Goal: Task Accomplishment & Management: Use online tool/utility

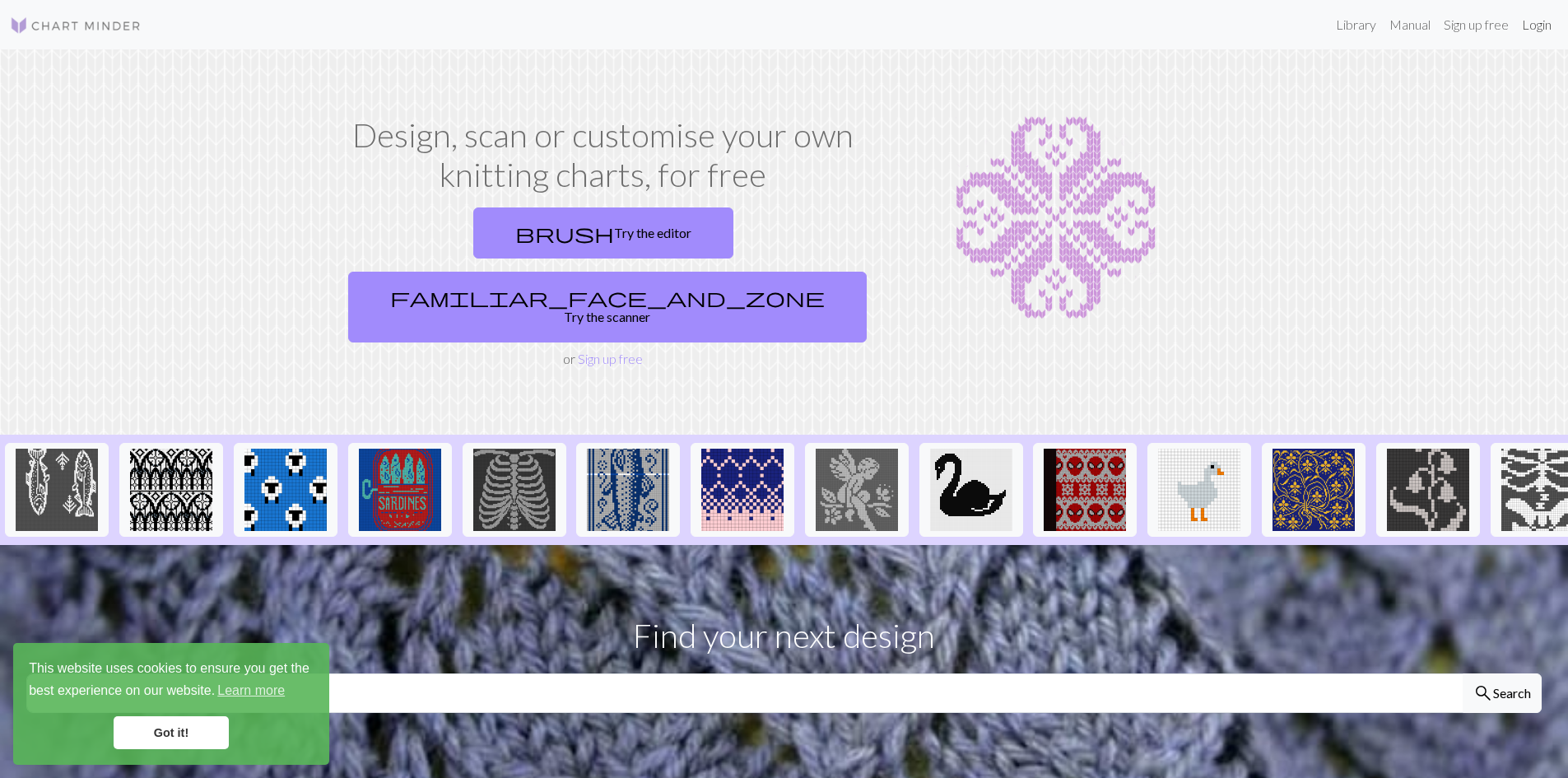
click at [1528, 26] on link "Login" at bounding box center [1537, 25] width 43 height 33
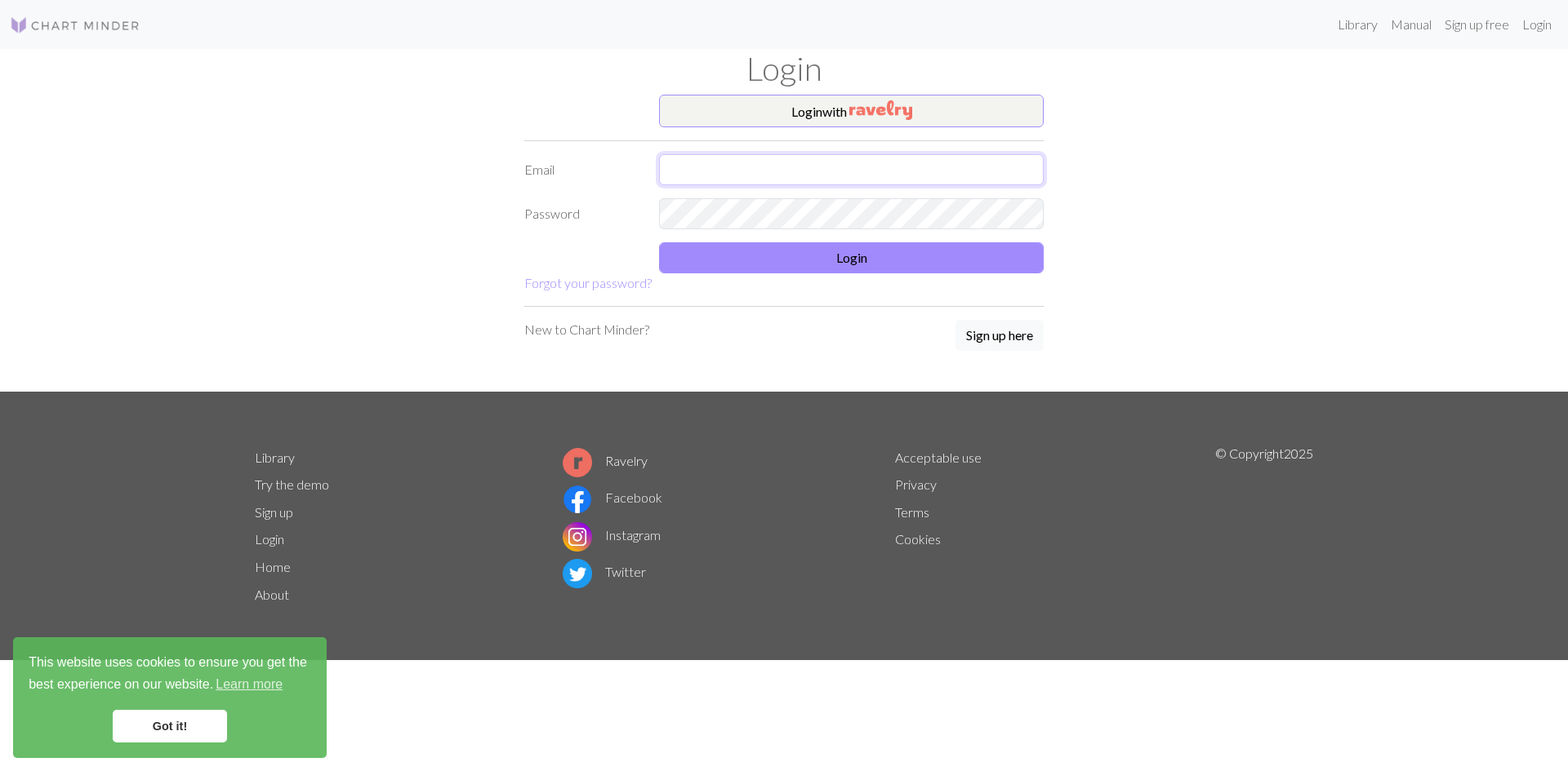
click at [758, 176] on input "text" at bounding box center [851, 170] width 385 height 31
type input "[EMAIL_ADDRESS][DOMAIN_NAME]"
click at [709, 258] on button "Login" at bounding box center [851, 258] width 385 height 31
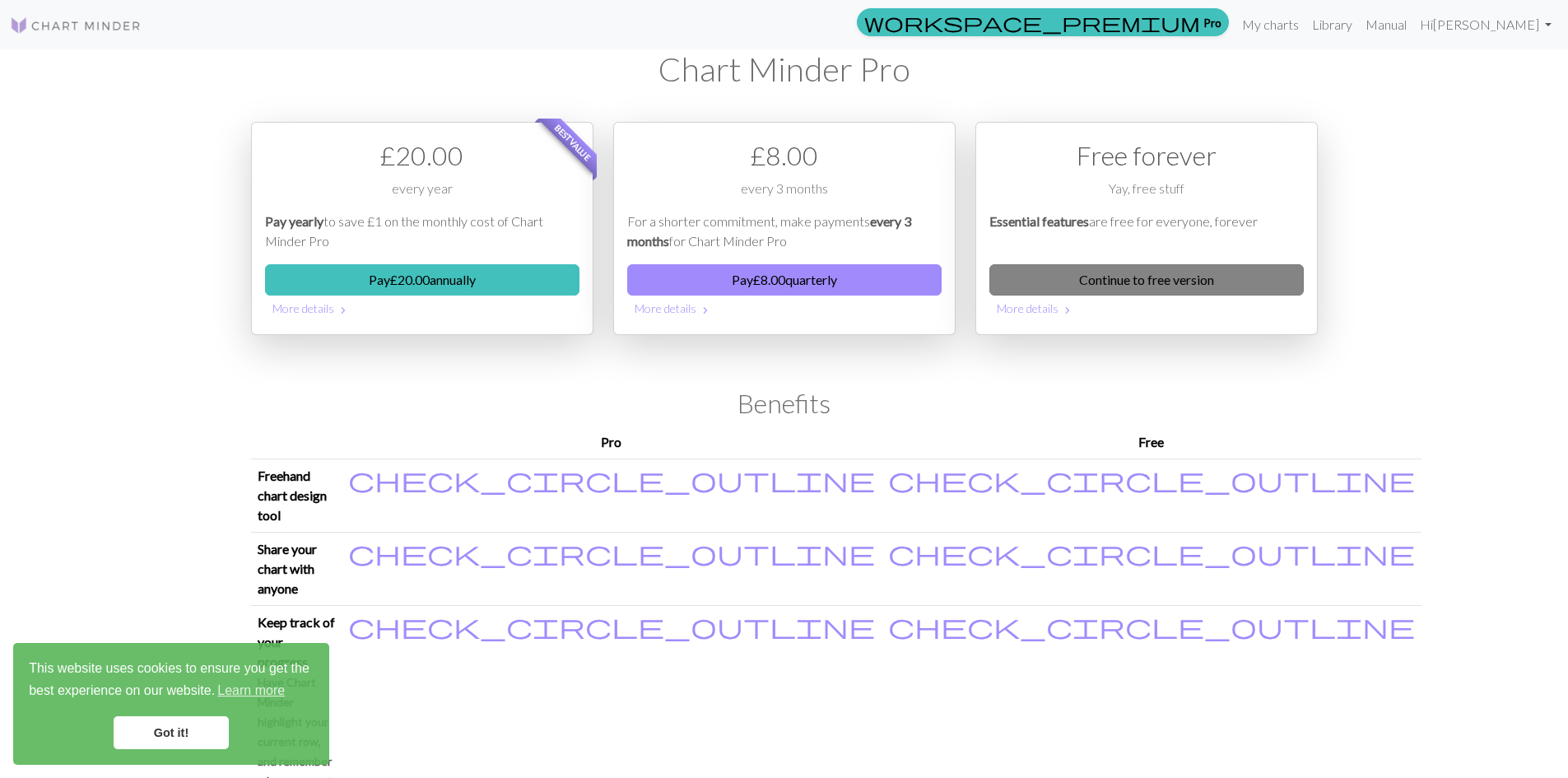
click at [1030, 276] on link "Continue to free version" at bounding box center [1147, 280] width 315 height 31
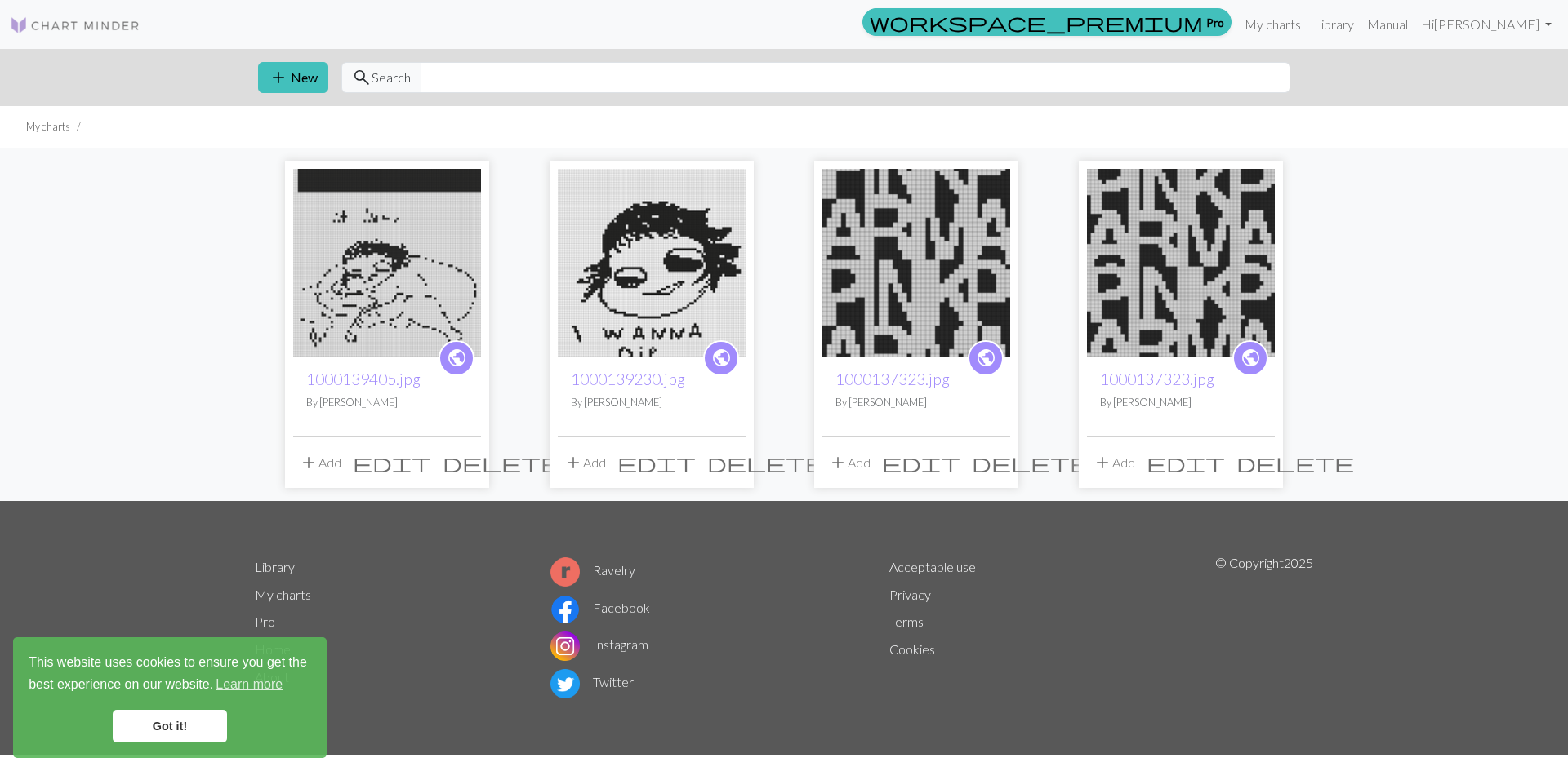
click at [418, 294] on img at bounding box center [386, 263] width 188 height 188
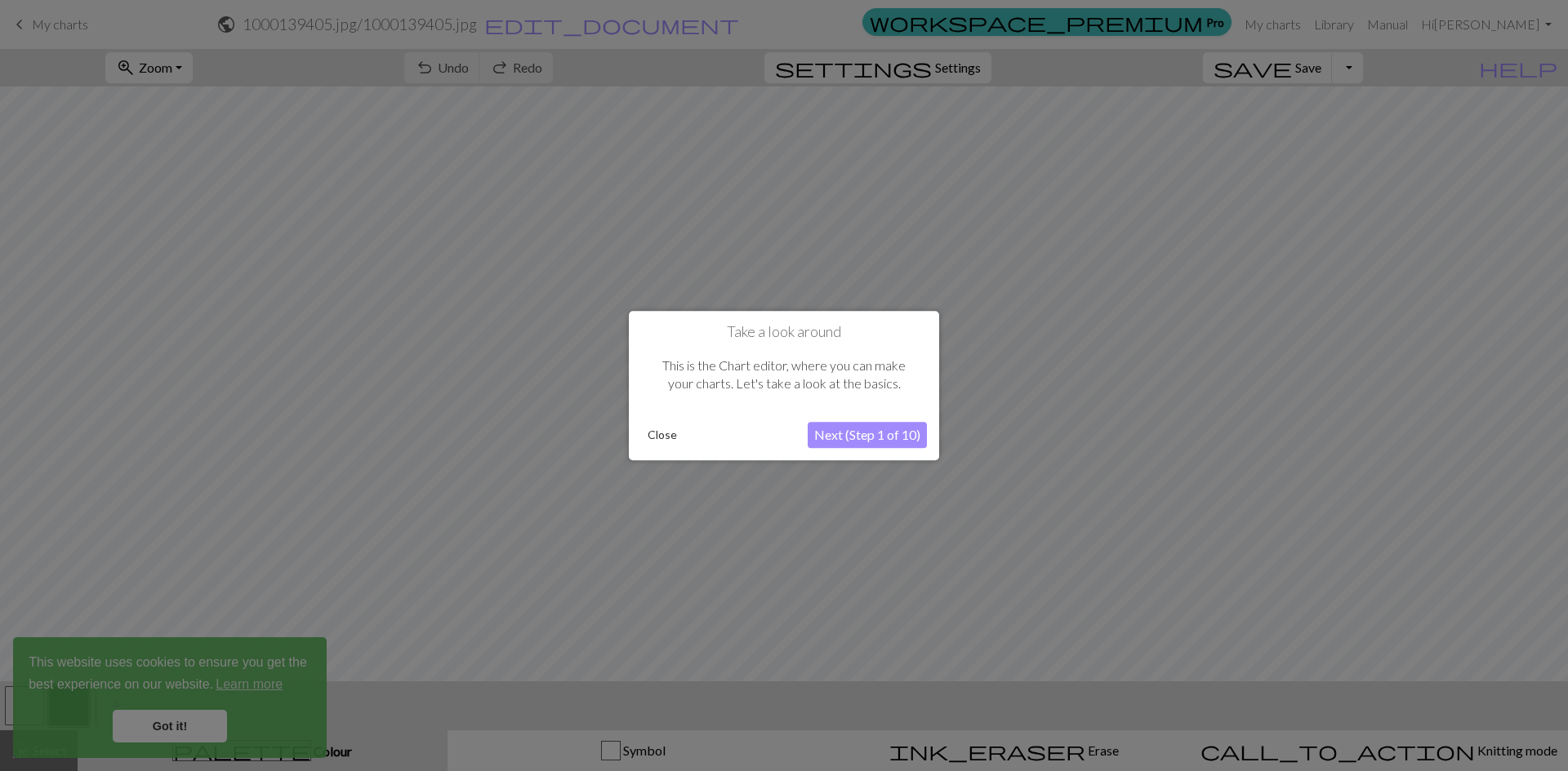
click at [654, 436] on button "Close" at bounding box center [662, 435] width 42 height 25
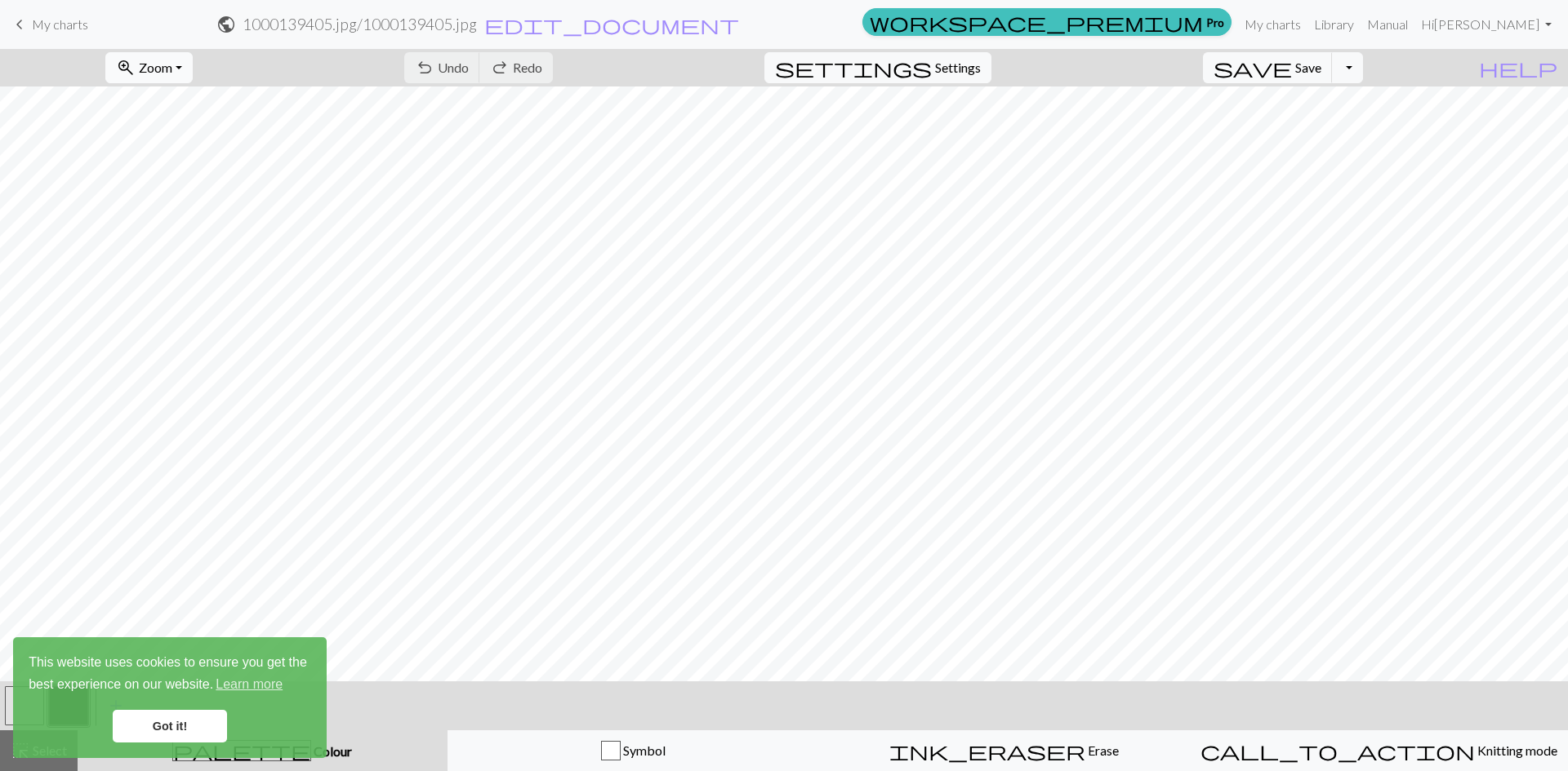
click at [173, 63] on span "Zoom" at bounding box center [155, 67] width 33 height 16
click at [188, 102] on button "Fit all" at bounding box center [171, 104] width 129 height 26
click at [181, 732] on link "Got it!" at bounding box center [170, 727] width 115 height 33
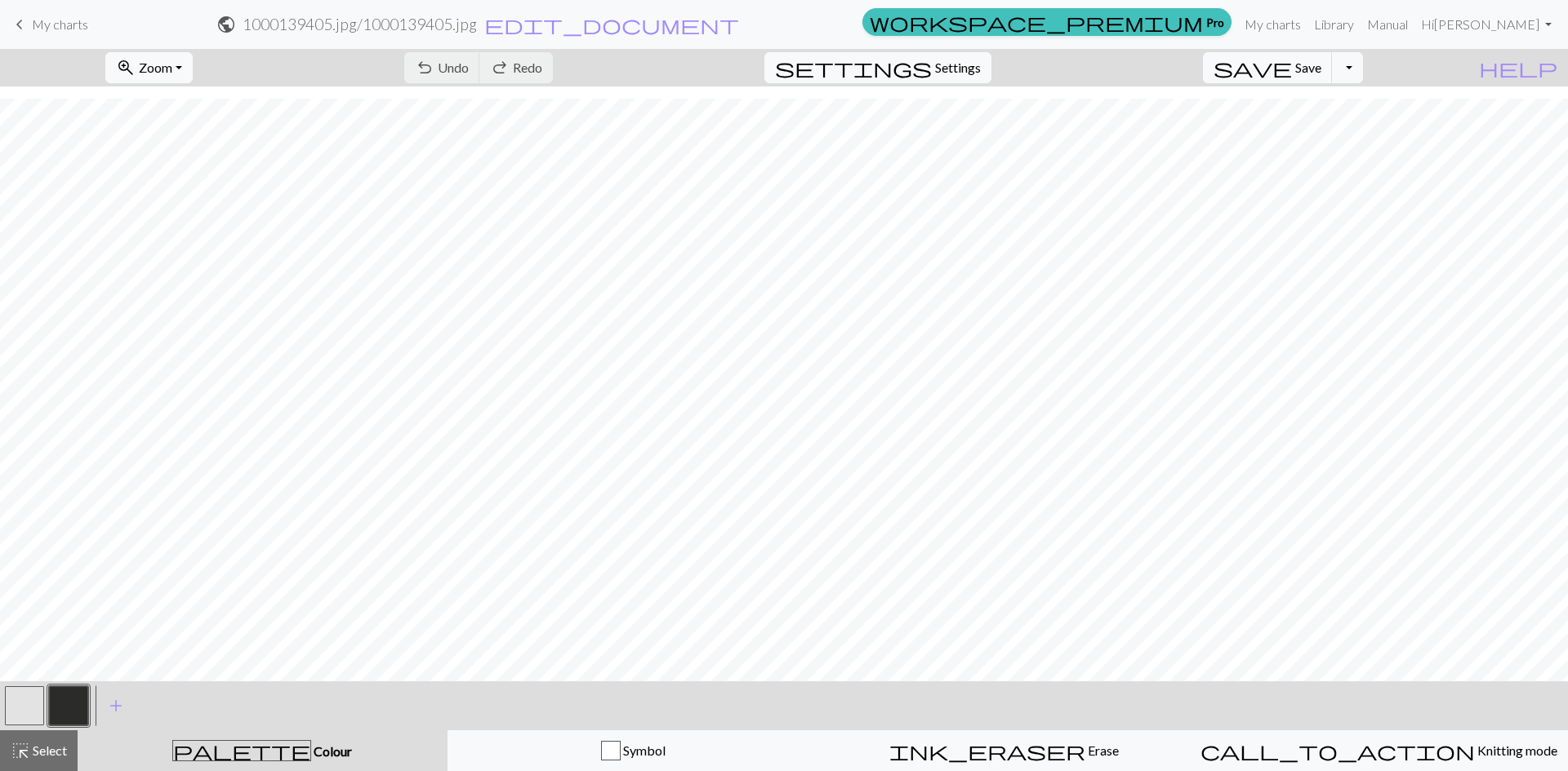
click at [16, 702] on button "button" at bounding box center [24, 706] width 39 height 39
click at [49, 754] on span "Select" at bounding box center [49, 750] width 37 height 16
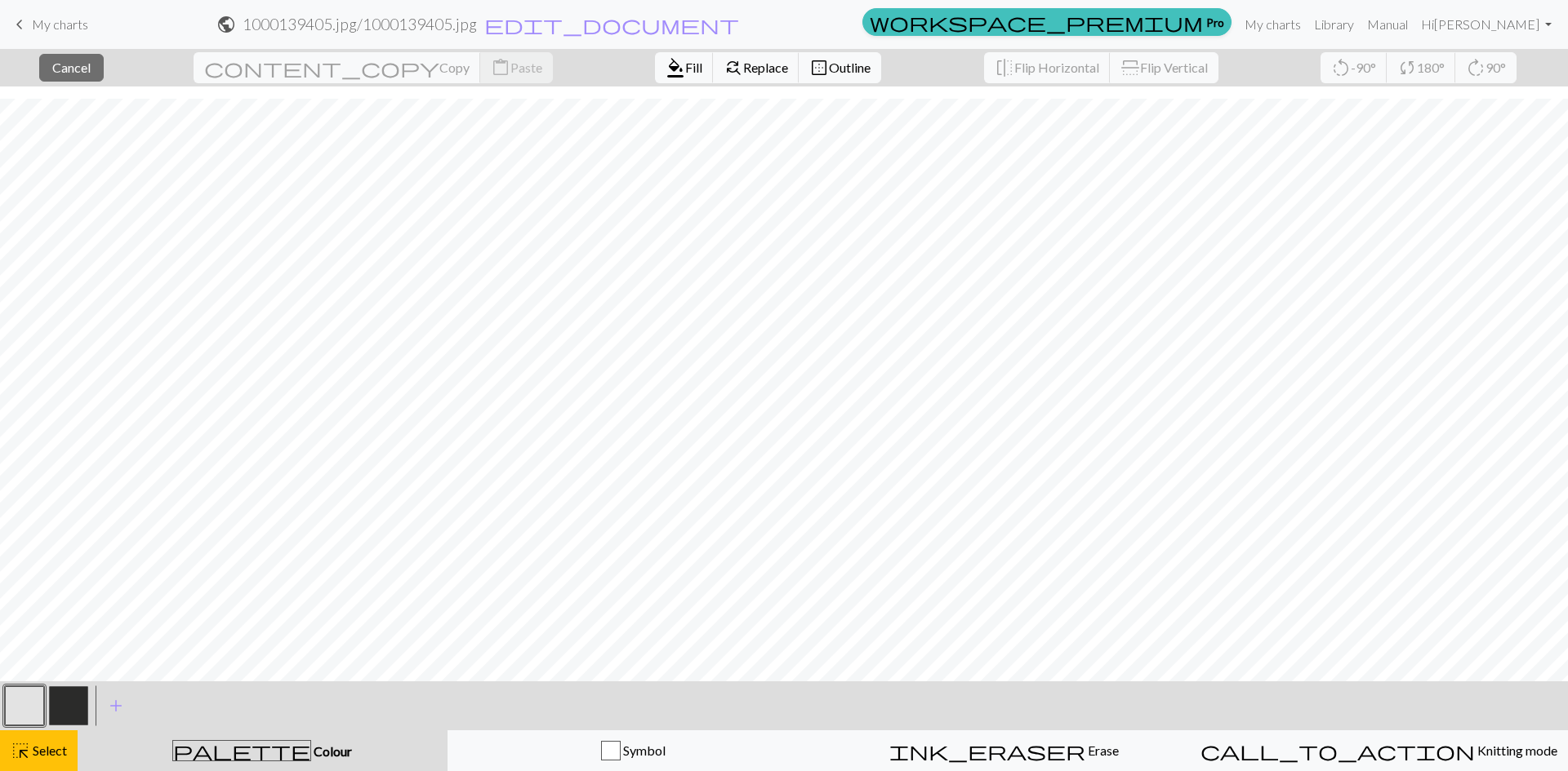
click at [19, 718] on button "button" at bounding box center [24, 706] width 39 height 39
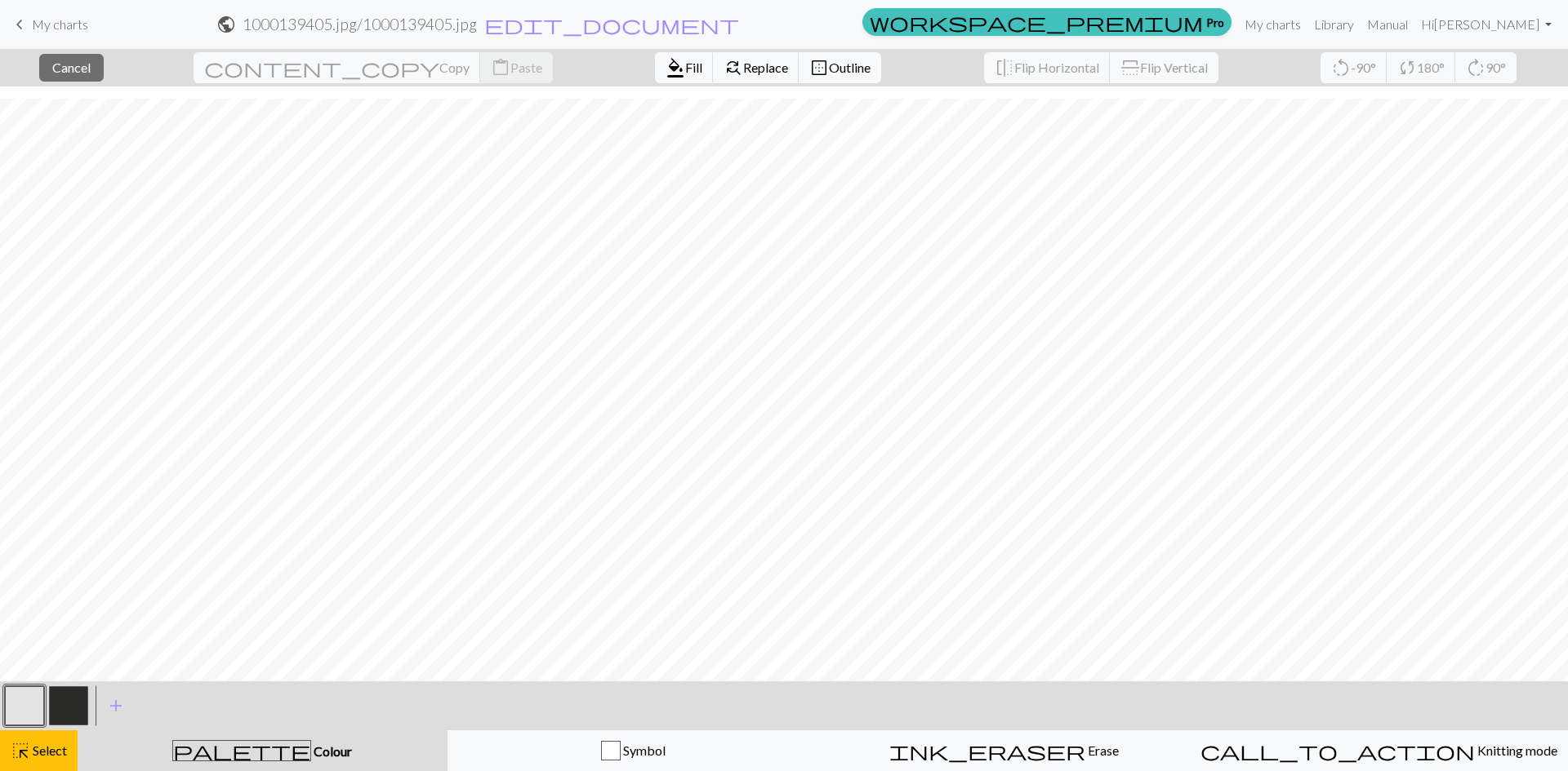
click at [26, 702] on button "button" at bounding box center [24, 706] width 39 height 39
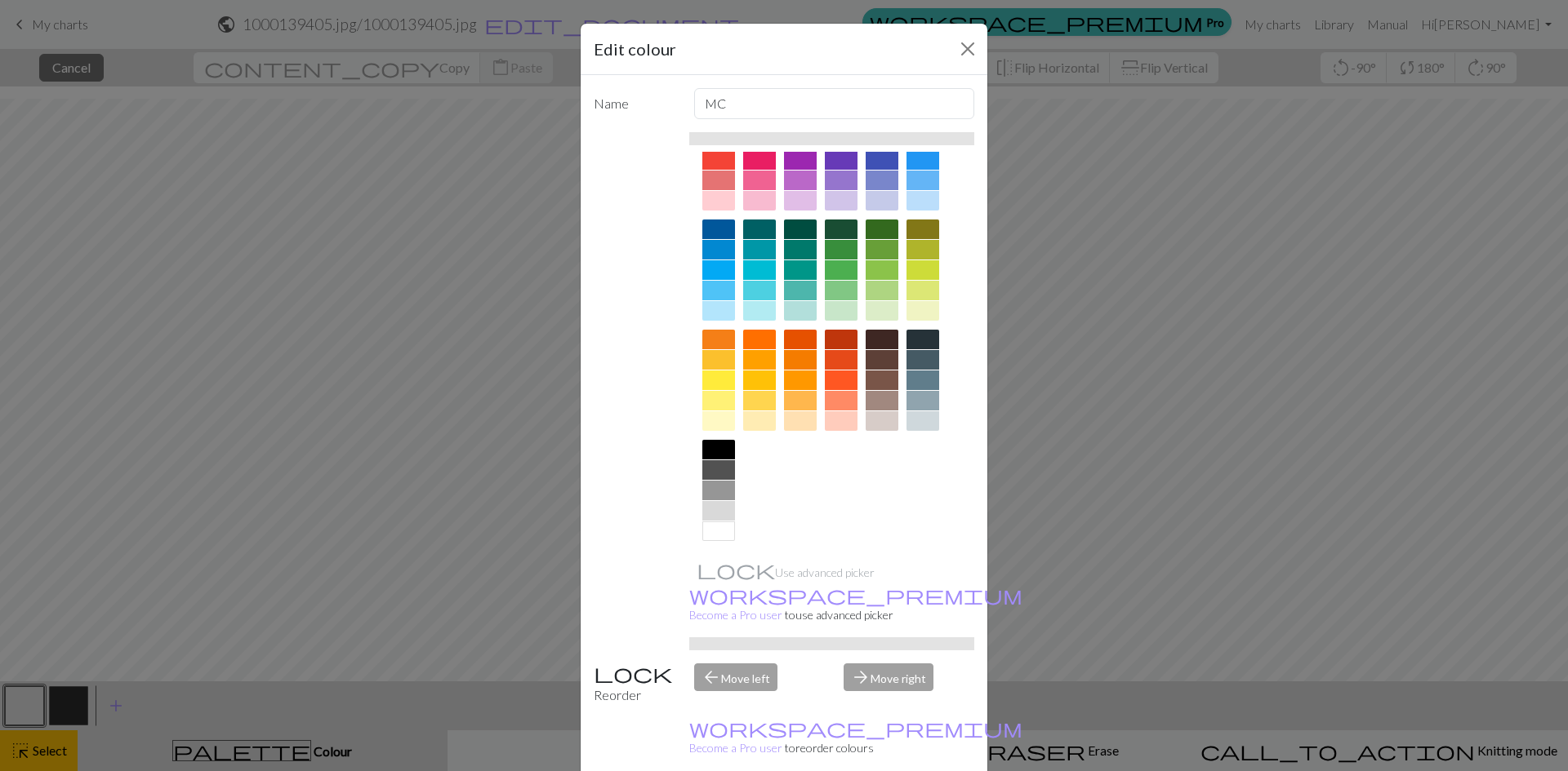
scroll to position [60, 0]
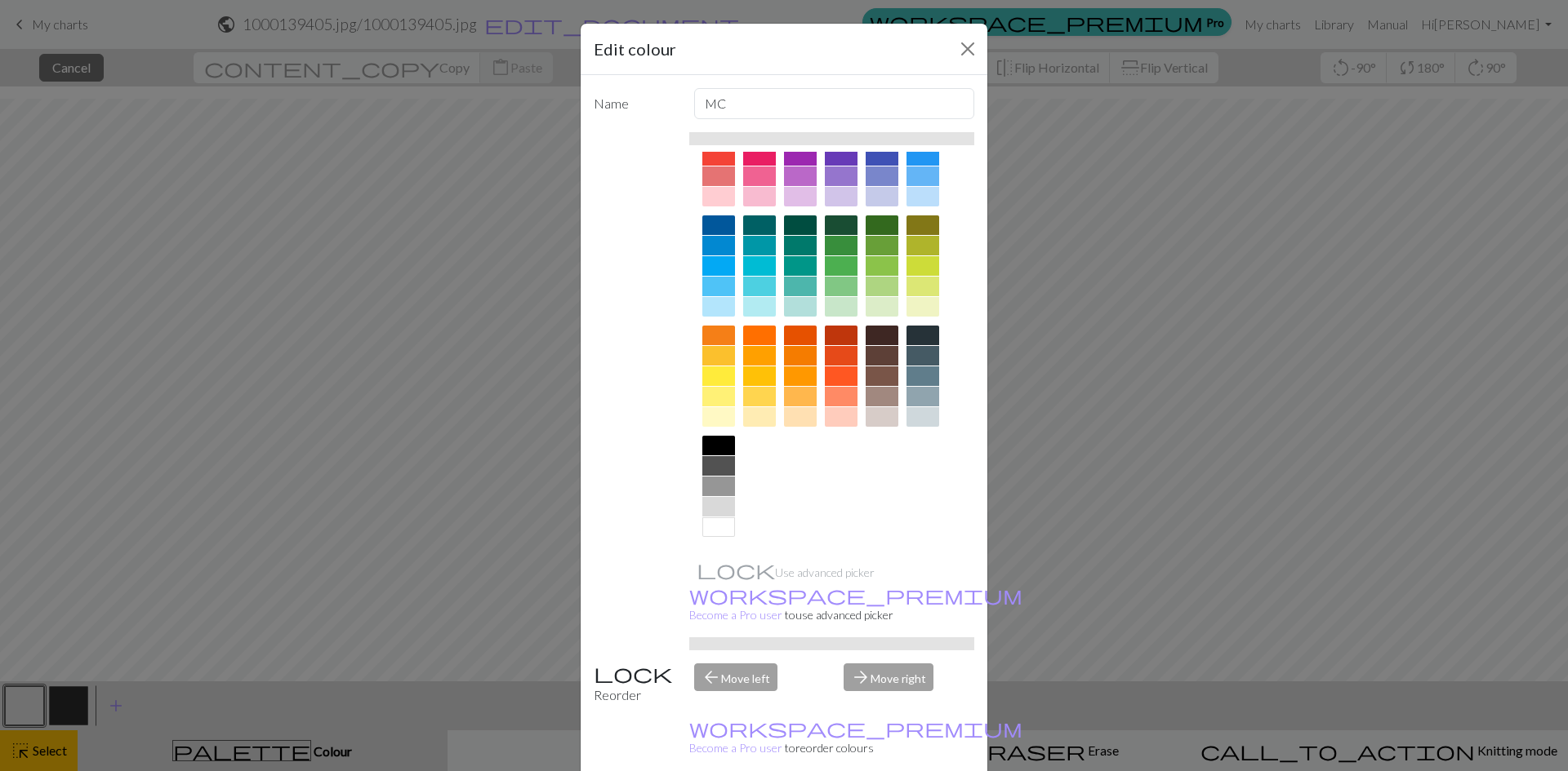
click at [230, 386] on div "Edit colour Name MC Use advanced picker workspace_premium Become a Pro user to …" at bounding box center [784, 386] width 1568 height 771
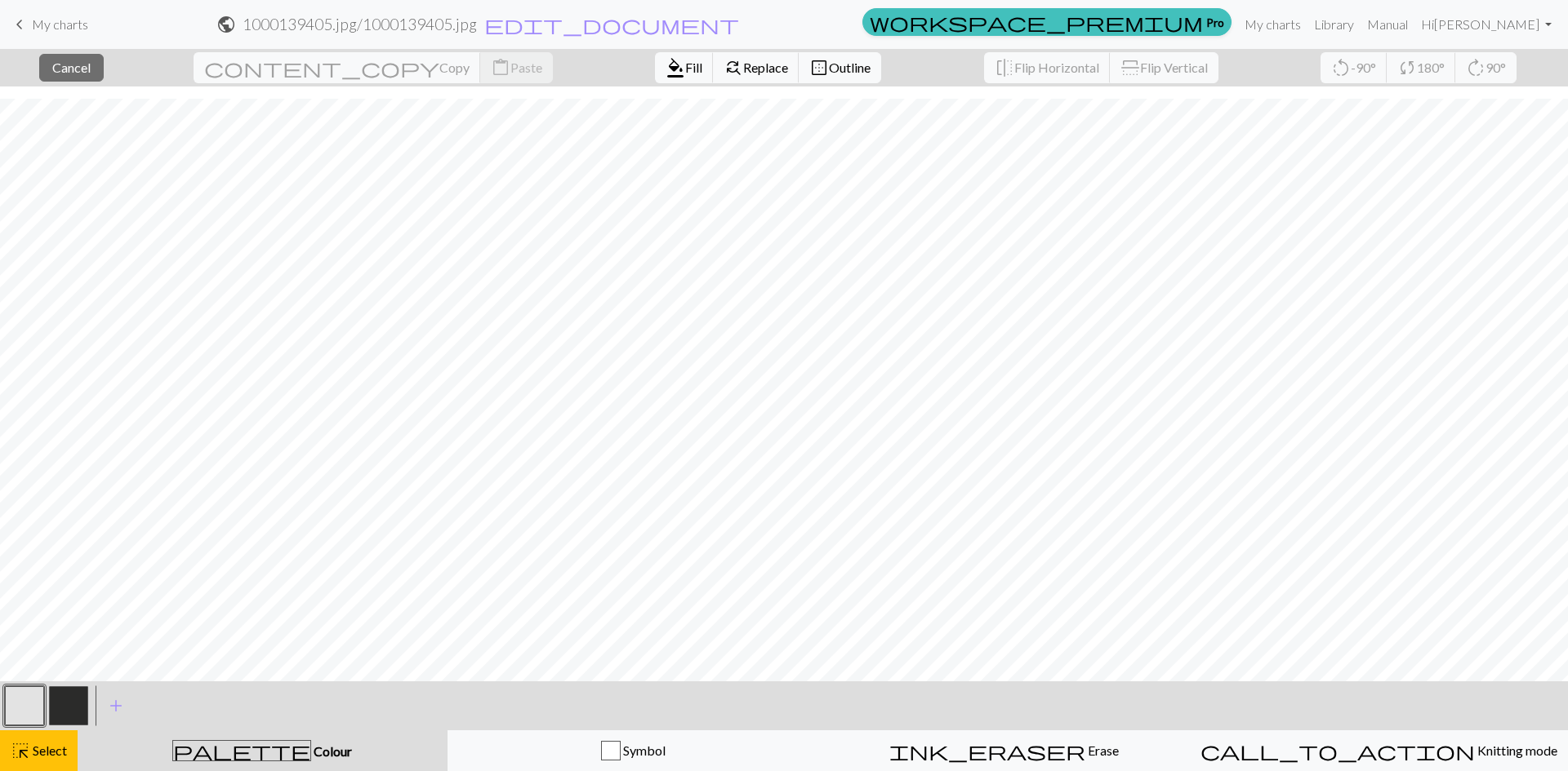
click at [26, 709] on button "button" at bounding box center [24, 706] width 39 height 39
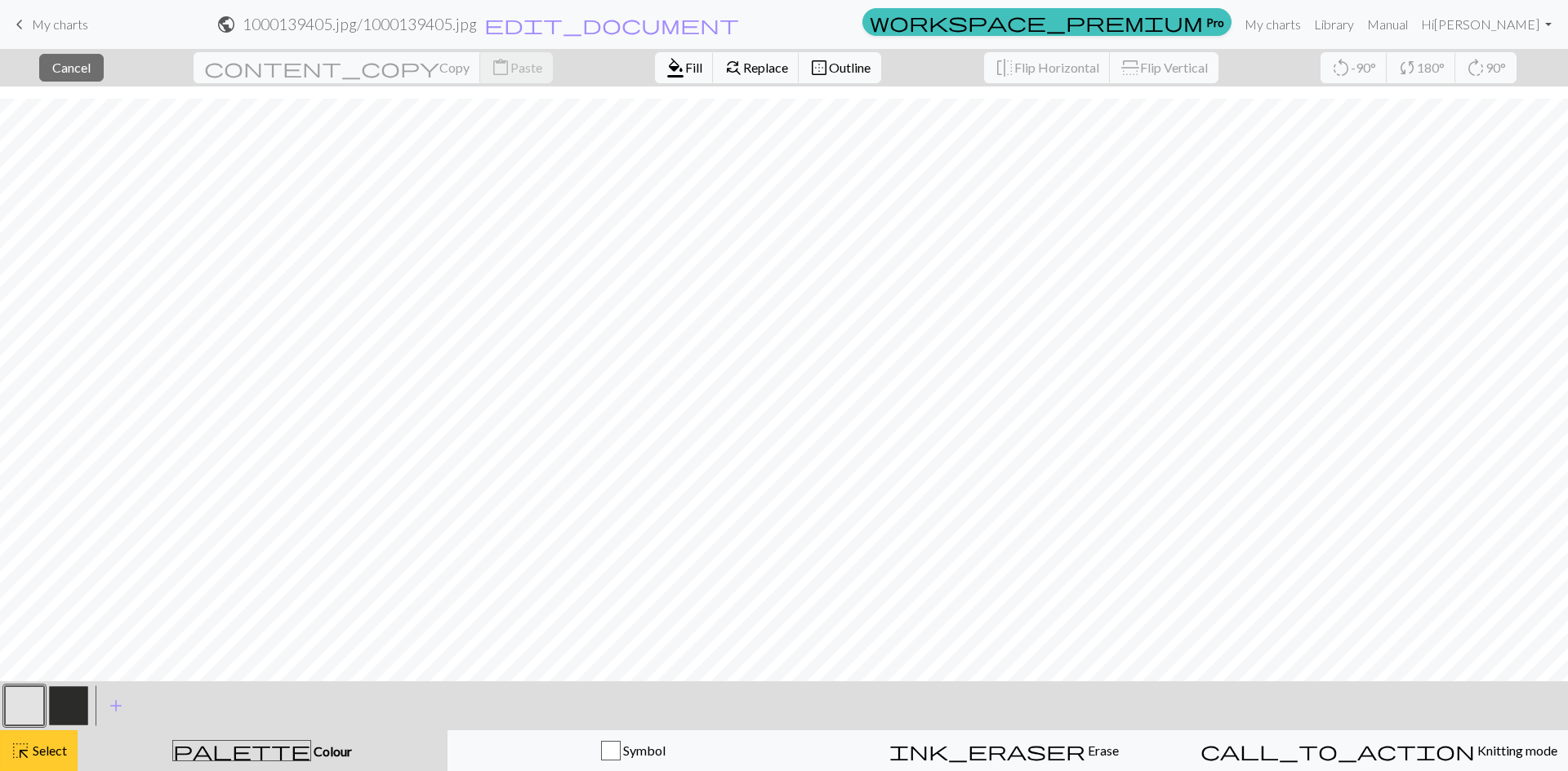
click at [48, 756] on span "Select" at bounding box center [49, 750] width 37 height 16
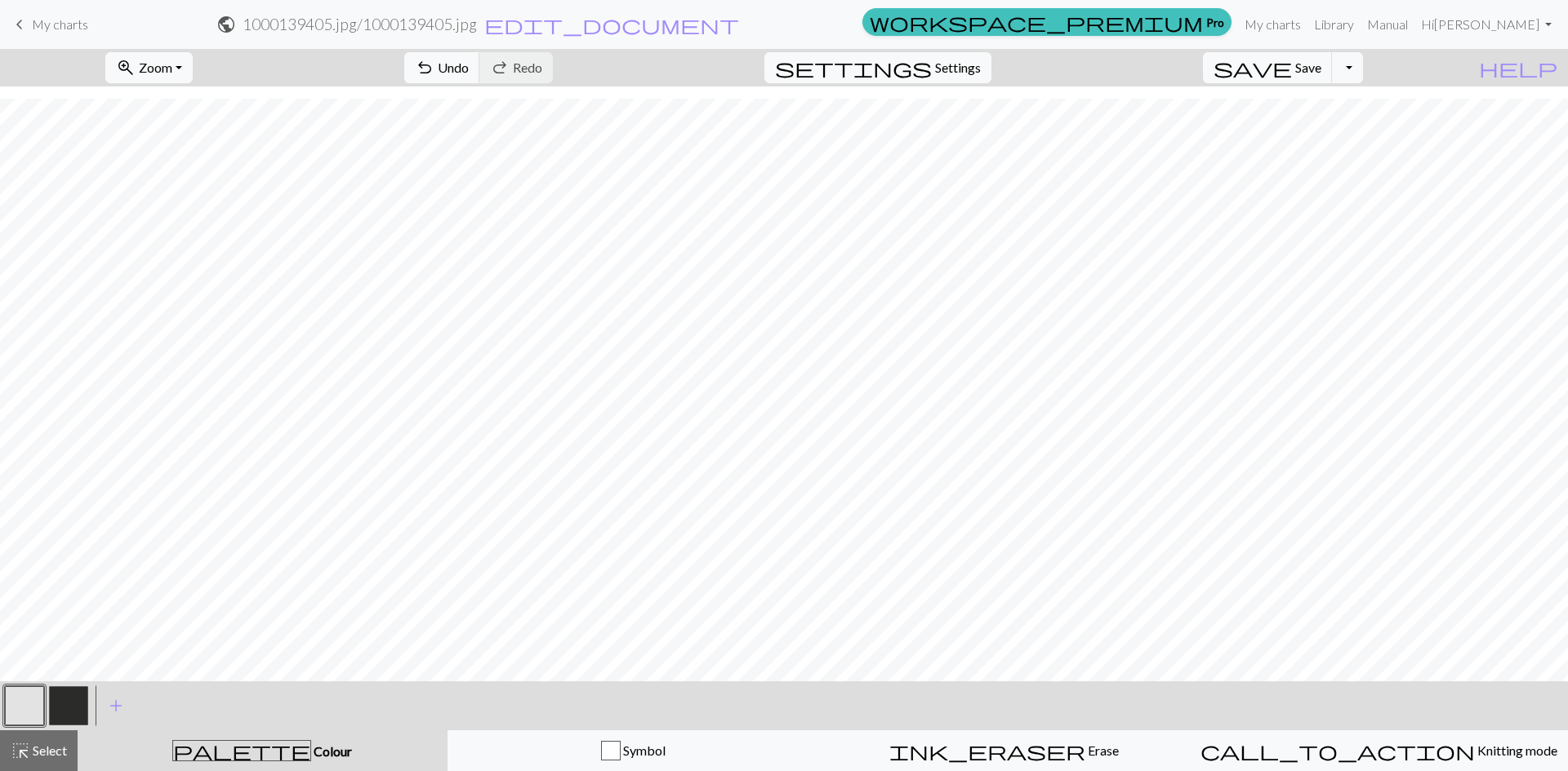
click at [20, 710] on button "button" at bounding box center [24, 706] width 39 height 39
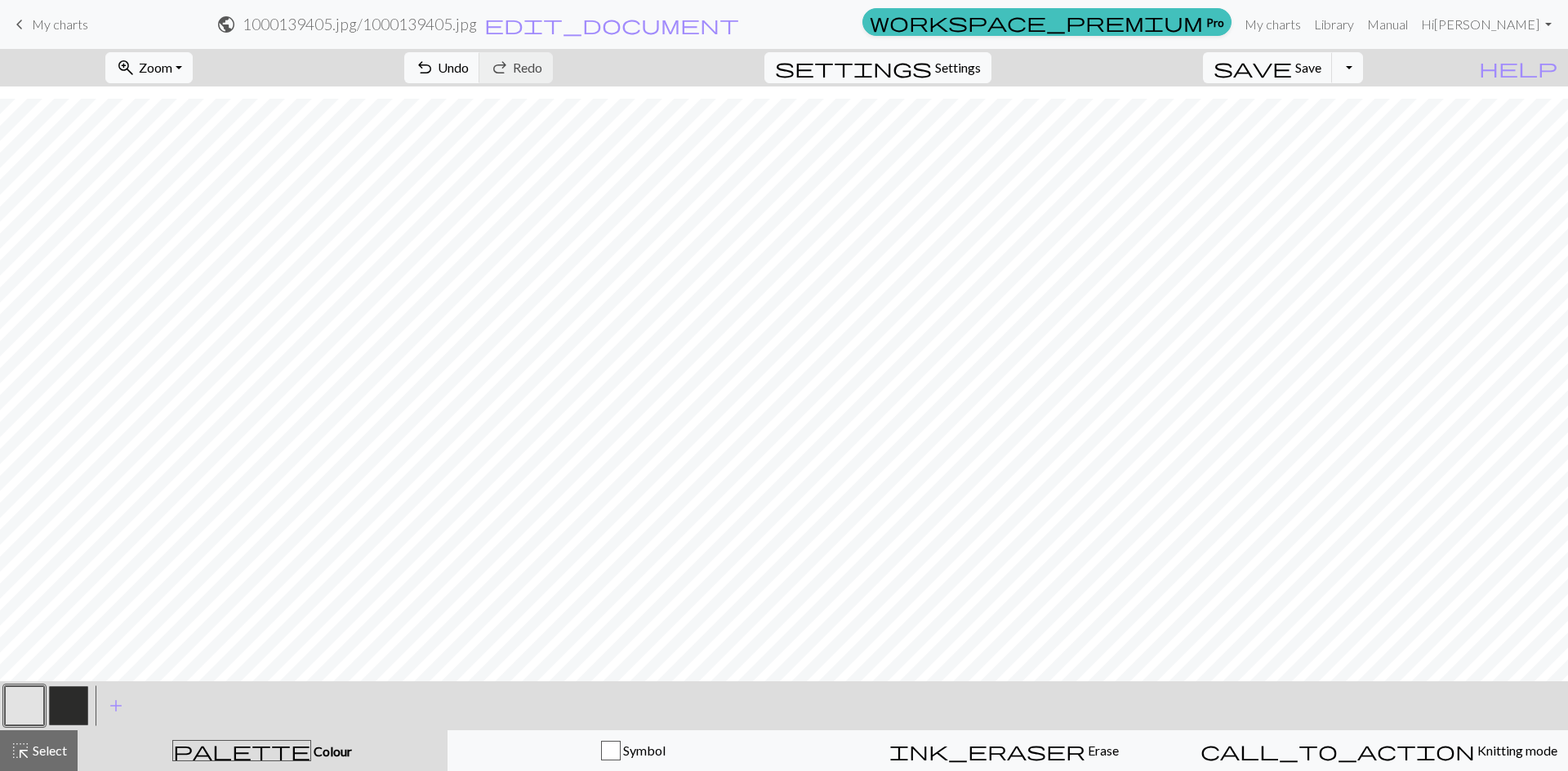
click at [77, 704] on button "button" at bounding box center [68, 706] width 39 height 39
click at [77, 698] on button "button" at bounding box center [68, 706] width 39 height 39
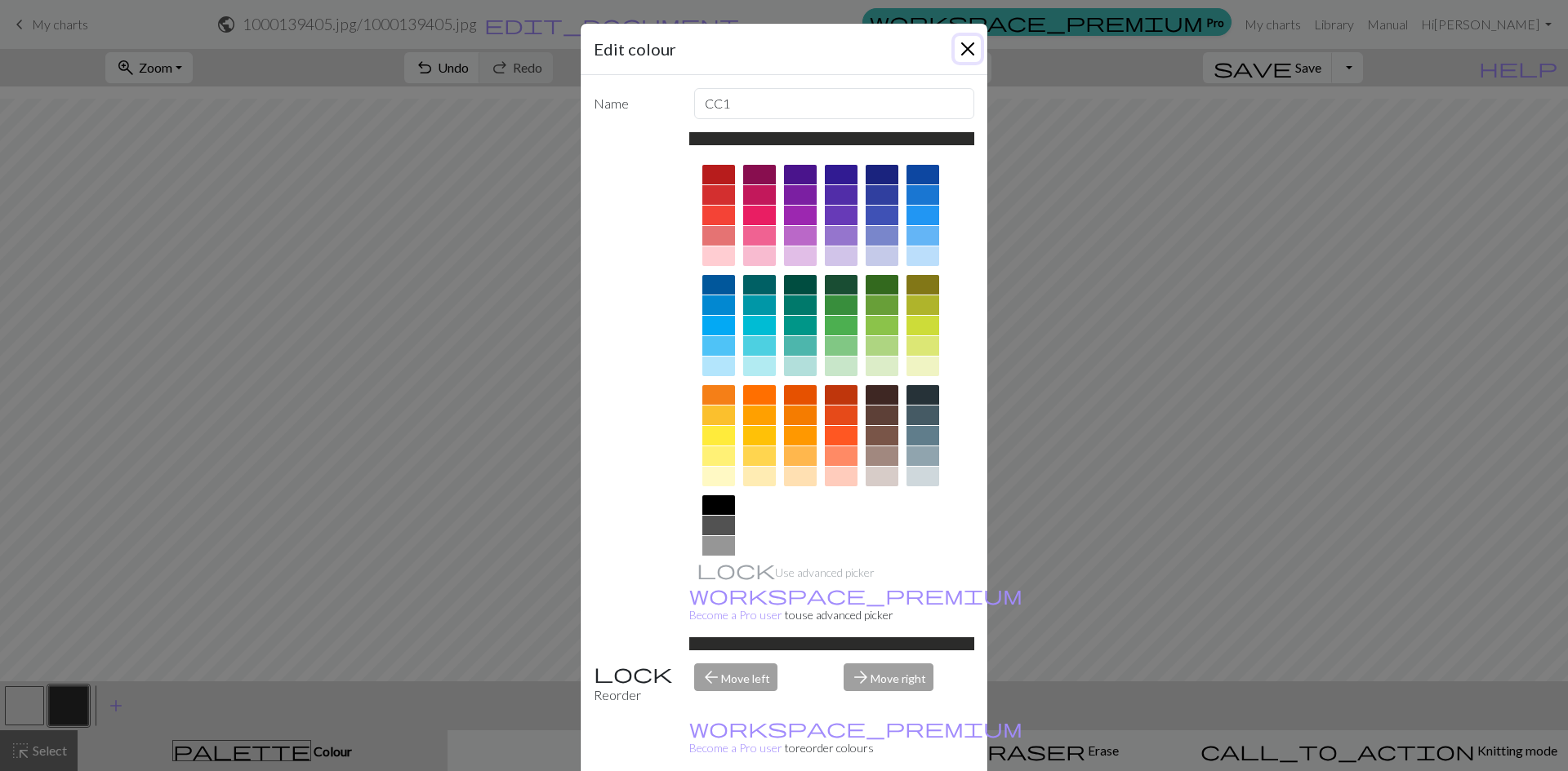
click at [963, 51] on button "Close" at bounding box center [968, 49] width 26 height 26
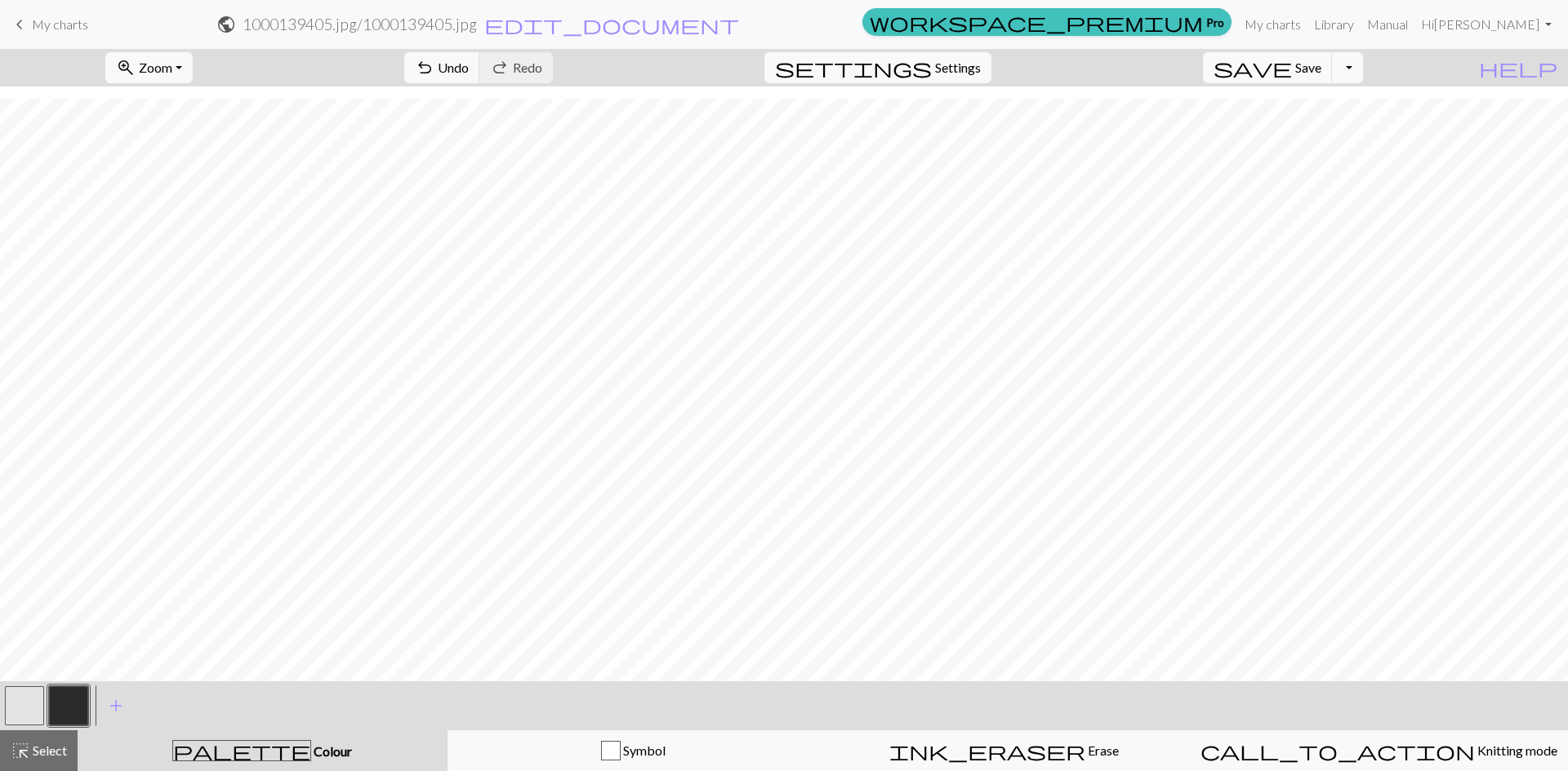
drag, startPoint x: 26, startPoint y: 704, endPoint x: 33, endPoint y: 696, distance: 10.6
click at [27, 704] on button "button" at bounding box center [24, 706] width 39 height 39
click at [80, 712] on button "button" at bounding box center [68, 706] width 39 height 39
click at [31, 707] on button "button" at bounding box center [24, 706] width 39 height 39
click at [83, 699] on button "button" at bounding box center [68, 706] width 39 height 39
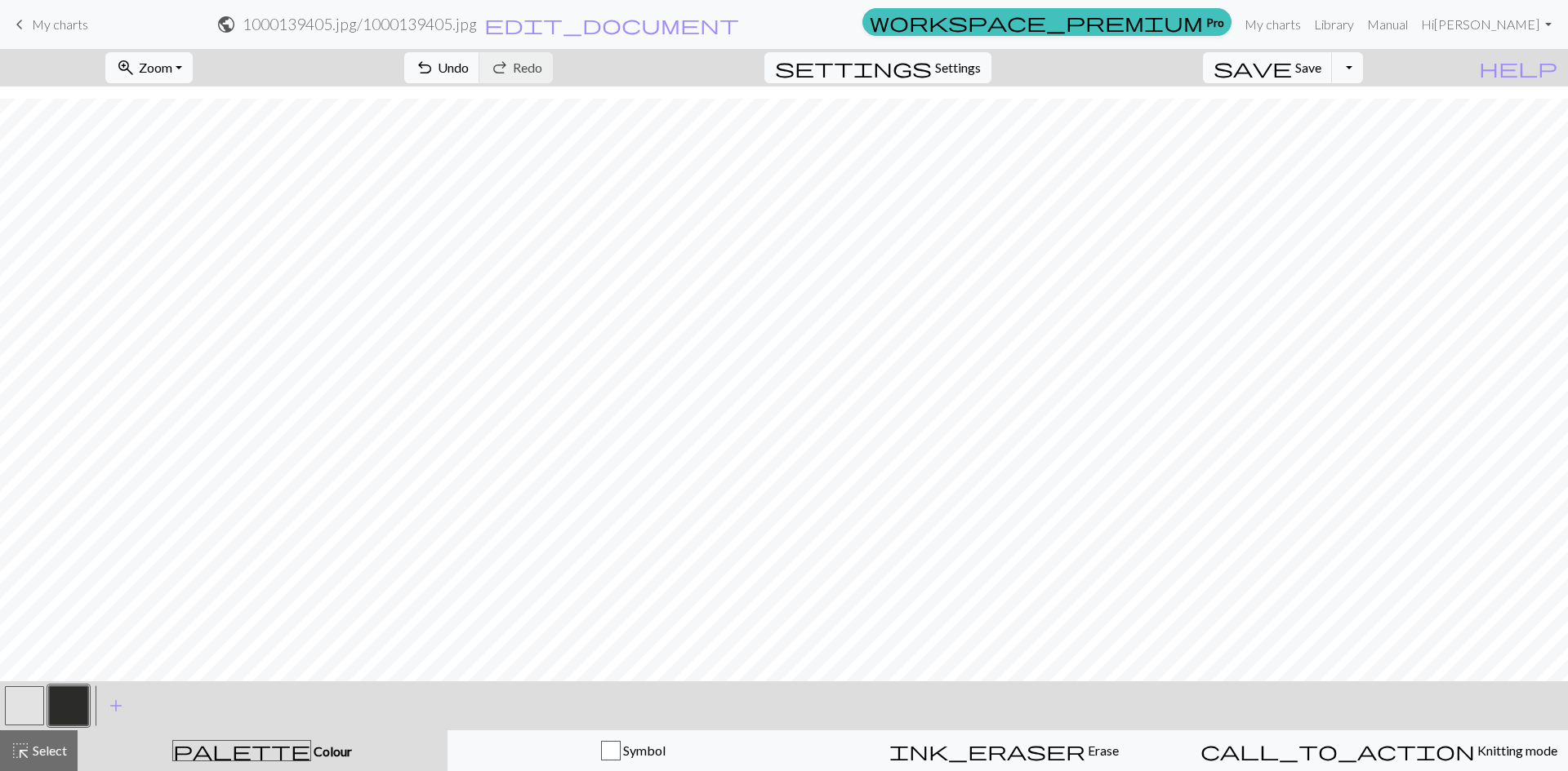
drag, startPoint x: 38, startPoint y: 710, endPoint x: 83, endPoint y: 683, distance: 52.5
click at [38, 708] on button "button" at bounding box center [24, 706] width 39 height 39
drag, startPoint x: 62, startPoint y: 713, endPoint x: 103, endPoint y: 693, distance: 45.6
click at [64, 712] on button "button" at bounding box center [68, 706] width 39 height 39
drag, startPoint x: 33, startPoint y: 710, endPoint x: 71, endPoint y: 687, distance: 44.4
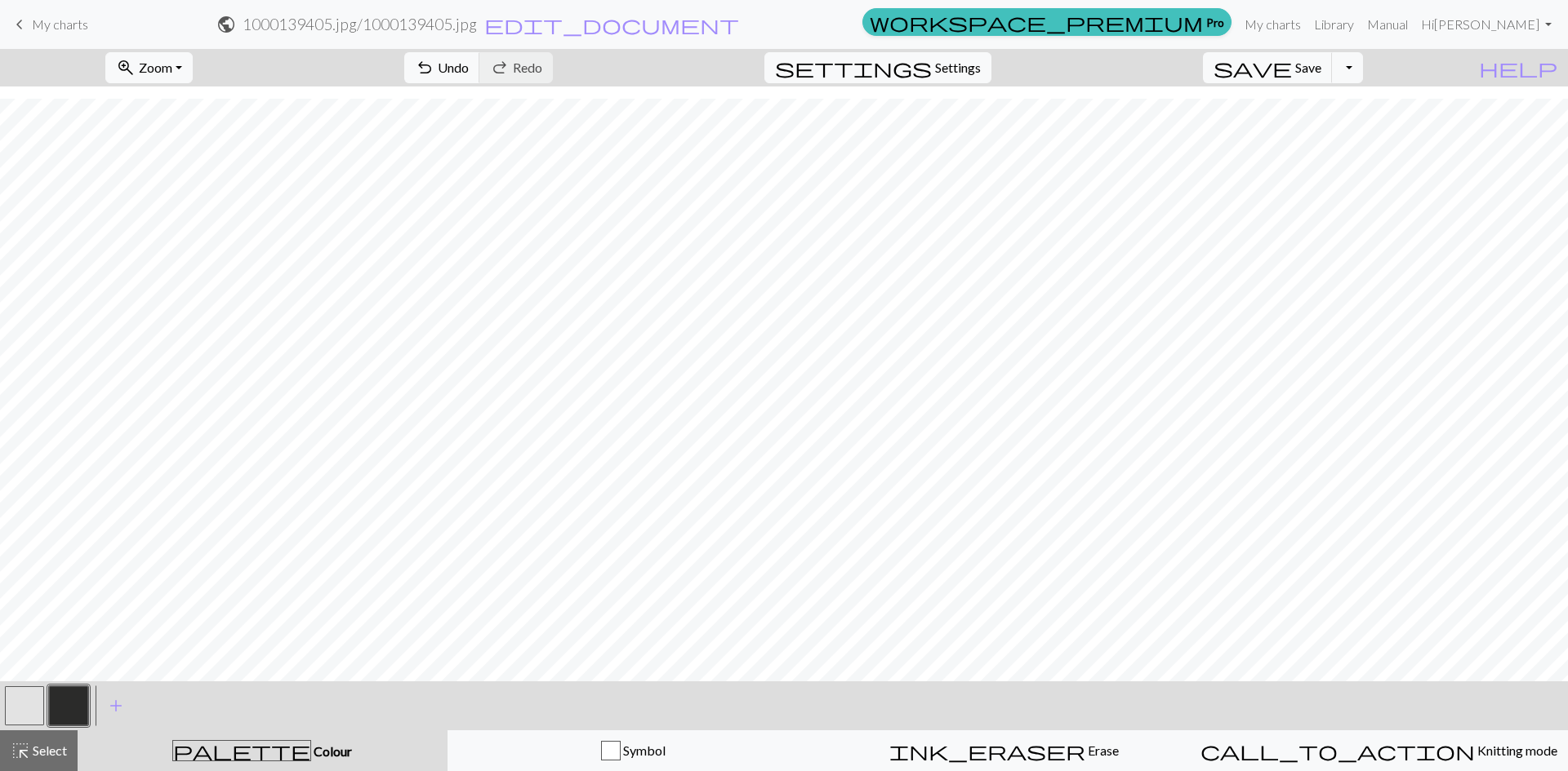
click at [34, 709] on button "button" at bounding box center [24, 706] width 39 height 39
click at [76, 710] on button "button" at bounding box center [68, 706] width 39 height 39
click at [23, 698] on button "button" at bounding box center [24, 706] width 39 height 39
click at [77, 702] on button "button" at bounding box center [68, 706] width 39 height 39
click at [41, 695] on button "button" at bounding box center [24, 706] width 39 height 39
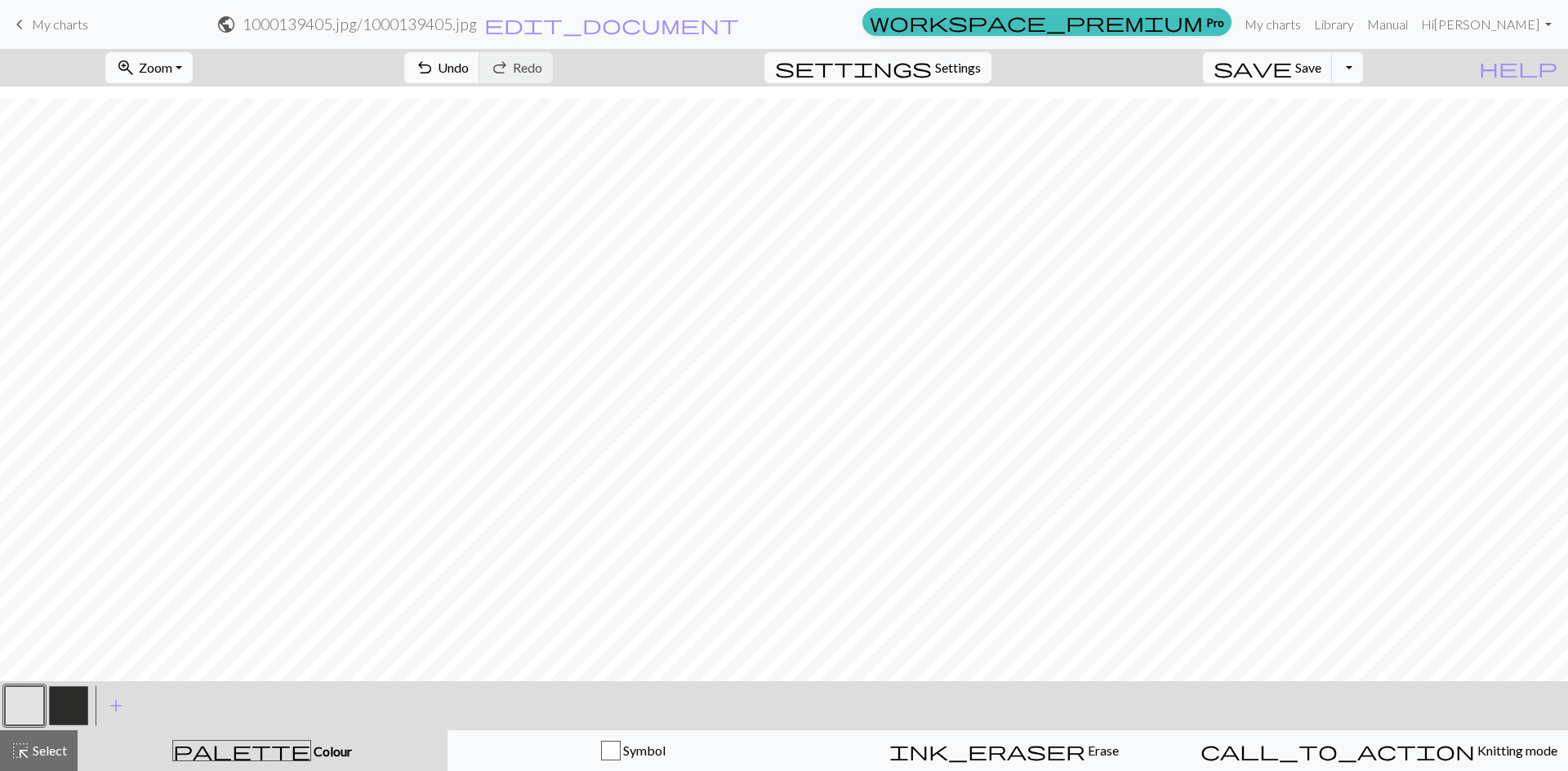
click at [78, 700] on button "button" at bounding box center [68, 706] width 39 height 39
click at [17, 721] on button "button" at bounding box center [24, 706] width 39 height 39
drag, startPoint x: 77, startPoint y: 710, endPoint x: 115, endPoint y: 681, distance: 47.8
click at [79, 707] on button "button" at bounding box center [68, 706] width 39 height 39
click at [25, 707] on button "button" at bounding box center [24, 706] width 39 height 39
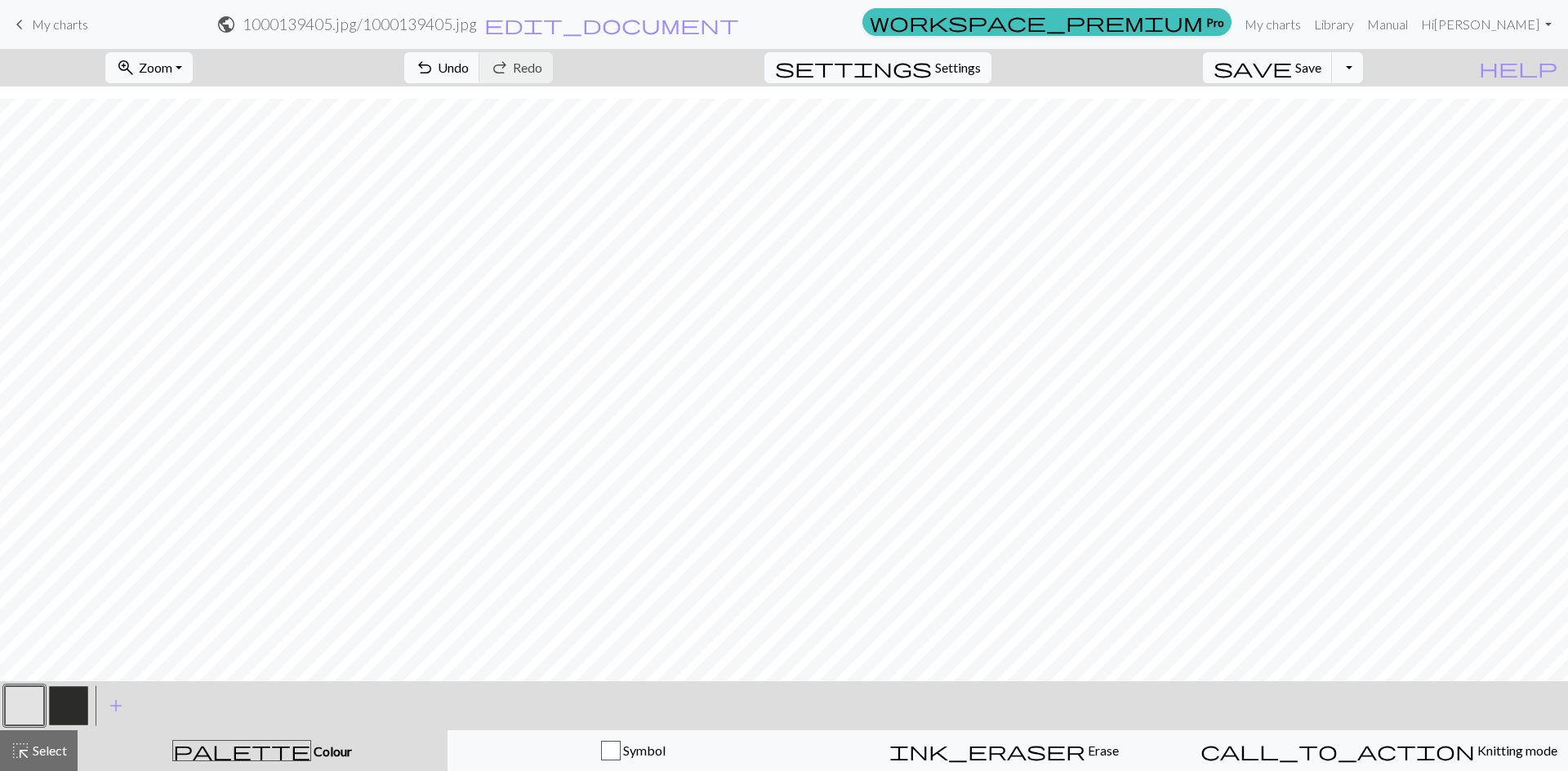
click at [62, 709] on button "button" at bounding box center [68, 706] width 39 height 39
click at [33, 707] on button "button" at bounding box center [24, 706] width 39 height 39
click at [19, 701] on button "button" at bounding box center [24, 706] width 39 height 39
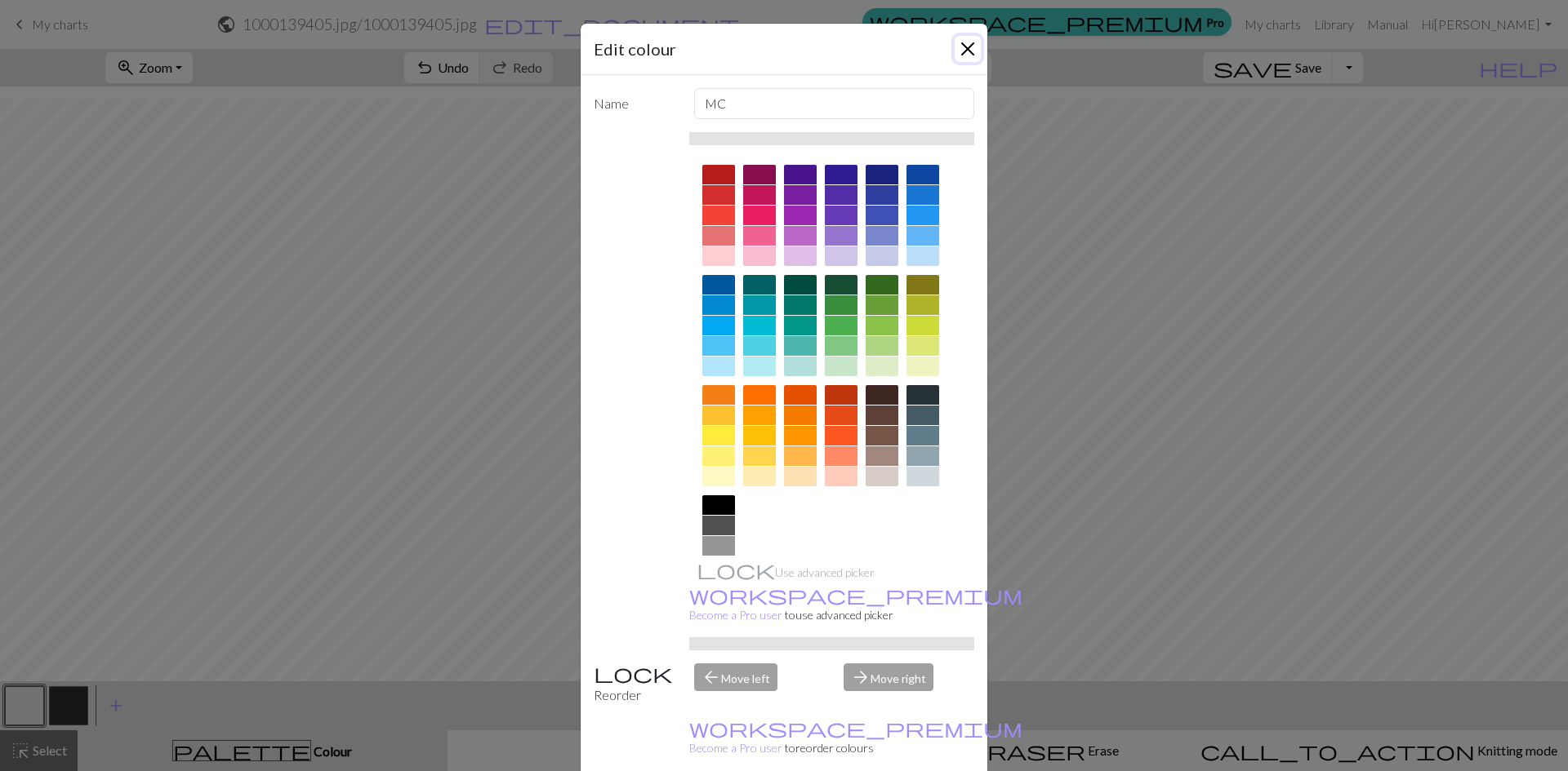
click at [969, 51] on button "Close" at bounding box center [968, 49] width 26 height 26
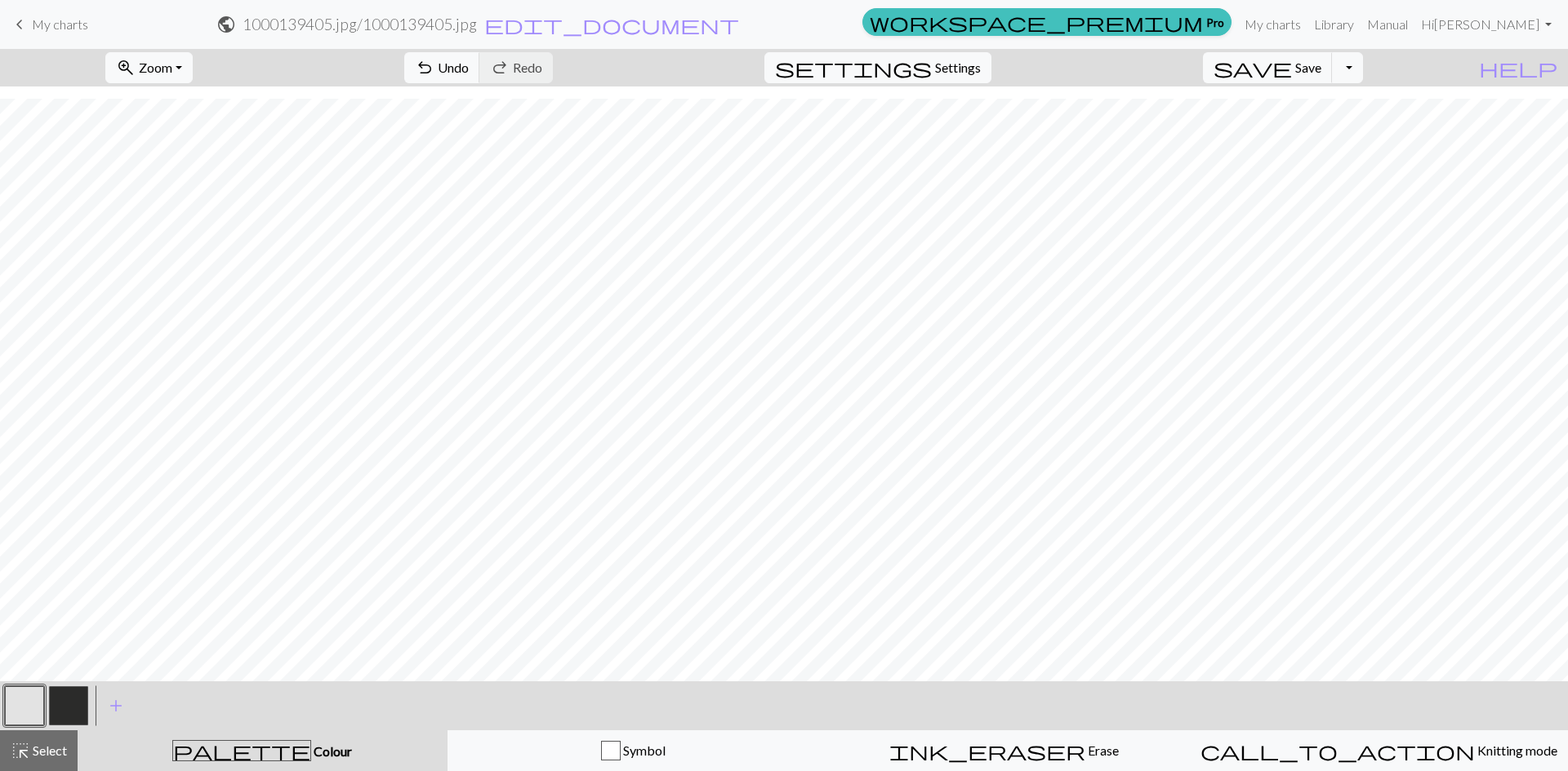
click at [56, 704] on button "button" at bounding box center [68, 706] width 39 height 39
click at [24, 705] on button "button" at bounding box center [24, 706] width 39 height 39
click at [66, 706] on button "button" at bounding box center [68, 706] width 39 height 39
click at [23, 703] on button "button" at bounding box center [24, 706] width 39 height 39
click at [73, 704] on button "button" at bounding box center [68, 706] width 39 height 39
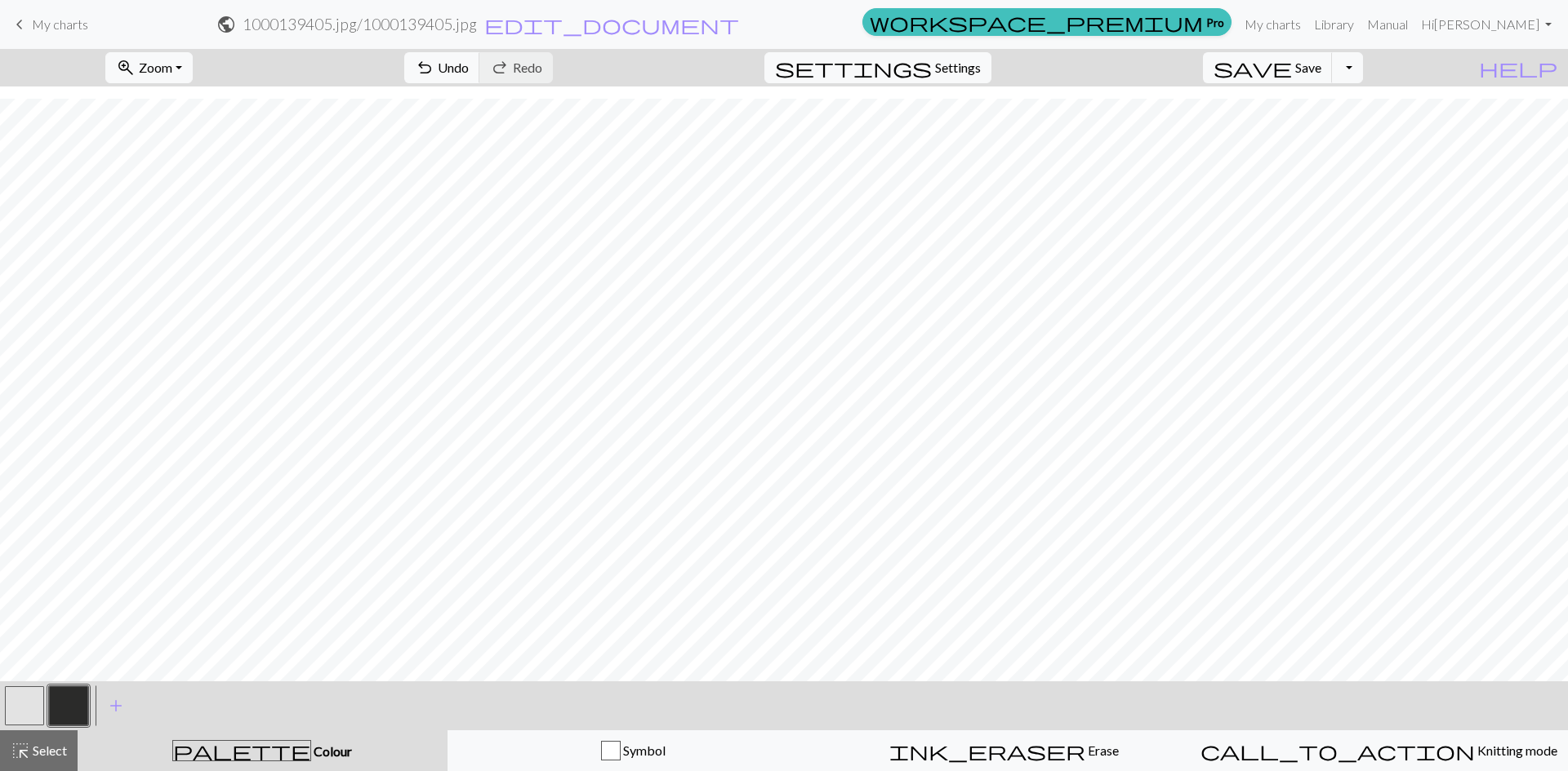
click at [13, 707] on button "button" at bounding box center [24, 706] width 39 height 39
click at [78, 709] on button "button" at bounding box center [68, 706] width 39 height 39
drag, startPoint x: 28, startPoint y: 705, endPoint x: 72, endPoint y: 697, distance: 44.7
click at [28, 705] on button "button" at bounding box center [24, 706] width 39 height 39
click at [73, 709] on button "button" at bounding box center [68, 706] width 39 height 39
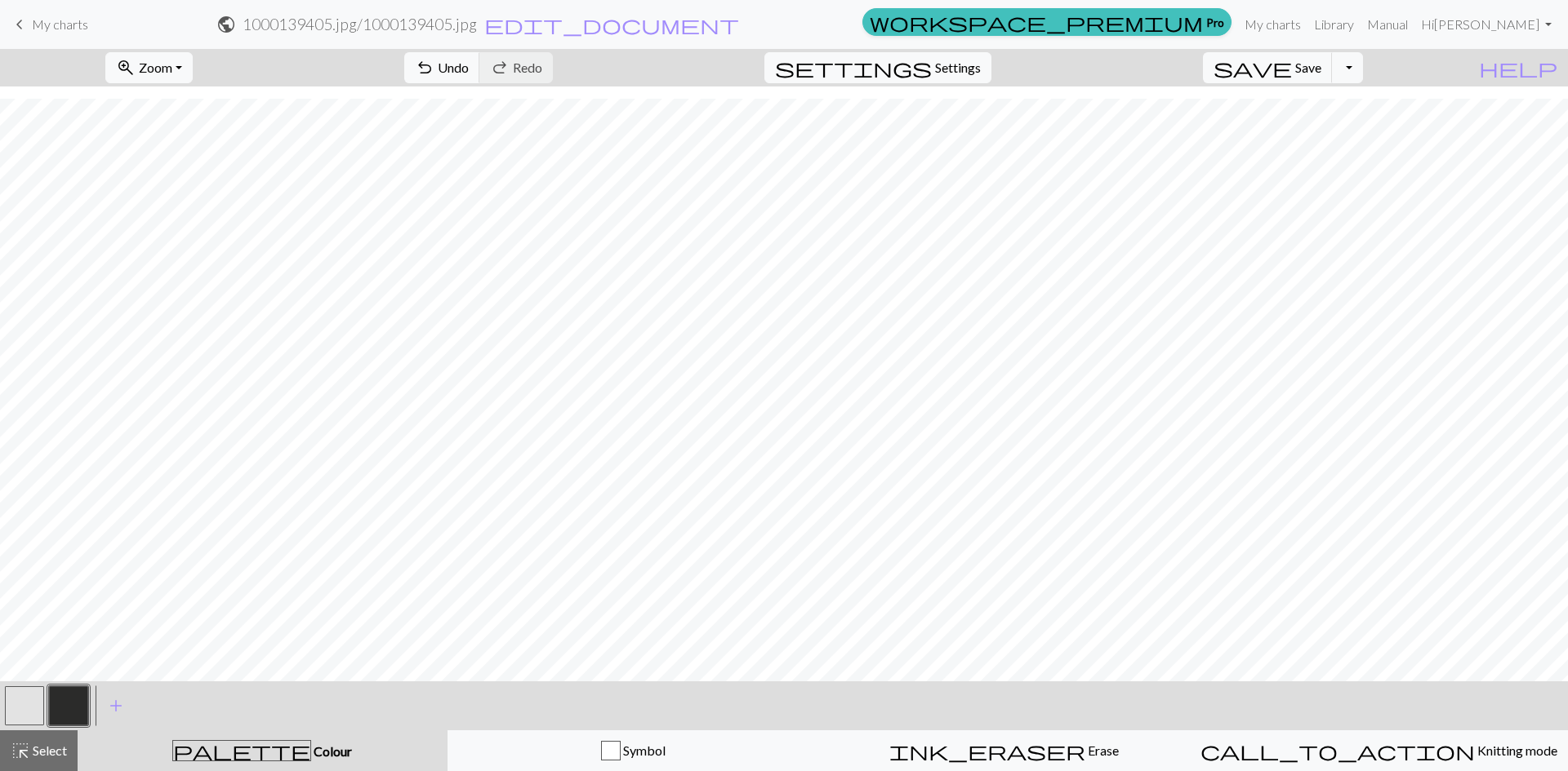
click at [20, 710] on button "button" at bounding box center [24, 706] width 39 height 39
click at [72, 715] on button "button" at bounding box center [68, 706] width 39 height 39
click at [26, 702] on button "button" at bounding box center [24, 706] width 39 height 39
click at [6, 705] on button "button" at bounding box center [24, 706] width 39 height 39
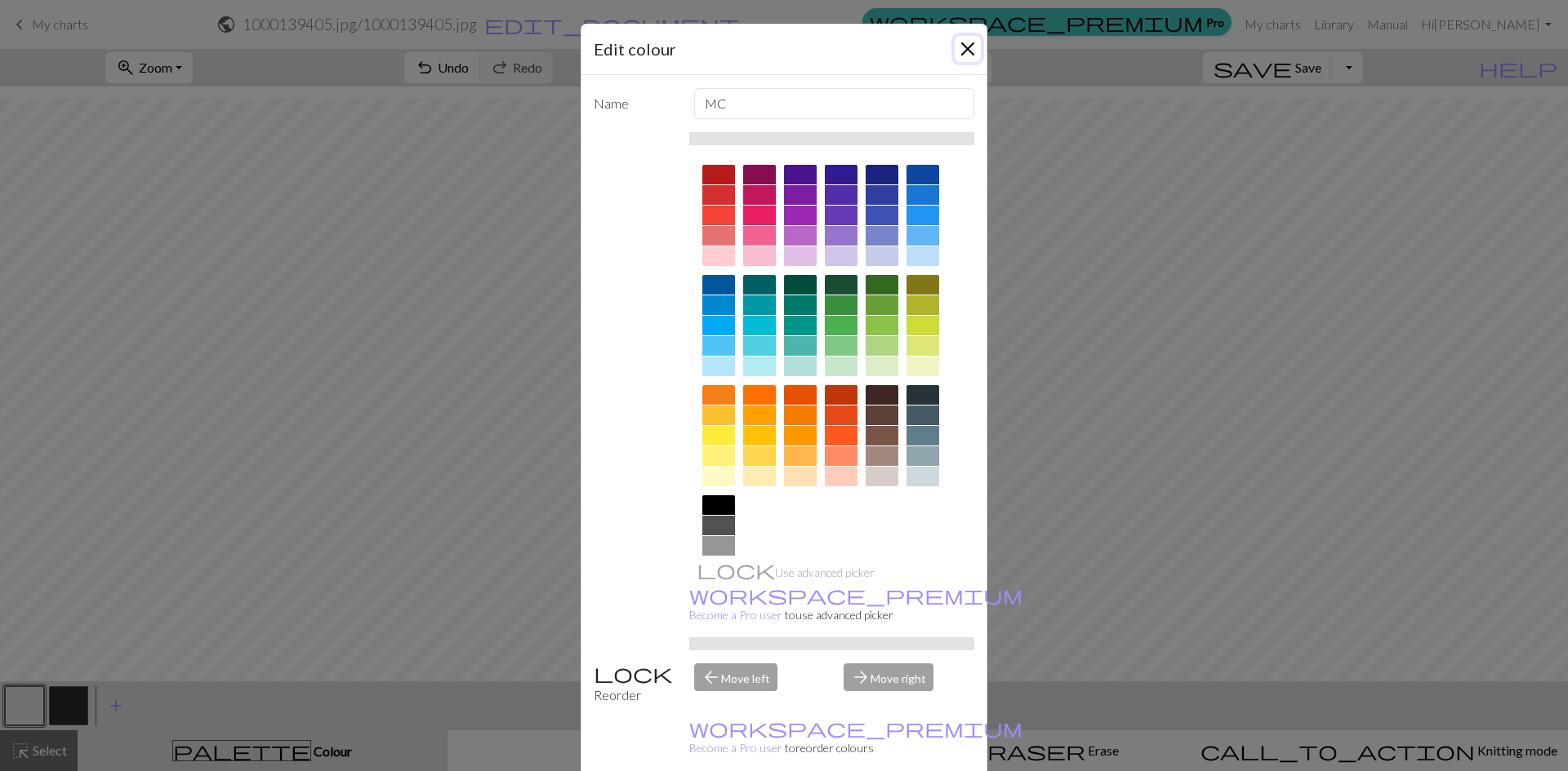
click at [960, 54] on button "Close" at bounding box center [968, 49] width 26 height 26
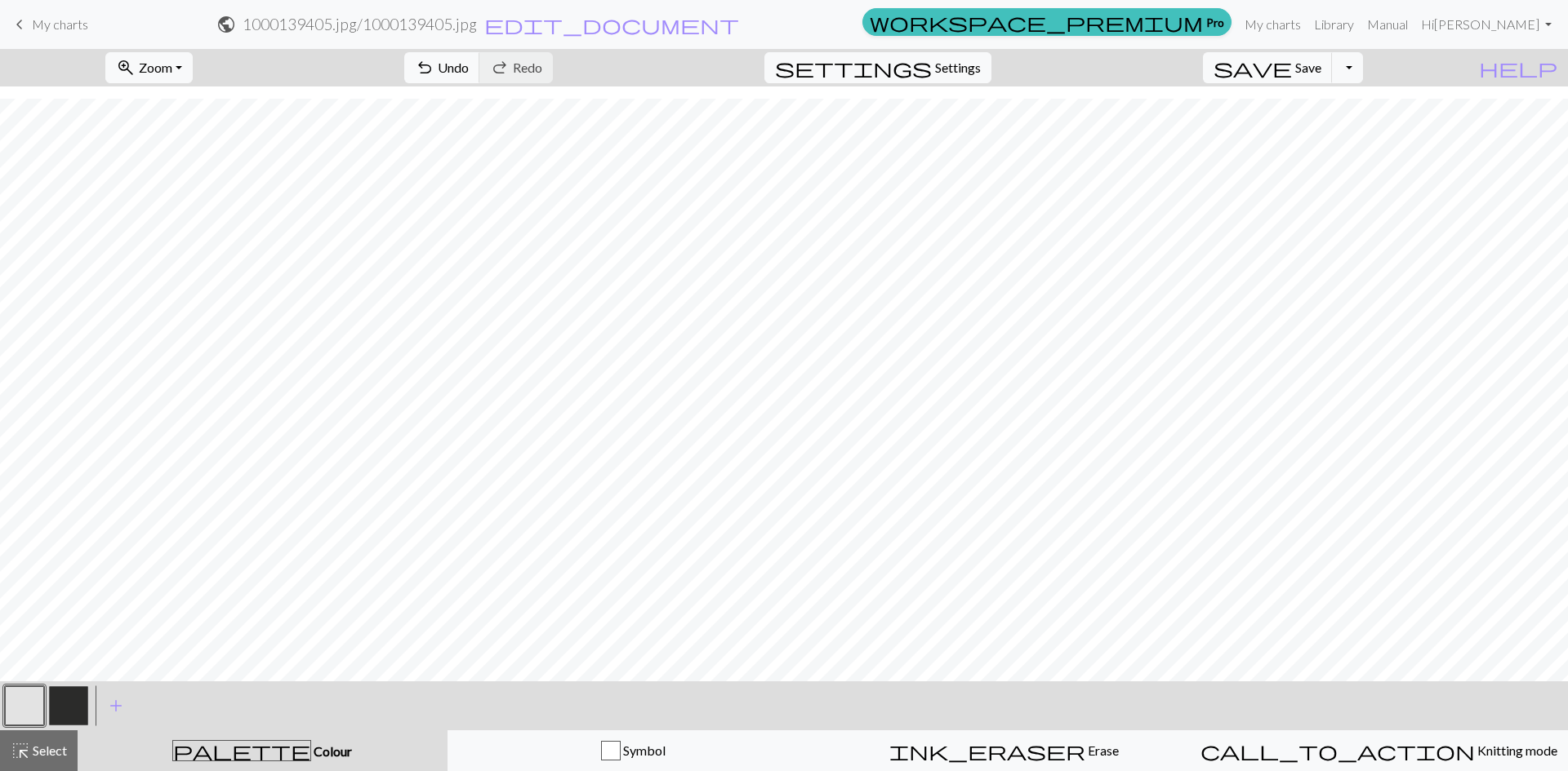
click at [81, 707] on button "button" at bounding box center [68, 706] width 39 height 39
click at [33, 693] on button "button" at bounding box center [24, 706] width 39 height 39
click at [84, 710] on button "button" at bounding box center [68, 706] width 39 height 39
drag, startPoint x: 26, startPoint y: 712, endPoint x: 33, endPoint y: 711, distance: 7.1
click at [26, 713] on button "button" at bounding box center [24, 706] width 39 height 39
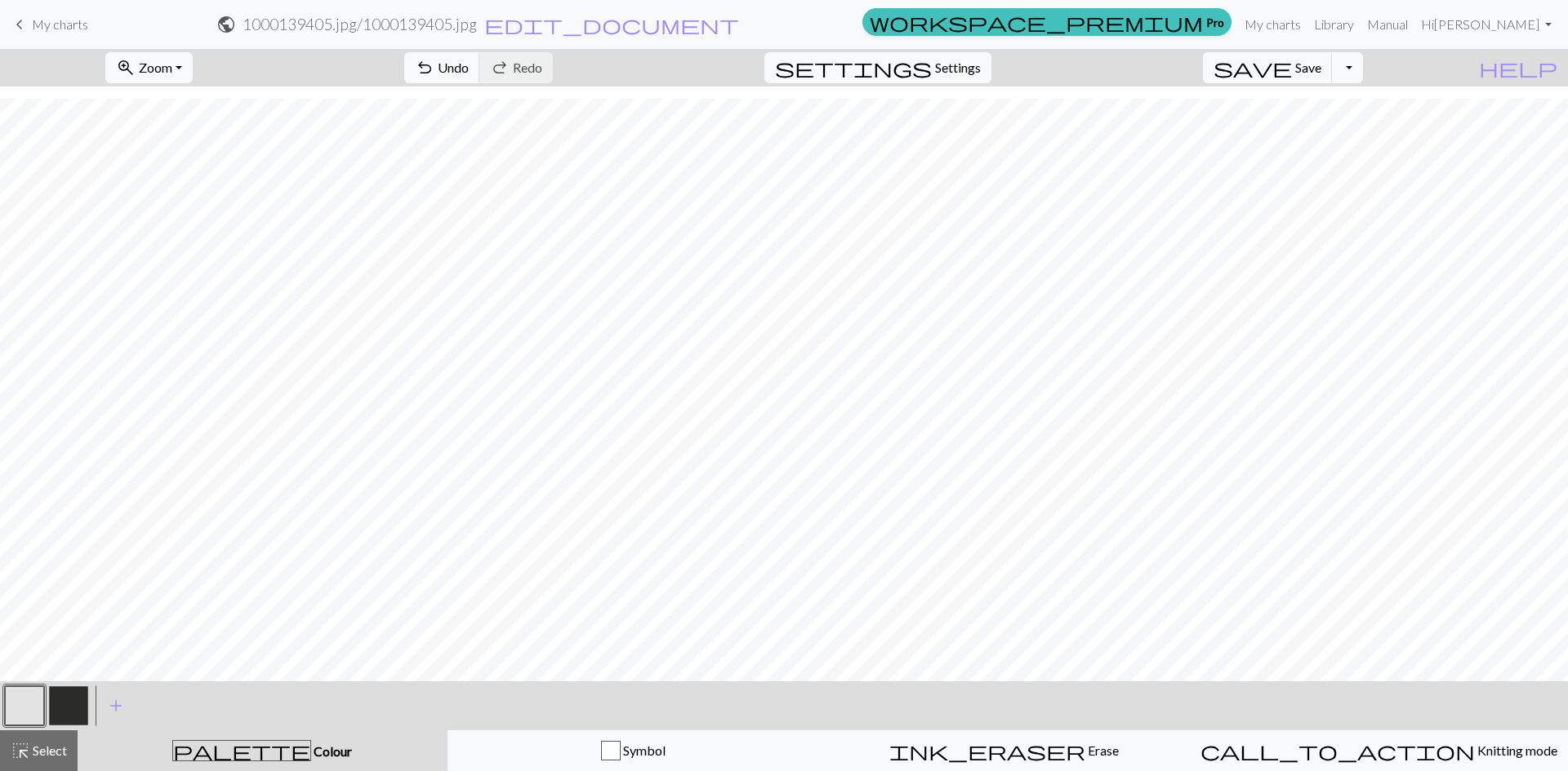
click at [62, 704] on button "button" at bounding box center [68, 706] width 39 height 39
click at [31, 710] on button "button" at bounding box center [24, 706] width 39 height 39
click at [79, 720] on button "button" at bounding box center [68, 706] width 39 height 39
click at [17, 705] on button "button" at bounding box center [24, 706] width 39 height 39
click at [69, 704] on button "button" at bounding box center [68, 706] width 39 height 39
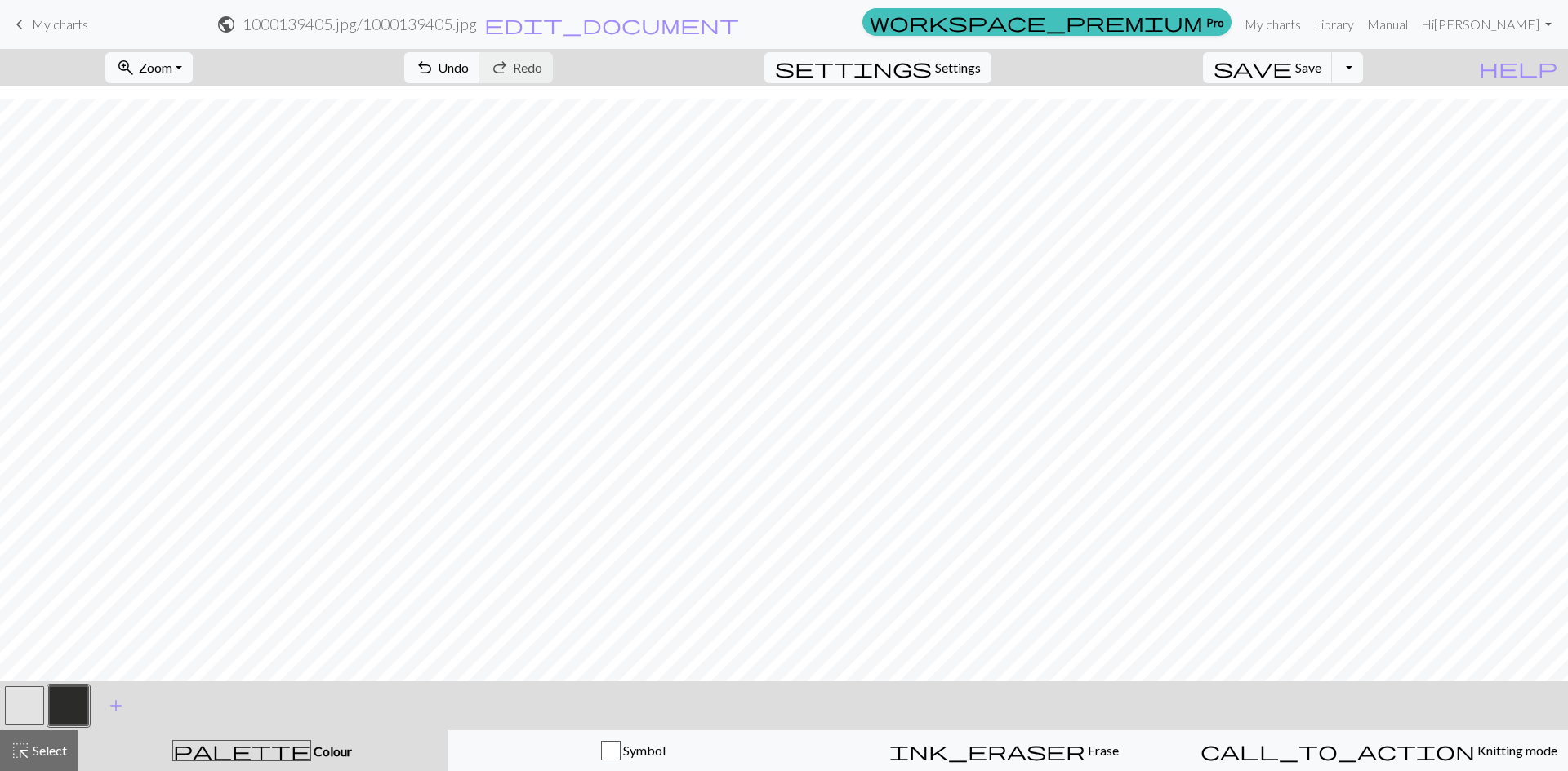
click at [27, 704] on button "button" at bounding box center [24, 706] width 39 height 39
click at [69, 709] on button "button" at bounding box center [68, 706] width 39 height 39
click at [83, 707] on button "button" at bounding box center [68, 706] width 39 height 39
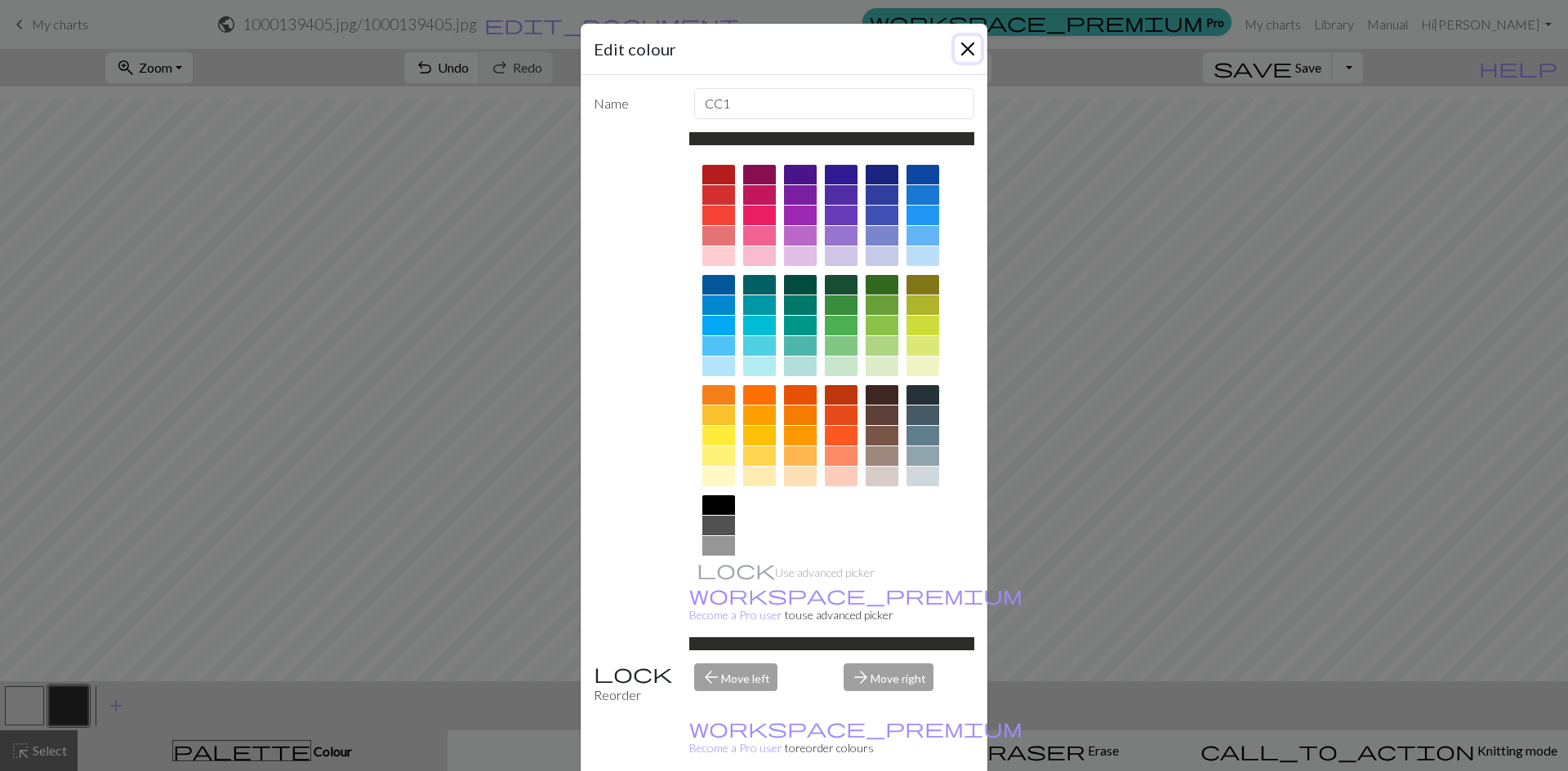
click at [956, 50] on button "Close" at bounding box center [968, 49] width 26 height 26
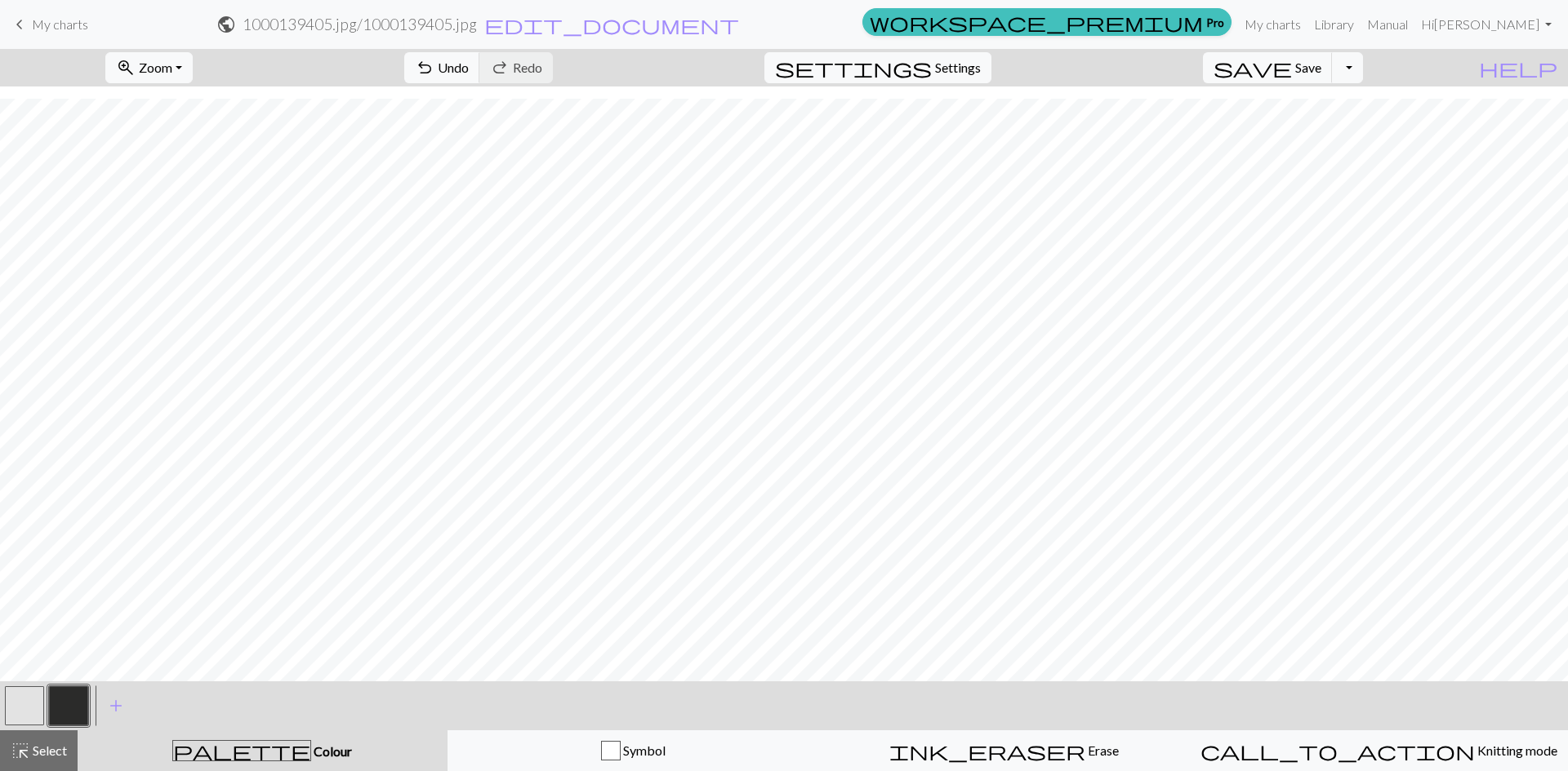
click at [27, 717] on button "button" at bounding box center [24, 706] width 39 height 39
click at [83, 693] on button "button" at bounding box center [68, 706] width 39 height 39
click at [21, 699] on button "button" at bounding box center [24, 706] width 39 height 39
click at [468, 71] on span "Undo" at bounding box center [454, 67] width 31 height 16
click at [79, 710] on button "button" at bounding box center [68, 706] width 39 height 39
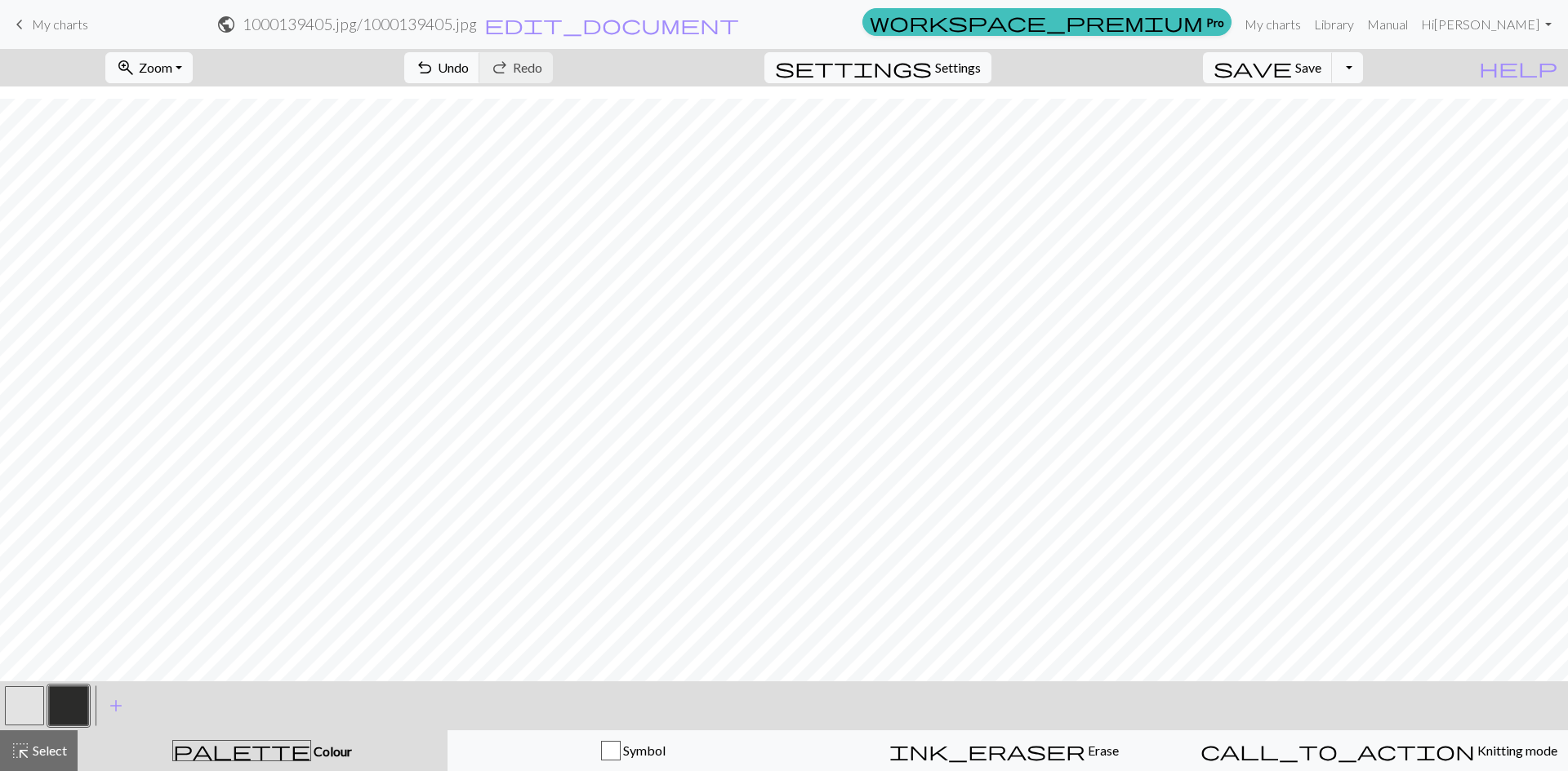
click at [62, 708] on button "button" at bounding box center [68, 706] width 39 height 39
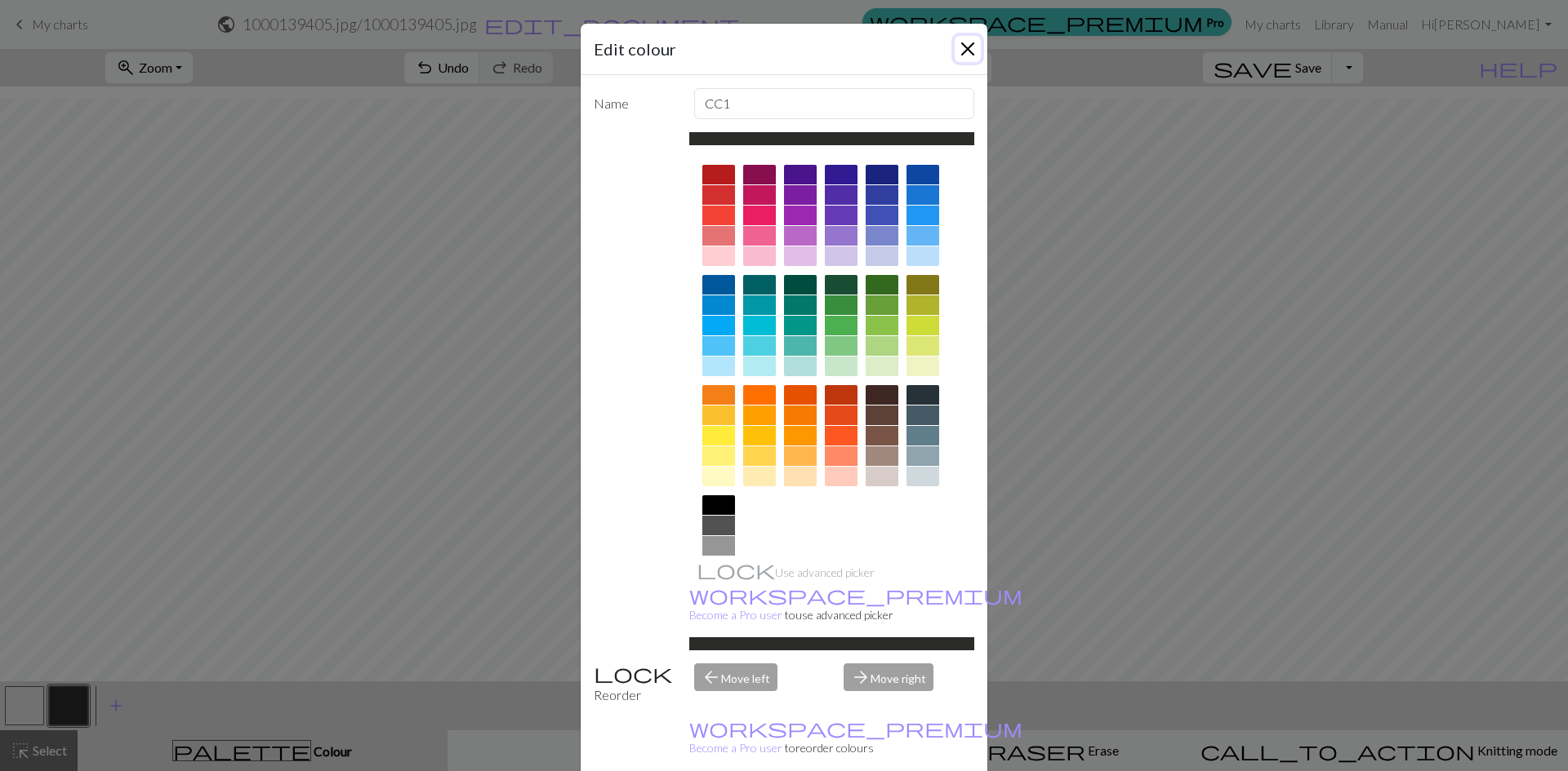
click at [955, 48] on button "Close" at bounding box center [968, 49] width 26 height 26
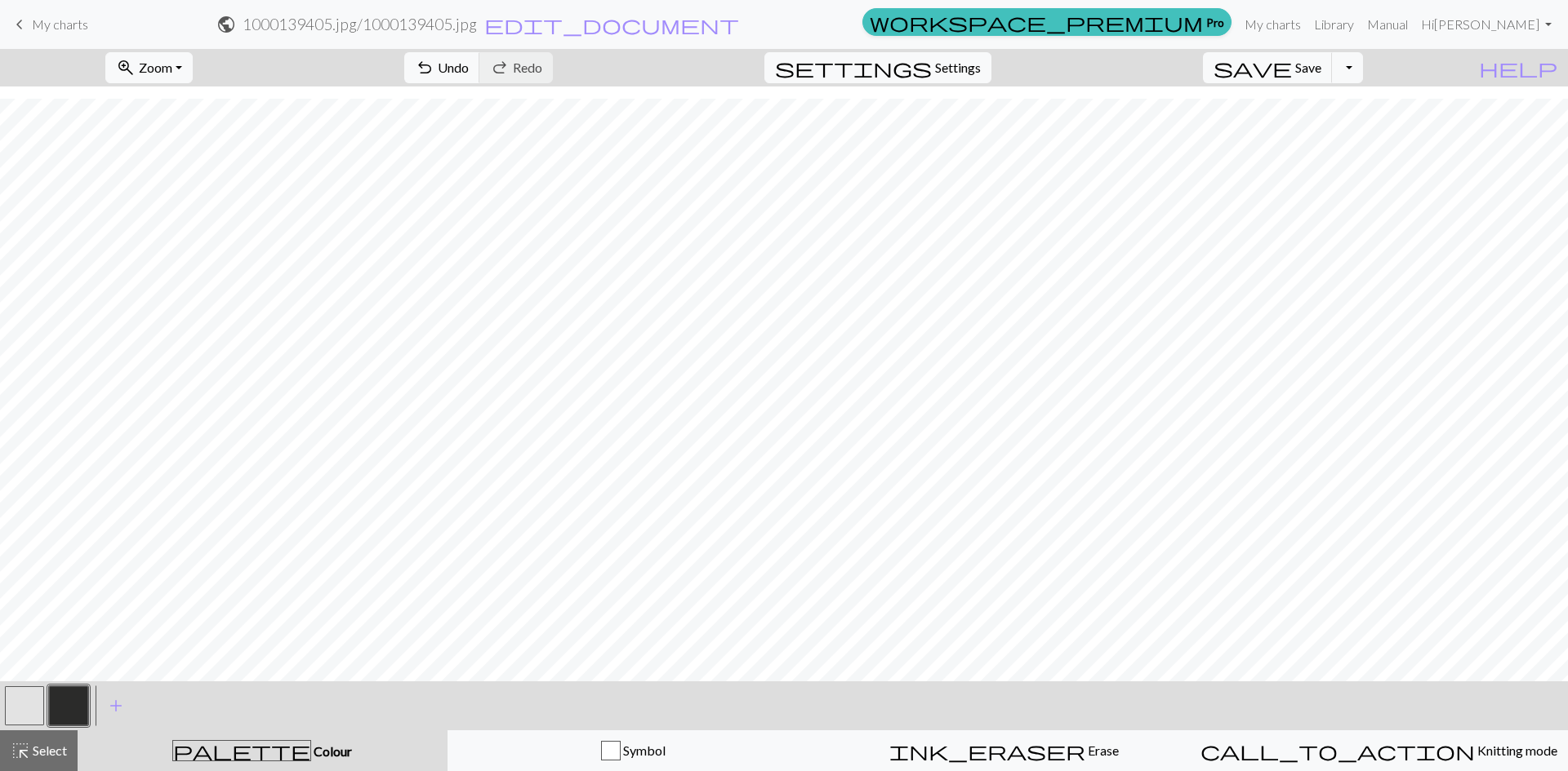
click at [31, 698] on button "button" at bounding box center [24, 706] width 39 height 39
click at [78, 704] on button "button" at bounding box center [68, 706] width 39 height 39
click at [22, 706] on button "button" at bounding box center [24, 706] width 39 height 39
click at [78, 705] on button "button" at bounding box center [68, 706] width 39 height 39
click at [30, 711] on button "button" at bounding box center [24, 706] width 39 height 39
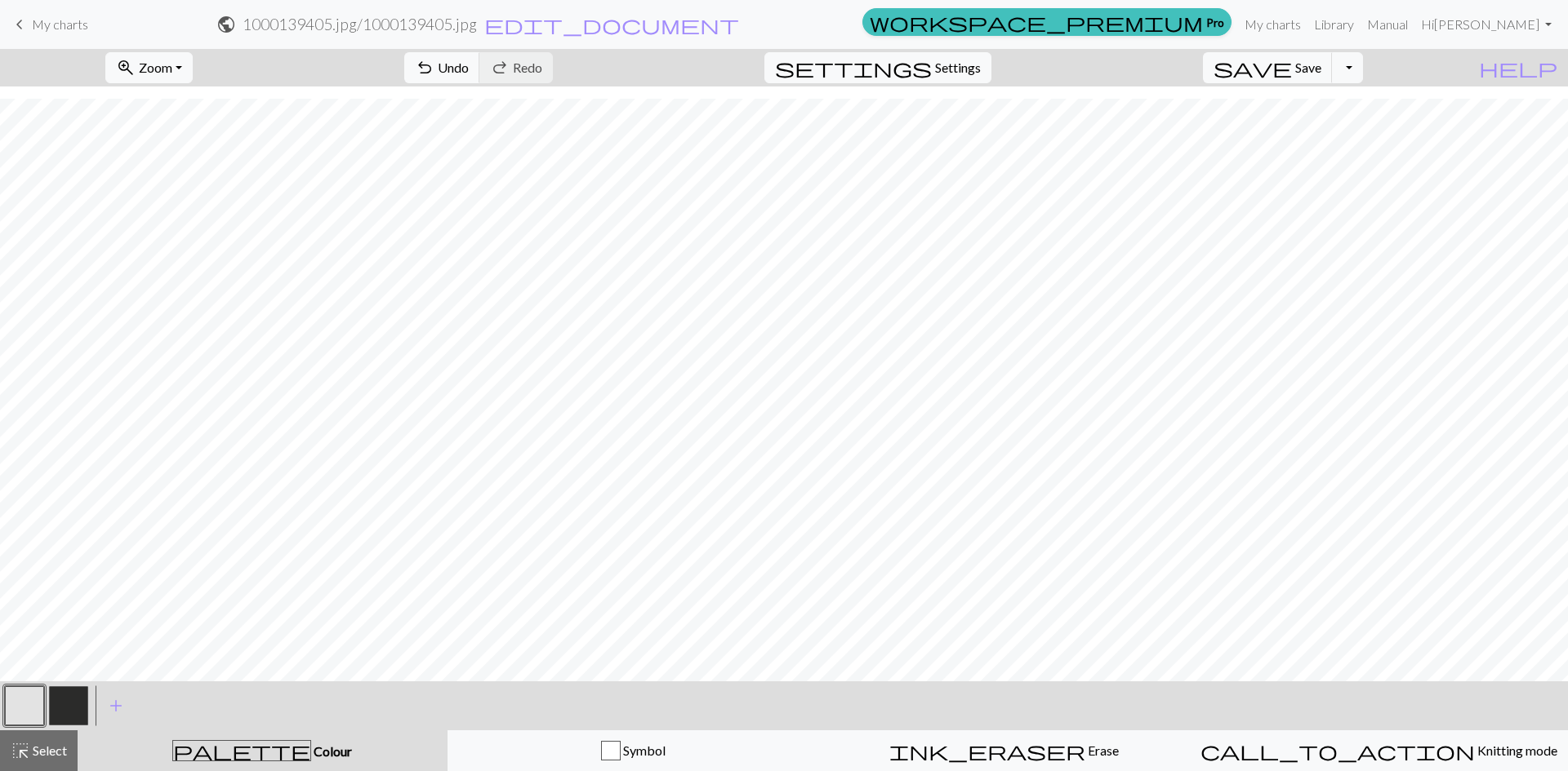
click at [73, 703] on button "button" at bounding box center [68, 706] width 39 height 39
click at [67, 712] on button "button" at bounding box center [68, 706] width 39 height 39
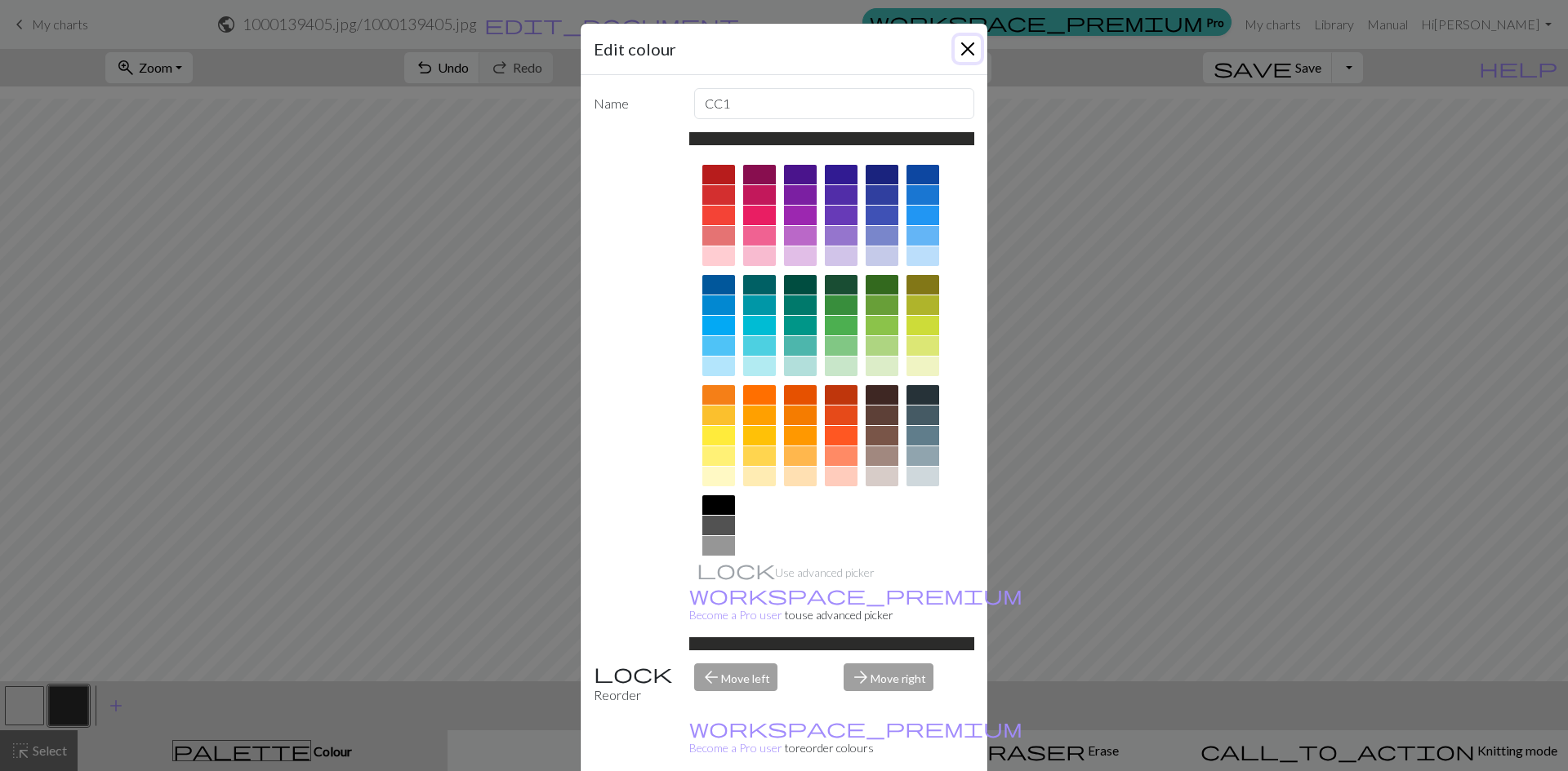
click at [962, 55] on button "Close" at bounding box center [968, 49] width 26 height 26
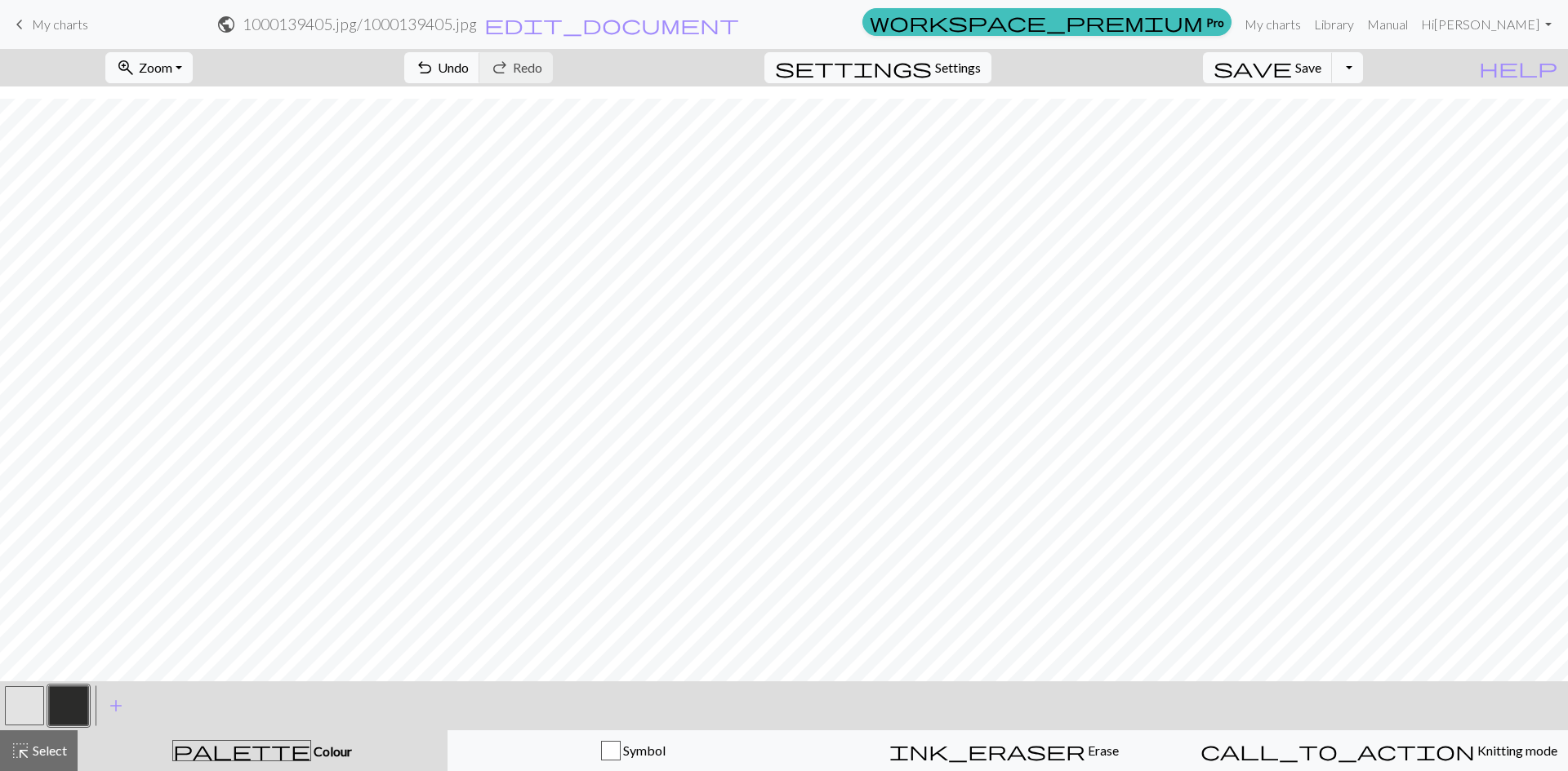
click at [17, 711] on button "button" at bounding box center [24, 706] width 39 height 39
click at [70, 697] on button "button" at bounding box center [68, 706] width 39 height 39
click at [75, 704] on button "button" at bounding box center [68, 706] width 39 height 39
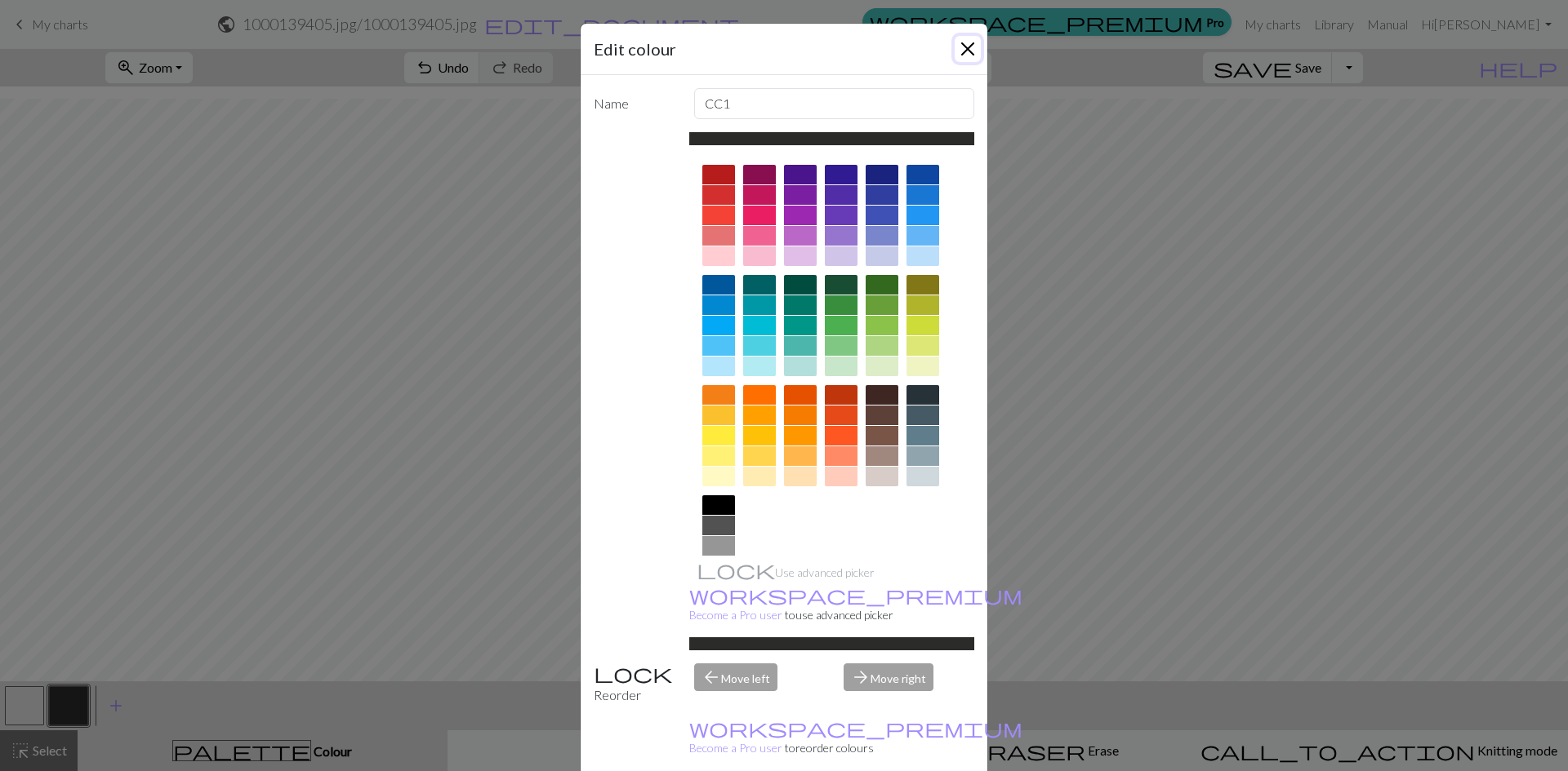
click at [967, 48] on button "Close" at bounding box center [968, 49] width 26 height 26
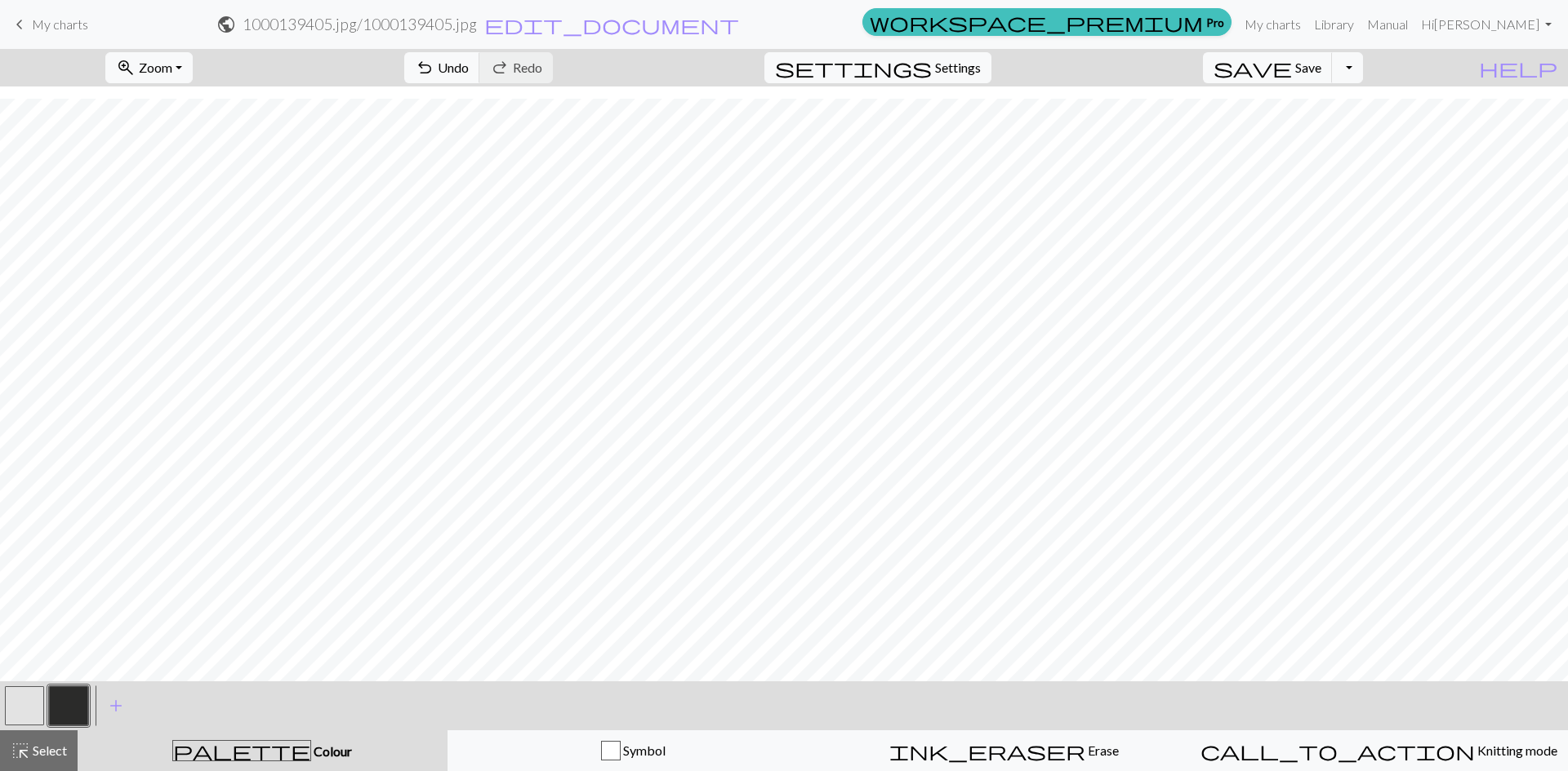
click at [27, 703] on button "button" at bounding box center [24, 706] width 39 height 39
click at [70, 710] on button "button" at bounding box center [68, 706] width 39 height 39
click at [468, 69] on span "Undo" at bounding box center [454, 67] width 31 height 16
click at [21, 708] on button "button" at bounding box center [24, 706] width 39 height 39
click at [72, 710] on button "button" at bounding box center [68, 706] width 39 height 39
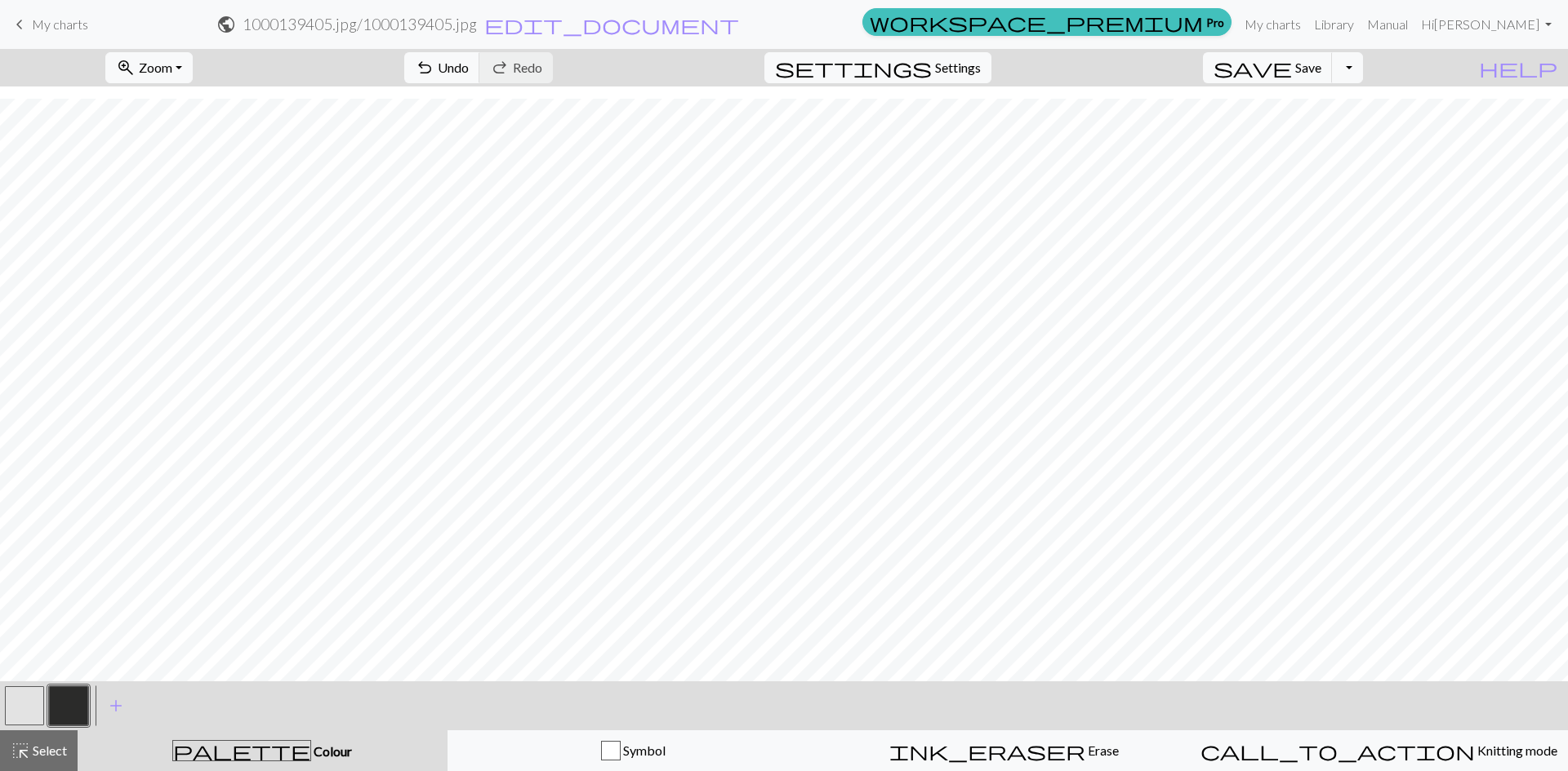
click at [26, 708] on button "button" at bounding box center [24, 706] width 39 height 39
click at [78, 711] on button "button" at bounding box center [68, 706] width 39 height 39
click at [33, 699] on button "button" at bounding box center [24, 706] width 39 height 39
click at [62, 717] on button "button" at bounding box center [68, 706] width 39 height 39
click at [31, 699] on button "button" at bounding box center [24, 706] width 39 height 39
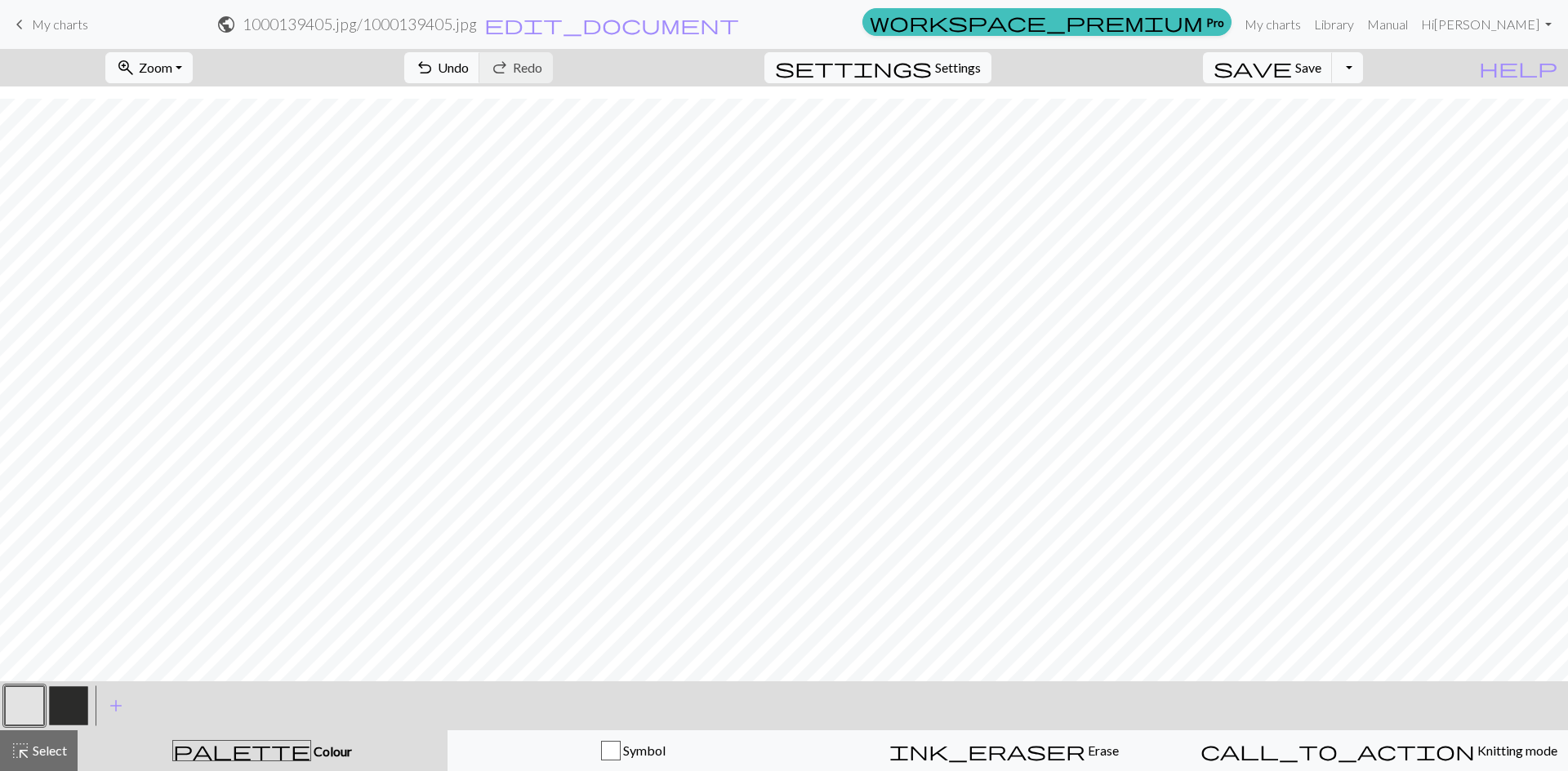
click at [71, 705] on button "button" at bounding box center [68, 706] width 39 height 39
click at [22, 711] on button "button" at bounding box center [24, 706] width 39 height 39
click at [76, 710] on button "button" at bounding box center [68, 706] width 39 height 39
click at [28, 713] on button "button" at bounding box center [24, 706] width 39 height 39
click at [79, 690] on button "button" at bounding box center [68, 706] width 39 height 39
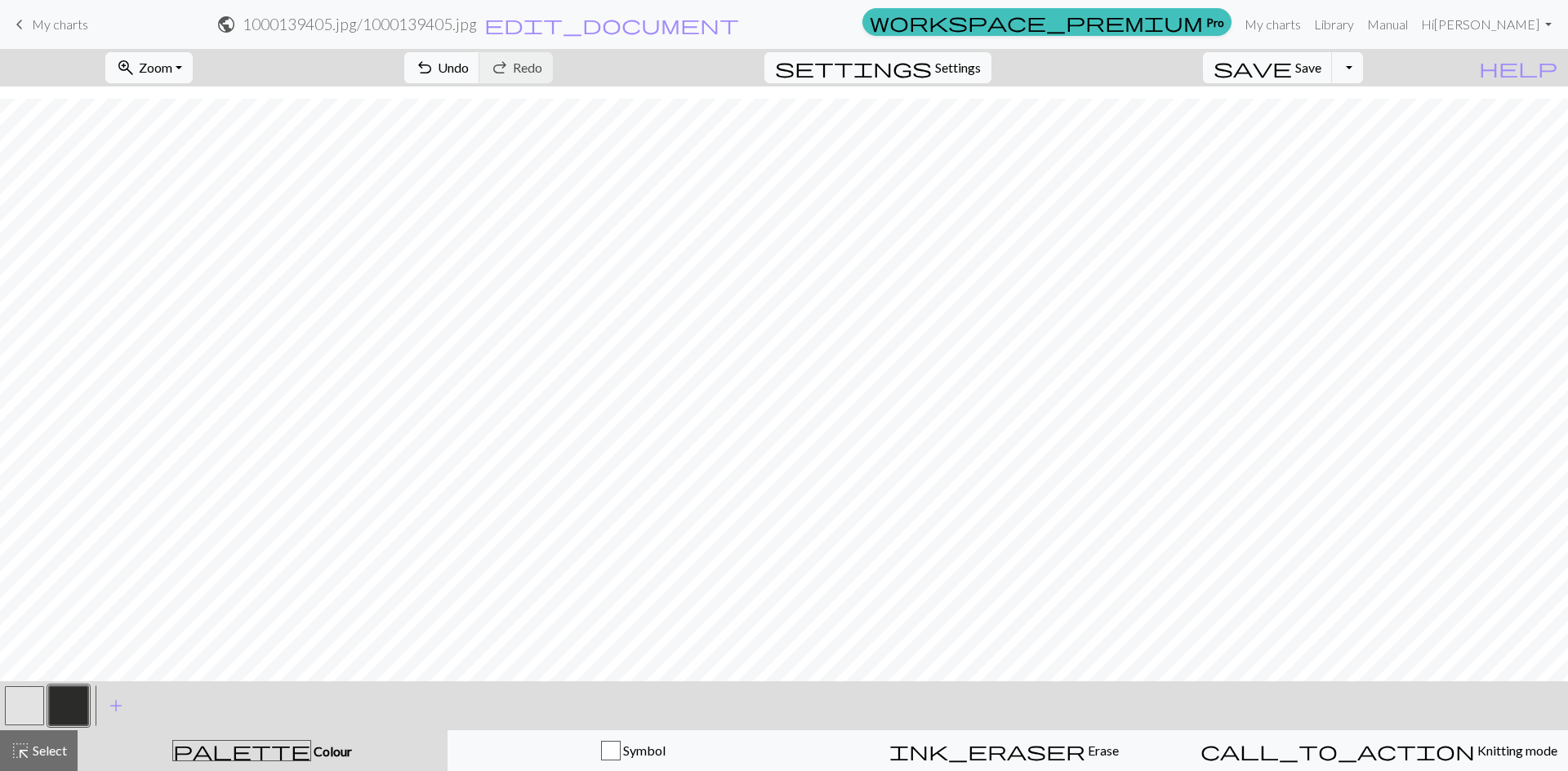
click at [28, 712] on button "button" at bounding box center [24, 706] width 39 height 39
click at [63, 704] on button "button" at bounding box center [68, 706] width 39 height 39
click at [36, 703] on button "button" at bounding box center [24, 706] width 39 height 39
click at [69, 706] on button "button" at bounding box center [68, 706] width 39 height 39
click at [10, 702] on button "button" at bounding box center [24, 706] width 39 height 39
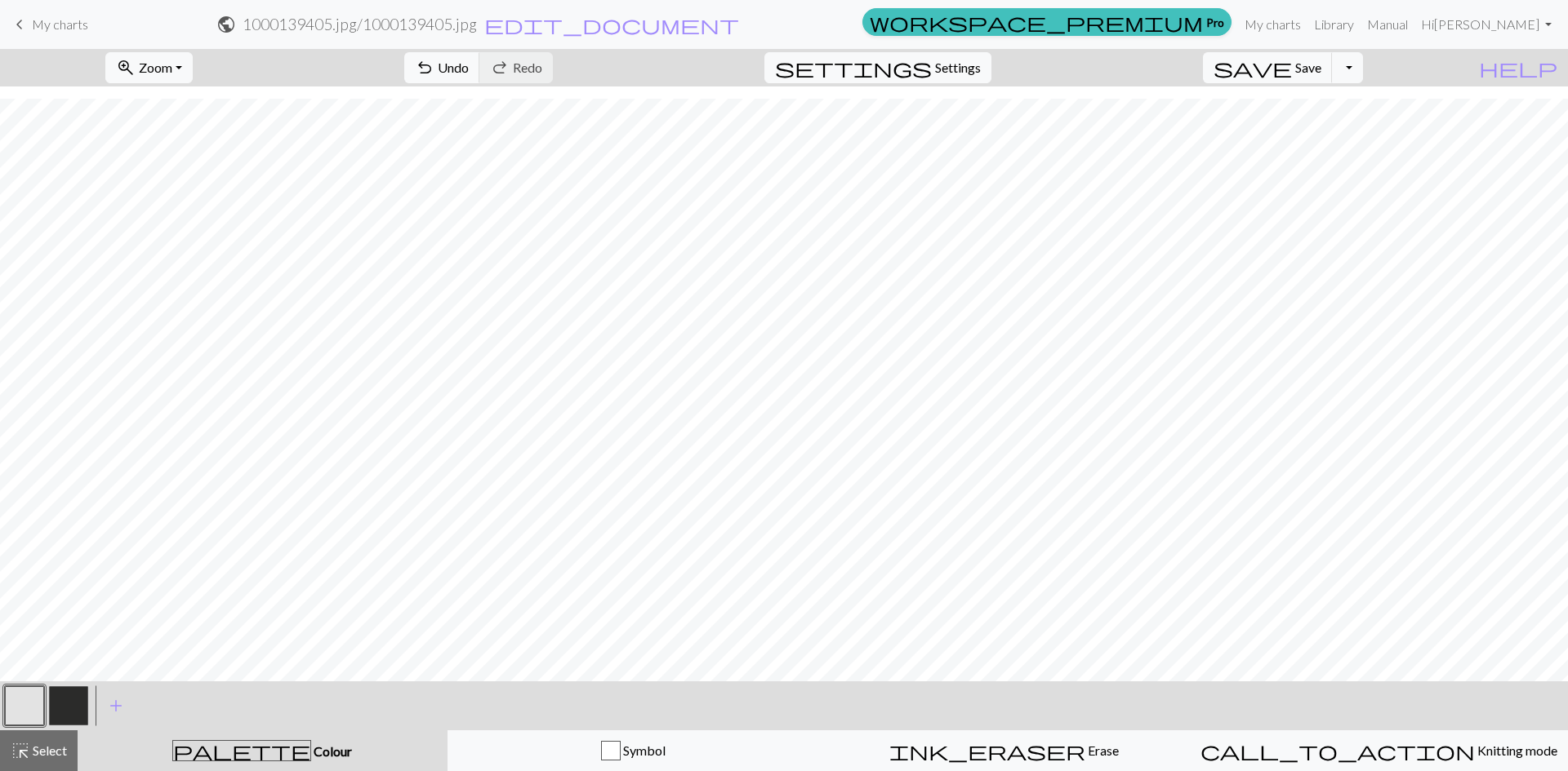
click at [59, 713] on button "button" at bounding box center [68, 706] width 39 height 39
click at [33, 703] on button "button" at bounding box center [24, 706] width 39 height 39
click at [74, 713] on button "button" at bounding box center [68, 706] width 39 height 39
click at [26, 715] on button "button" at bounding box center [24, 706] width 39 height 39
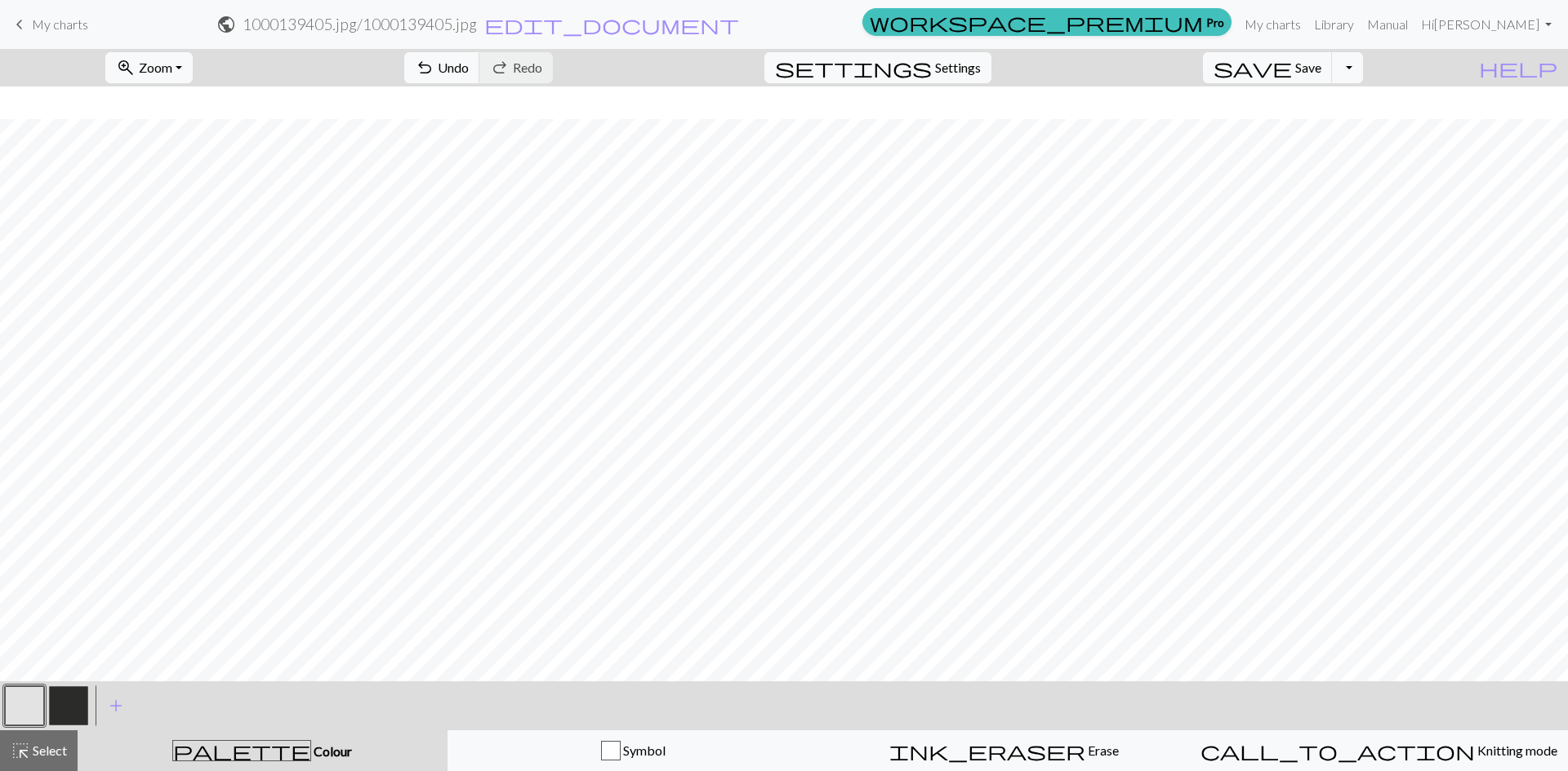
scroll to position [209, 0]
click at [28, 710] on button "button" at bounding box center [24, 706] width 39 height 39
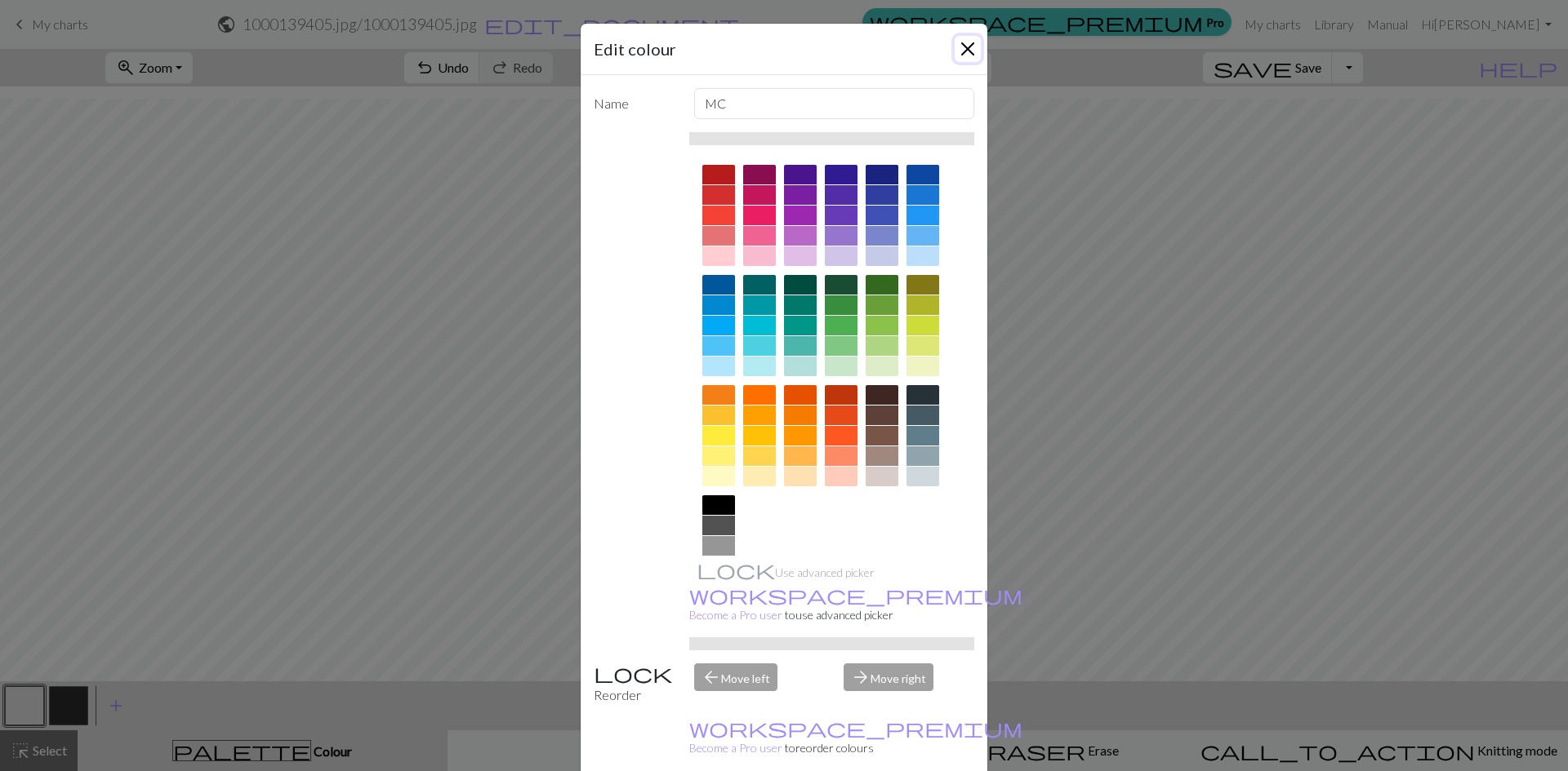
click at [957, 55] on button "Close" at bounding box center [968, 49] width 26 height 26
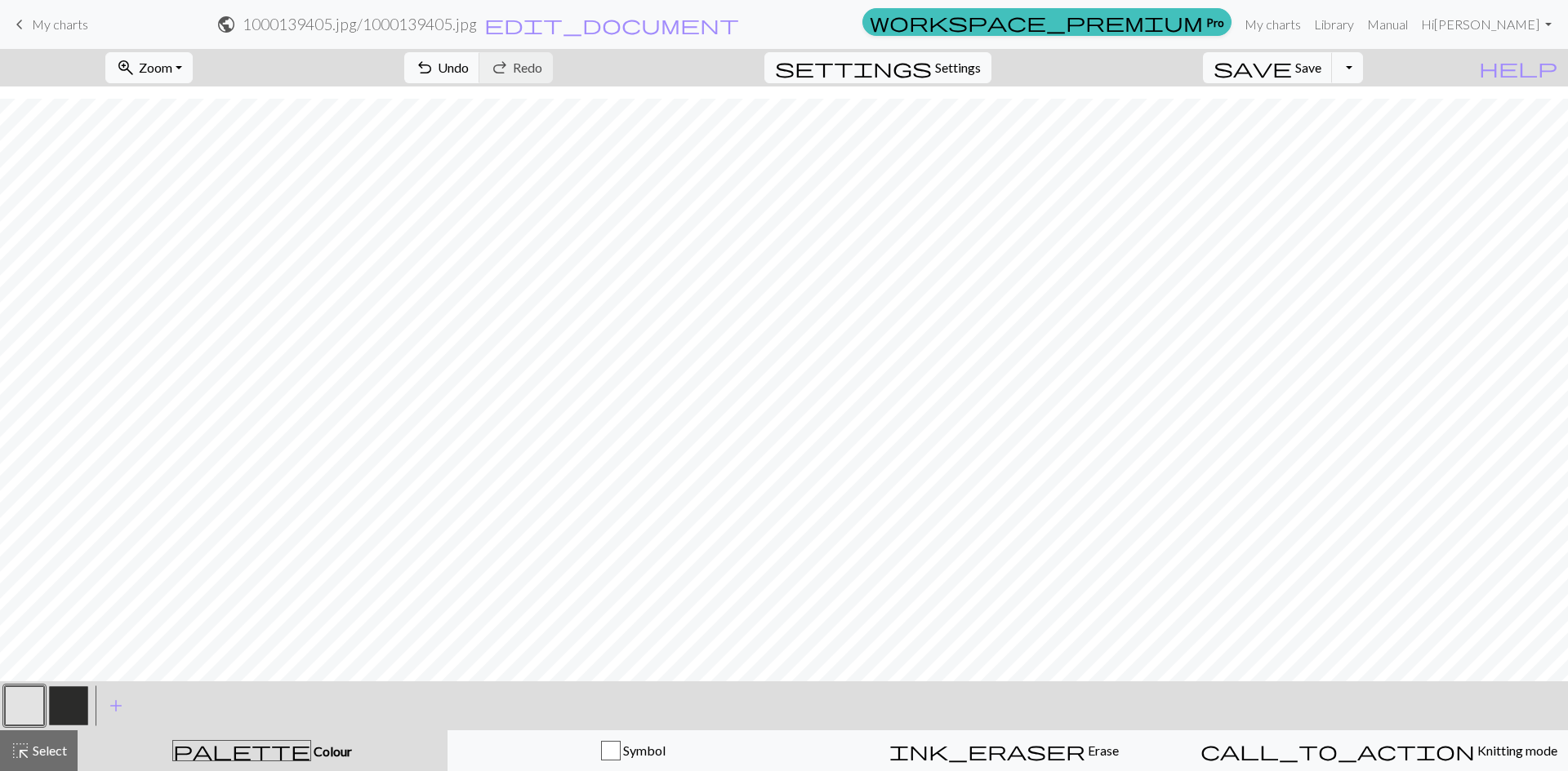
click at [69, 690] on button "button" at bounding box center [68, 706] width 39 height 39
click at [468, 74] on span "Undo" at bounding box center [454, 67] width 31 height 16
click at [11, 702] on button "button" at bounding box center [24, 706] width 39 height 39
click at [64, 708] on button "button" at bounding box center [68, 706] width 39 height 39
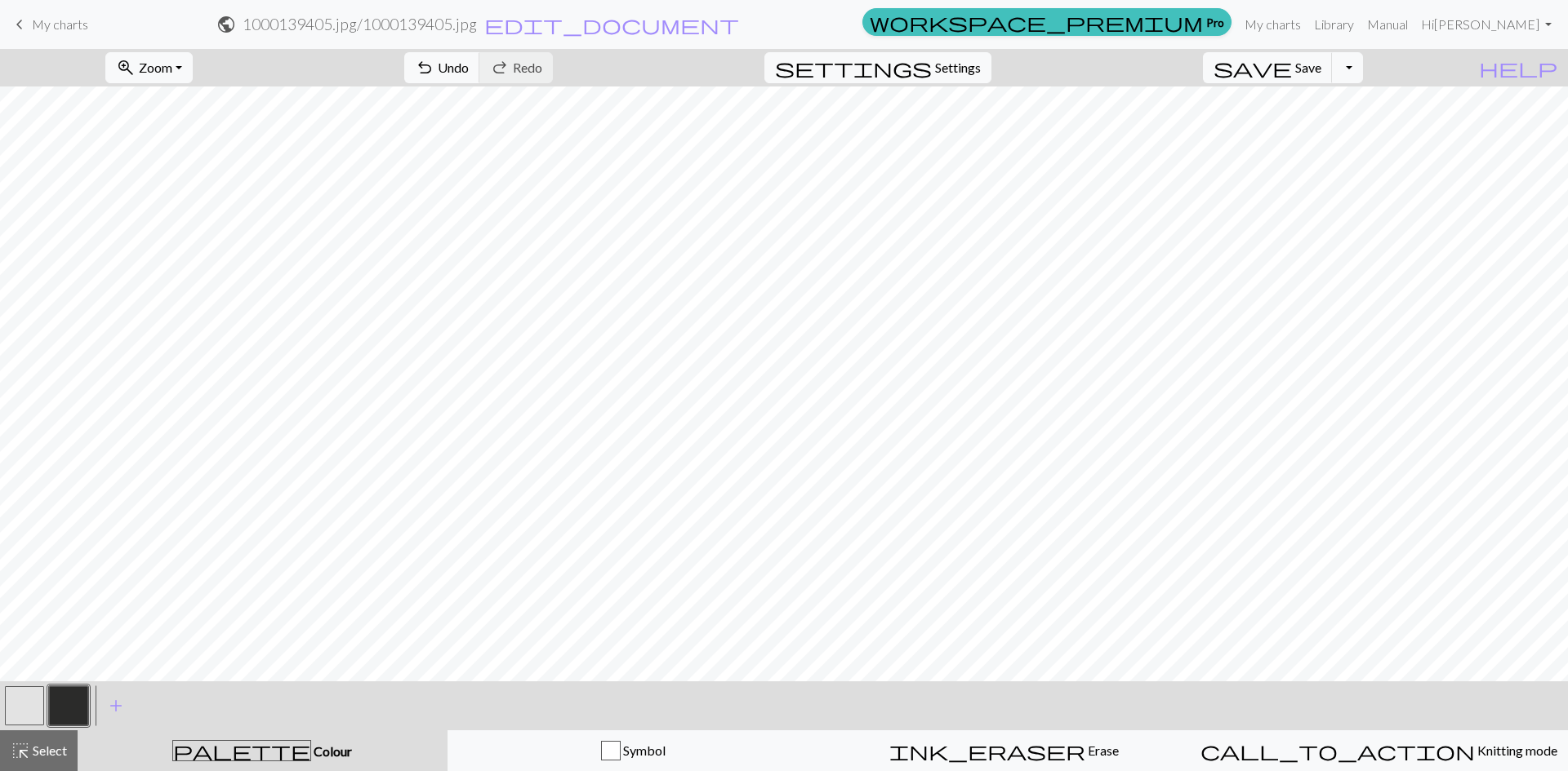
click at [18, 705] on button "button" at bounding box center [24, 706] width 39 height 39
click at [68, 704] on button "button" at bounding box center [68, 706] width 39 height 39
click at [26, 690] on button "button" at bounding box center [24, 706] width 39 height 39
click at [70, 700] on button "button" at bounding box center [68, 706] width 39 height 39
click at [35, 709] on button "button" at bounding box center [24, 706] width 39 height 39
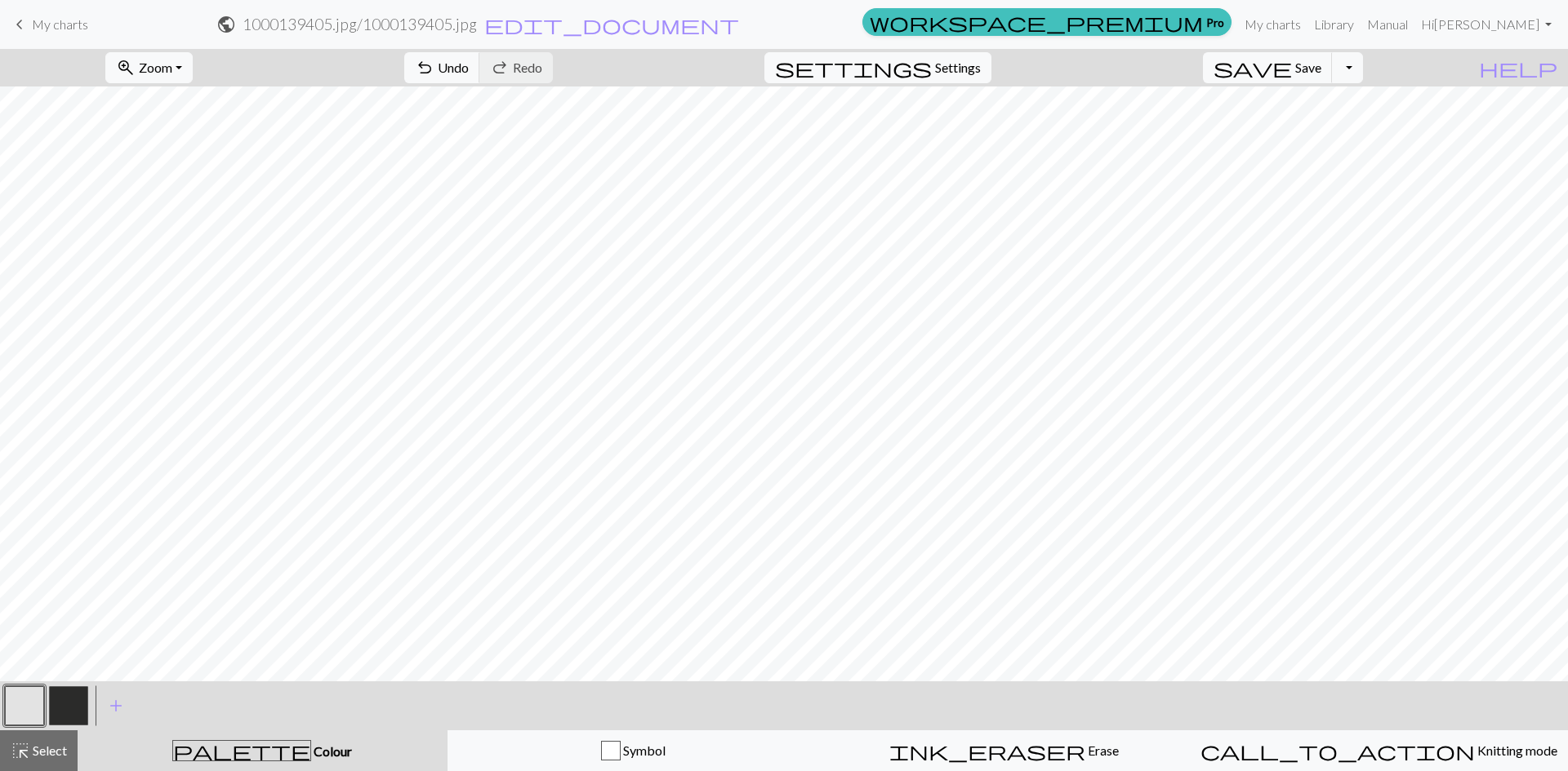
click at [74, 702] on button "button" at bounding box center [68, 706] width 39 height 39
click at [20, 701] on button "button" at bounding box center [24, 706] width 39 height 39
click at [62, 707] on button "button" at bounding box center [68, 706] width 39 height 39
click at [1292, 68] on span "save" at bounding box center [1252, 67] width 78 height 23
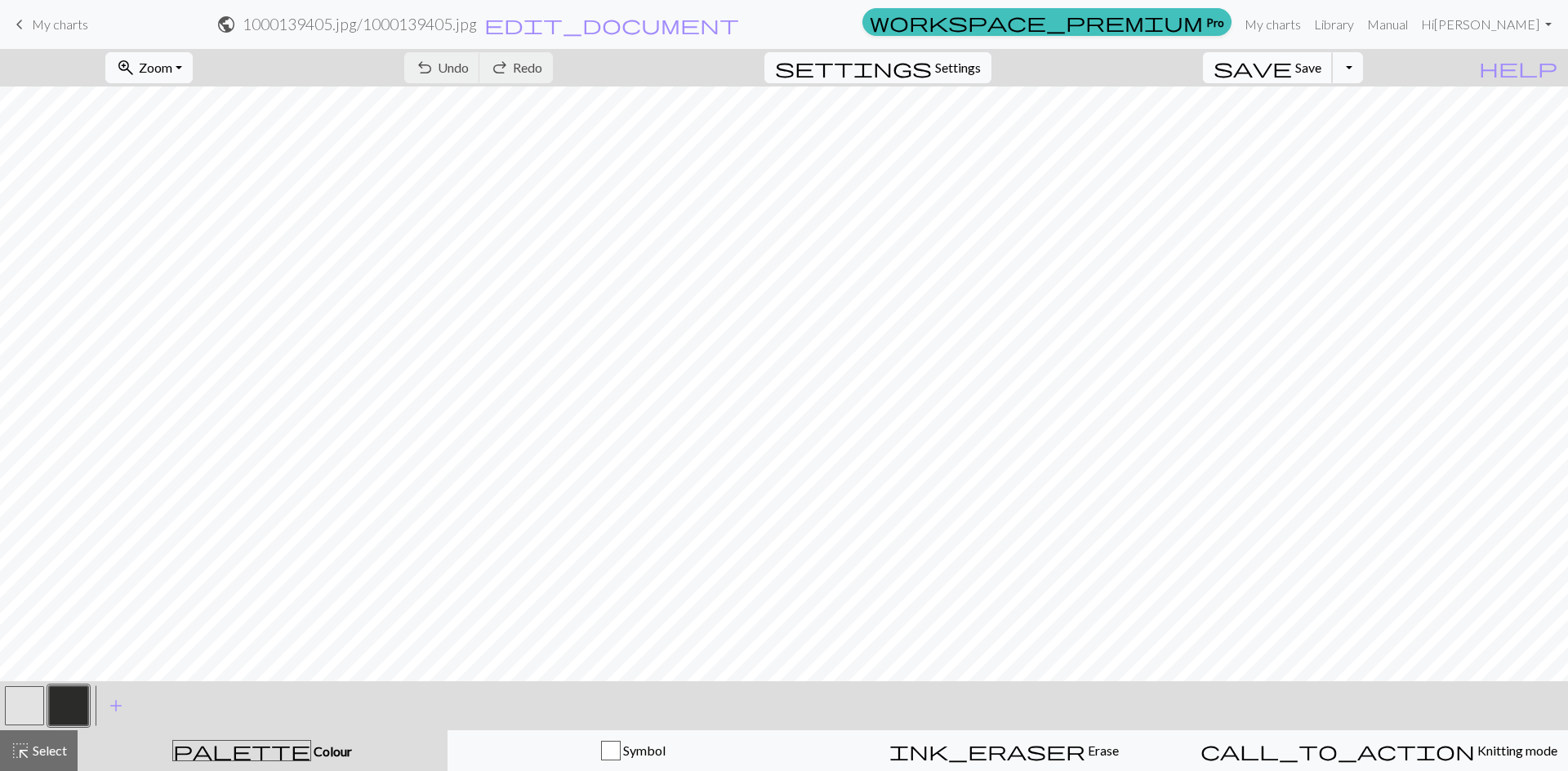
click at [1321, 69] on span "Save" at bounding box center [1307, 67] width 26 height 16
click at [476, 25] on h2 "1000139405.jpg / 1000139405.jpg" at bounding box center [359, 24] width 234 height 18
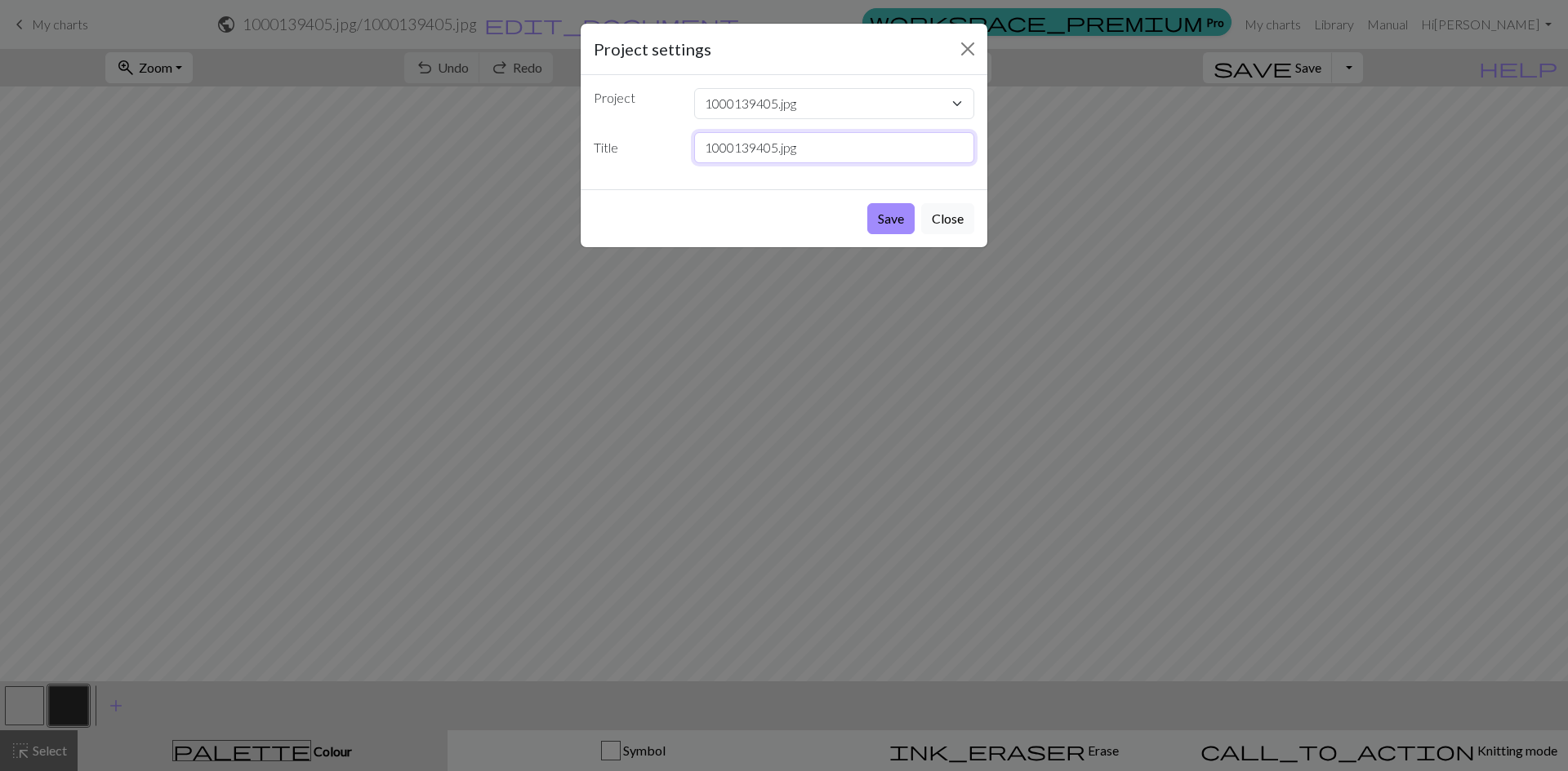
click at [780, 154] on input "1000139405.jpg" at bounding box center [834, 148] width 281 height 31
drag, startPoint x: 812, startPoint y: 144, endPoint x: 678, endPoint y: 151, distance: 134.2
click at [678, 151] on div "Title 1000139405.jpg" at bounding box center [784, 148] width 400 height 31
type input "At Home 2"
click at [896, 223] on button "Save" at bounding box center [890, 218] width 48 height 31
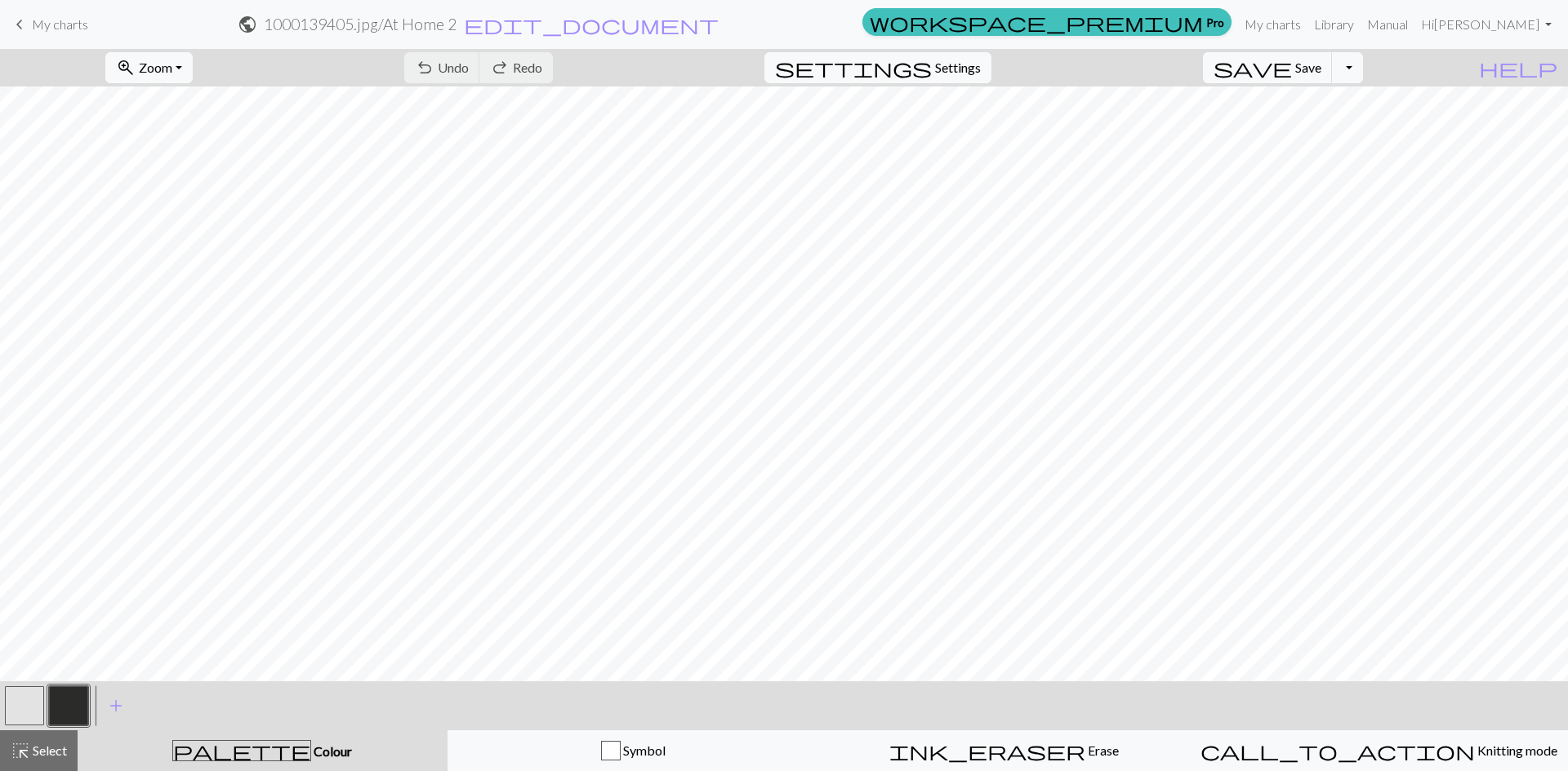
click at [62, 29] on span "My charts" at bounding box center [60, 24] width 56 height 16
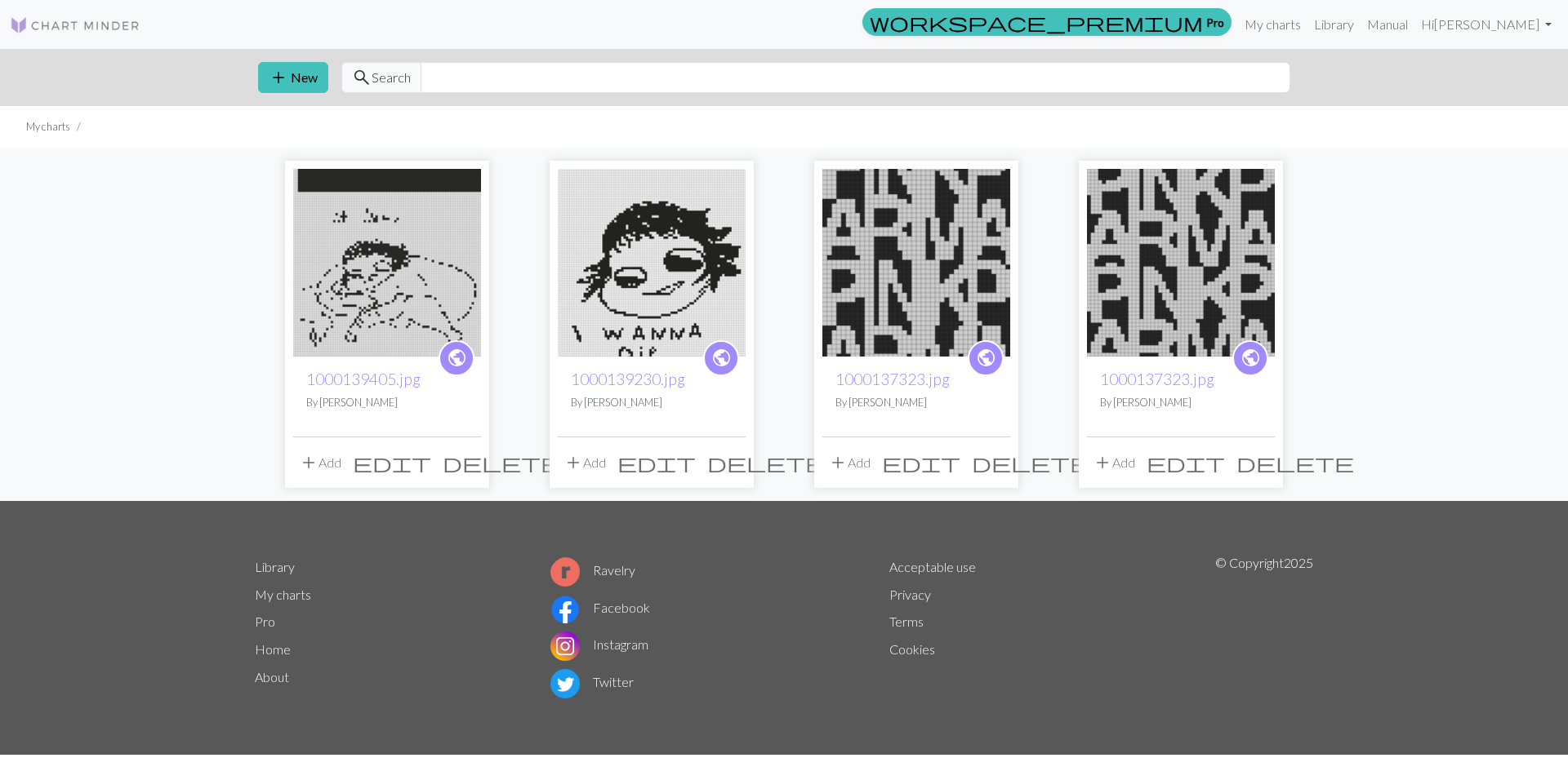
click at [625, 271] on img at bounding box center [651, 263] width 188 height 188
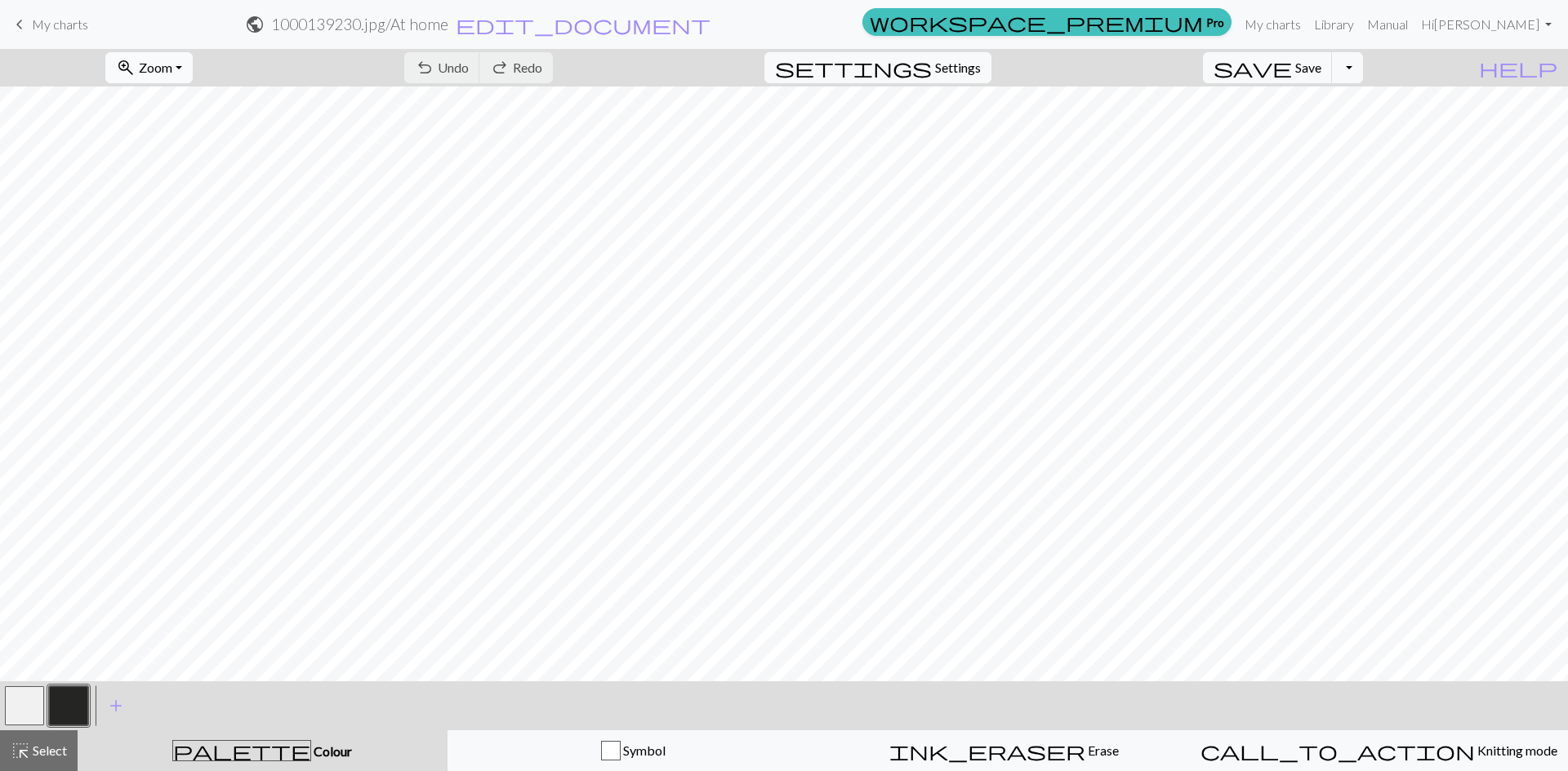
click at [173, 66] on span "Zoom" at bounding box center [155, 67] width 33 height 16
click at [188, 107] on button "Fit all" at bounding box center [171, 104] width 129 height 26
click at [33, 754] on span "Select" at bounding box center [49, 750] width 37 height 16
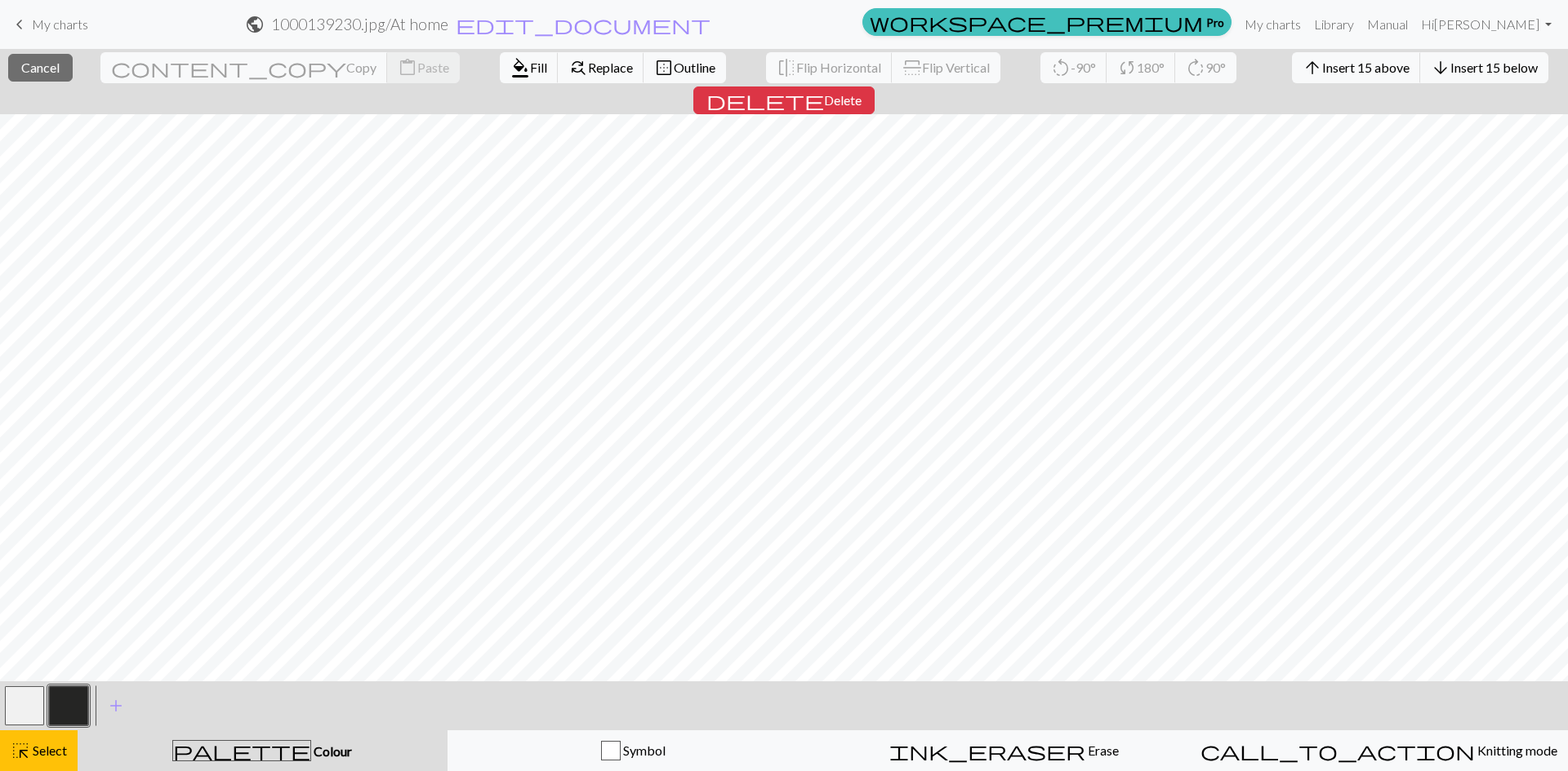
click at [311, 756] on span "Colour" at bounding box center [331, 751] width 40 height 16
click at [72, 707] on button "button" at bounding box center [68, 706] width 39 height 39
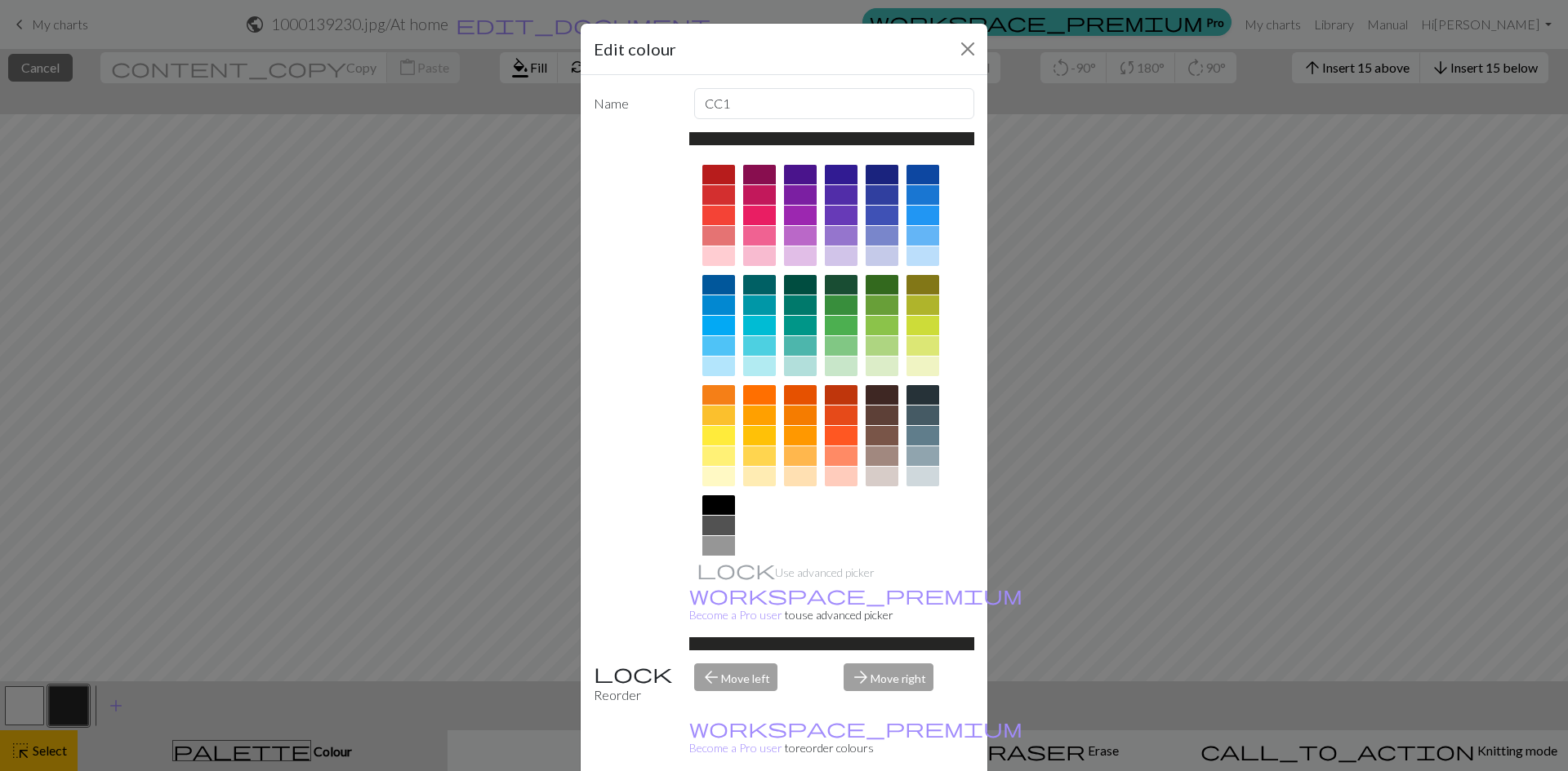
click at [720, 506] on div at bounding box center [719, 505] width 33 height 19
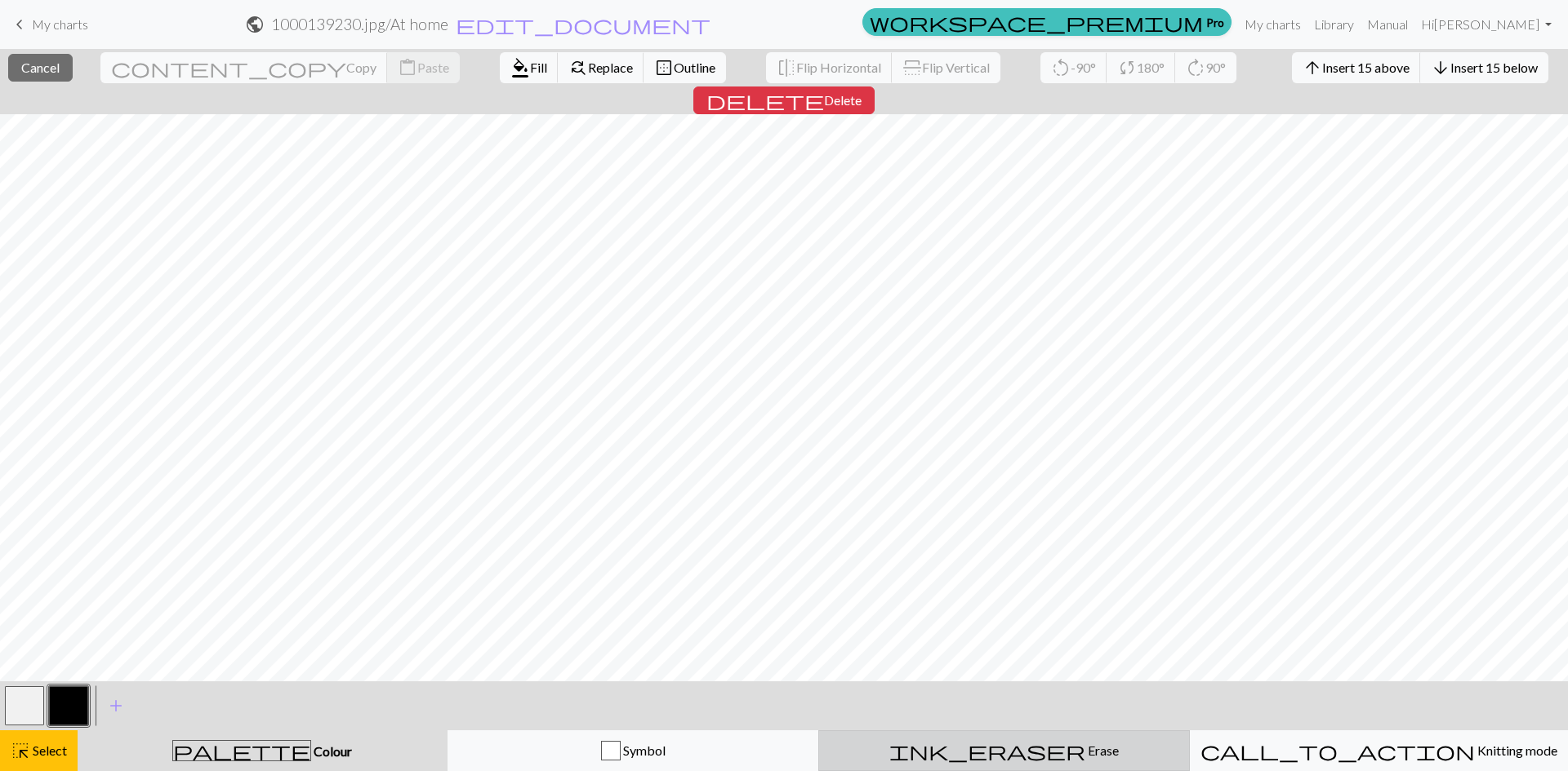
click at [1085, 754] on span "Erase" at bounding box center [1102, 750] width 33 height 16
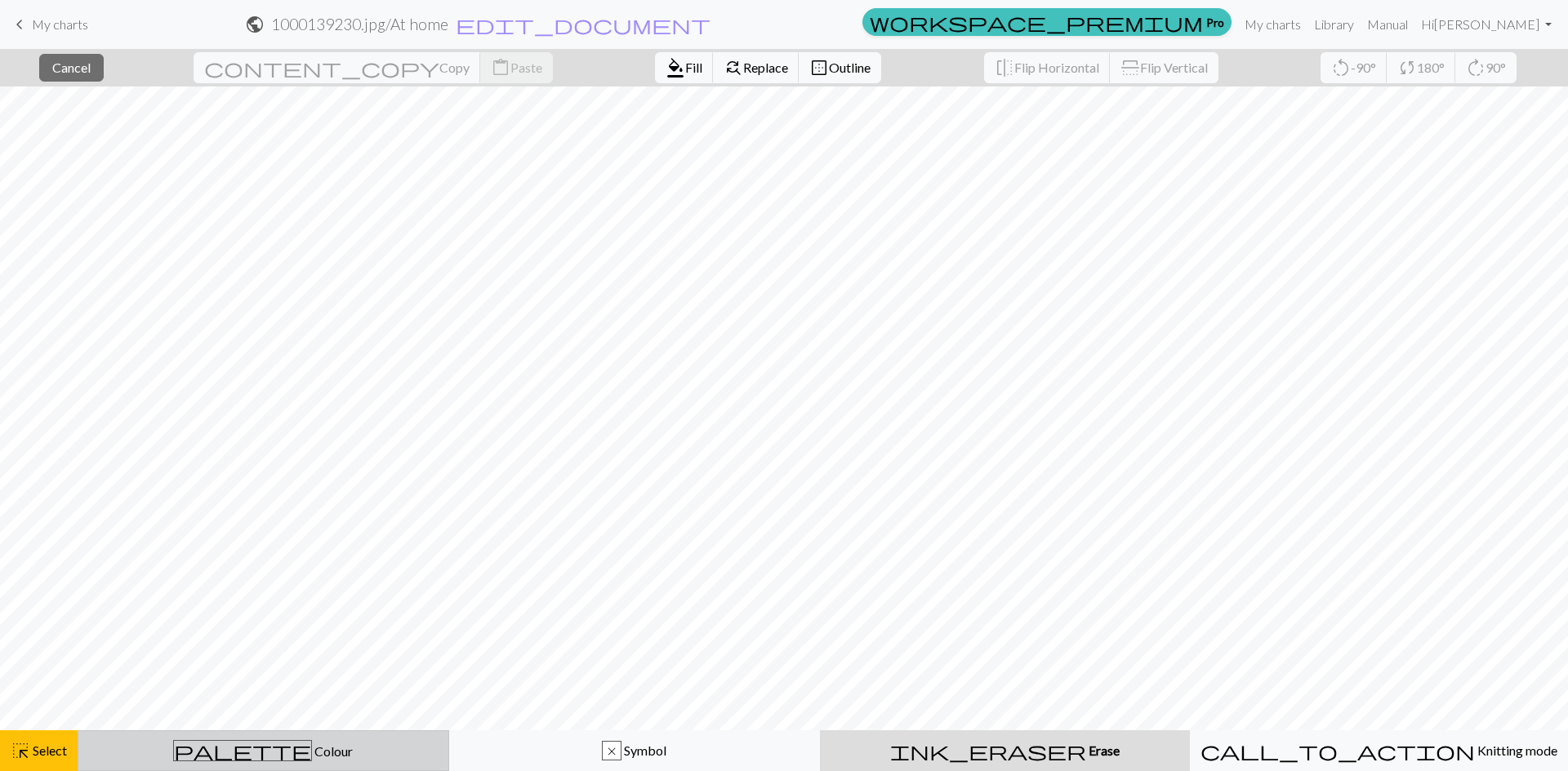
click at [252, 749] on span "palette" at bounding box center [241, 751] width 137 height 23
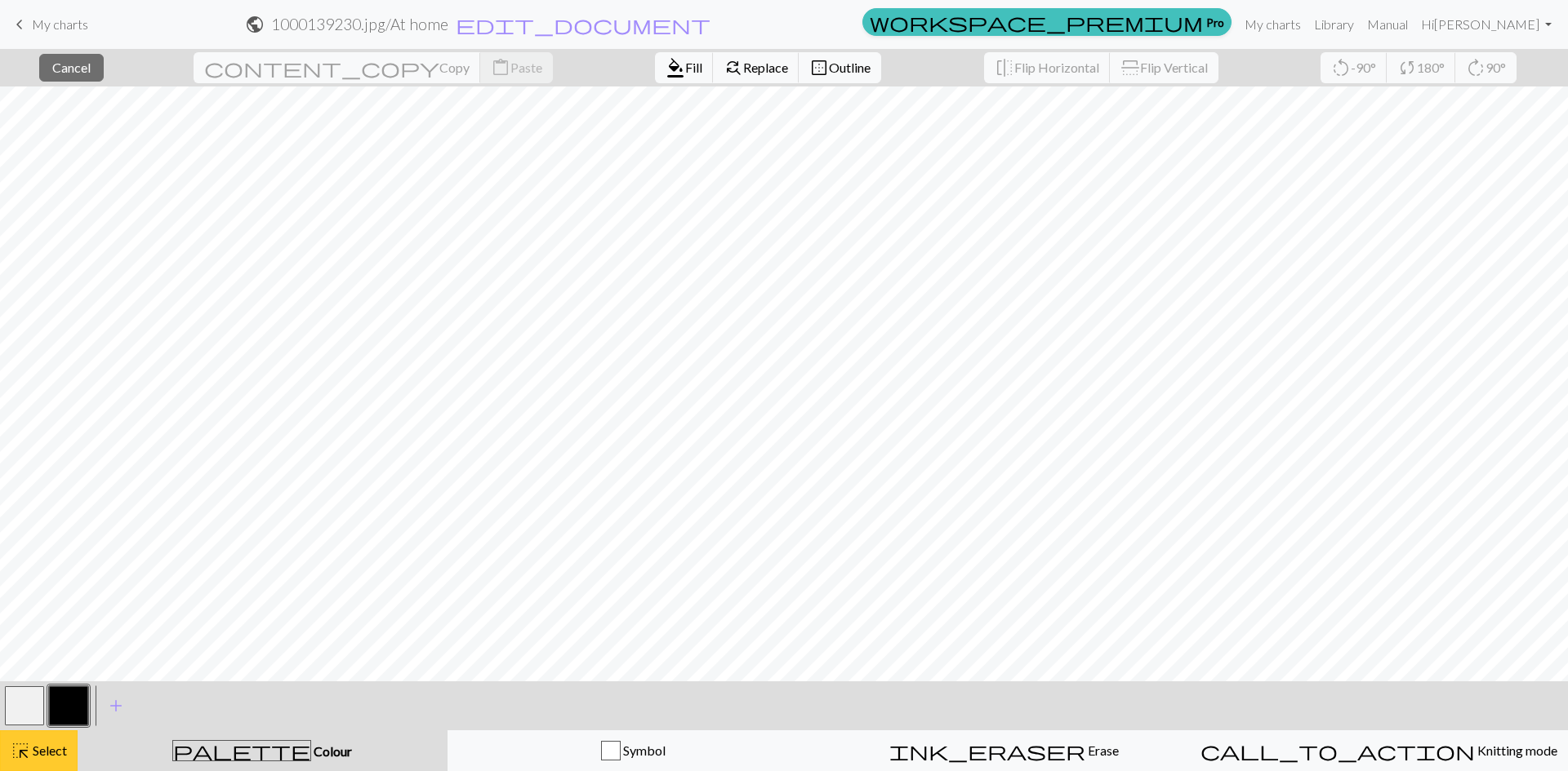
click at [28, 739] on button "highlight_alt Select Select" at bounding box center [39, 751] width 77 height 40
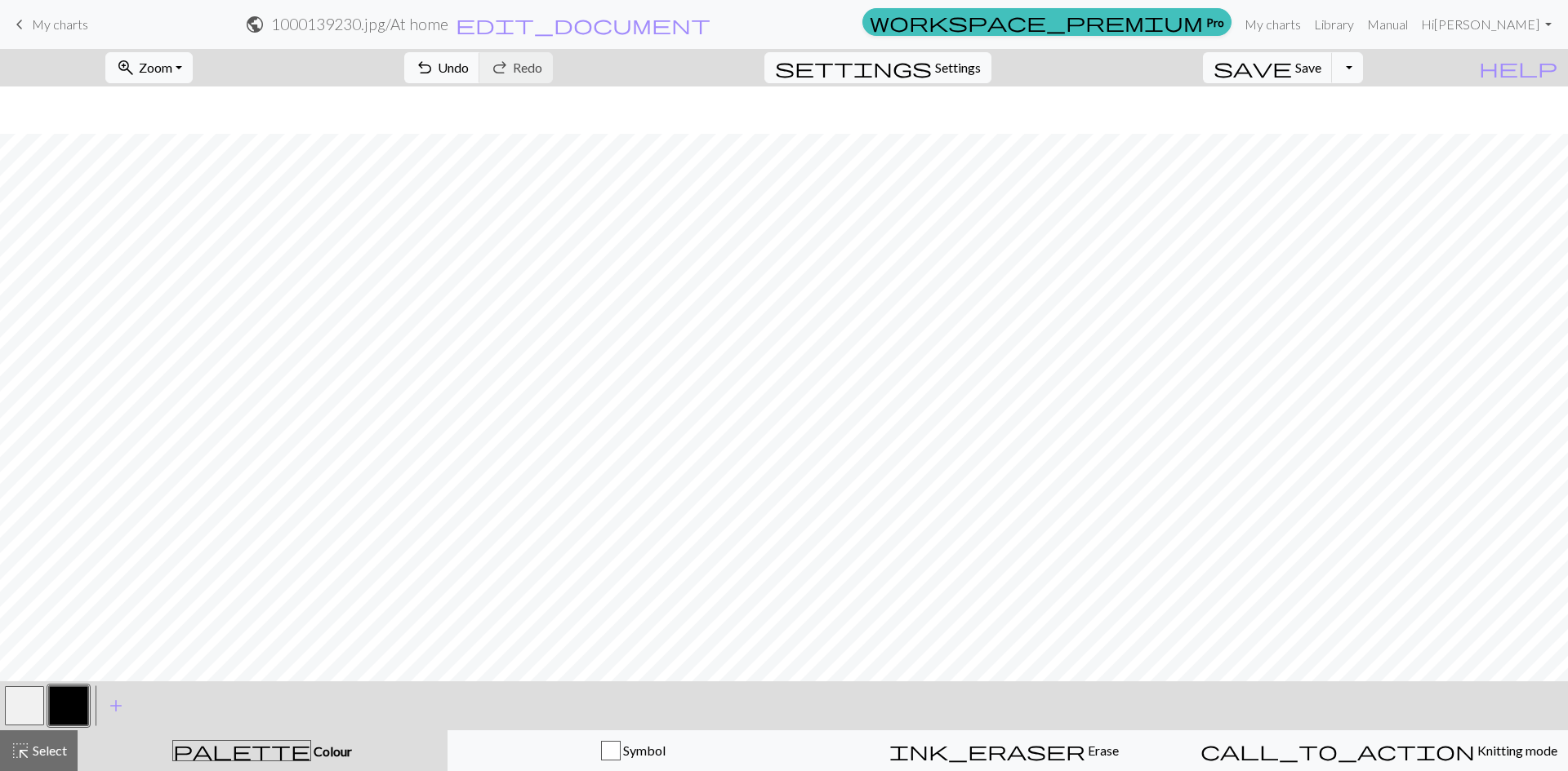
scroll to position [292, 0]
click at [1321, 70] on span "Save" at bounding box center [1307, 67] width 26 height 16
